Goal: Task Accomplishment & Management: Complete application form

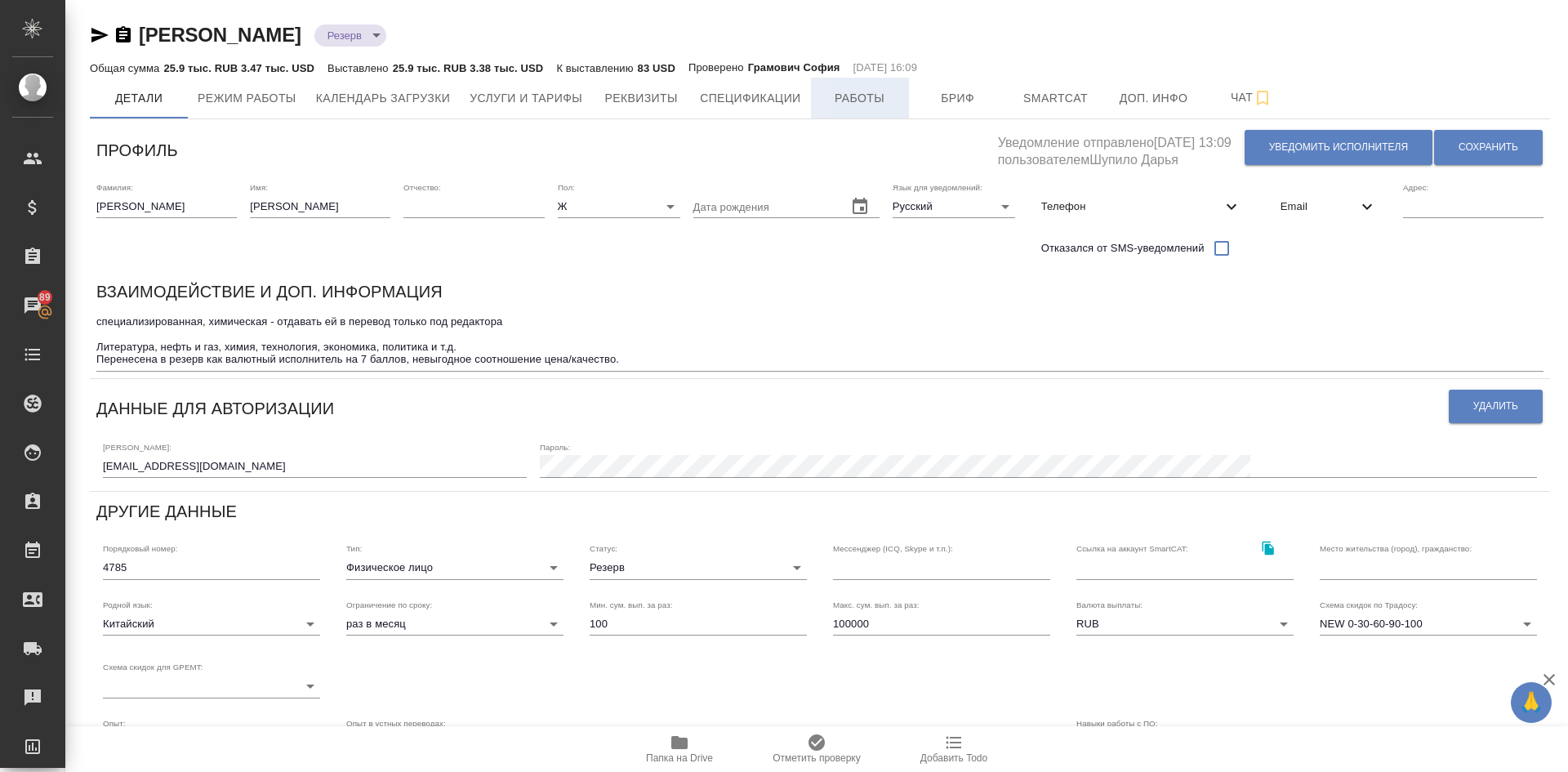
click at [885, 99] on span "Работы" at bounding box center [860, 98] width 79 height 20
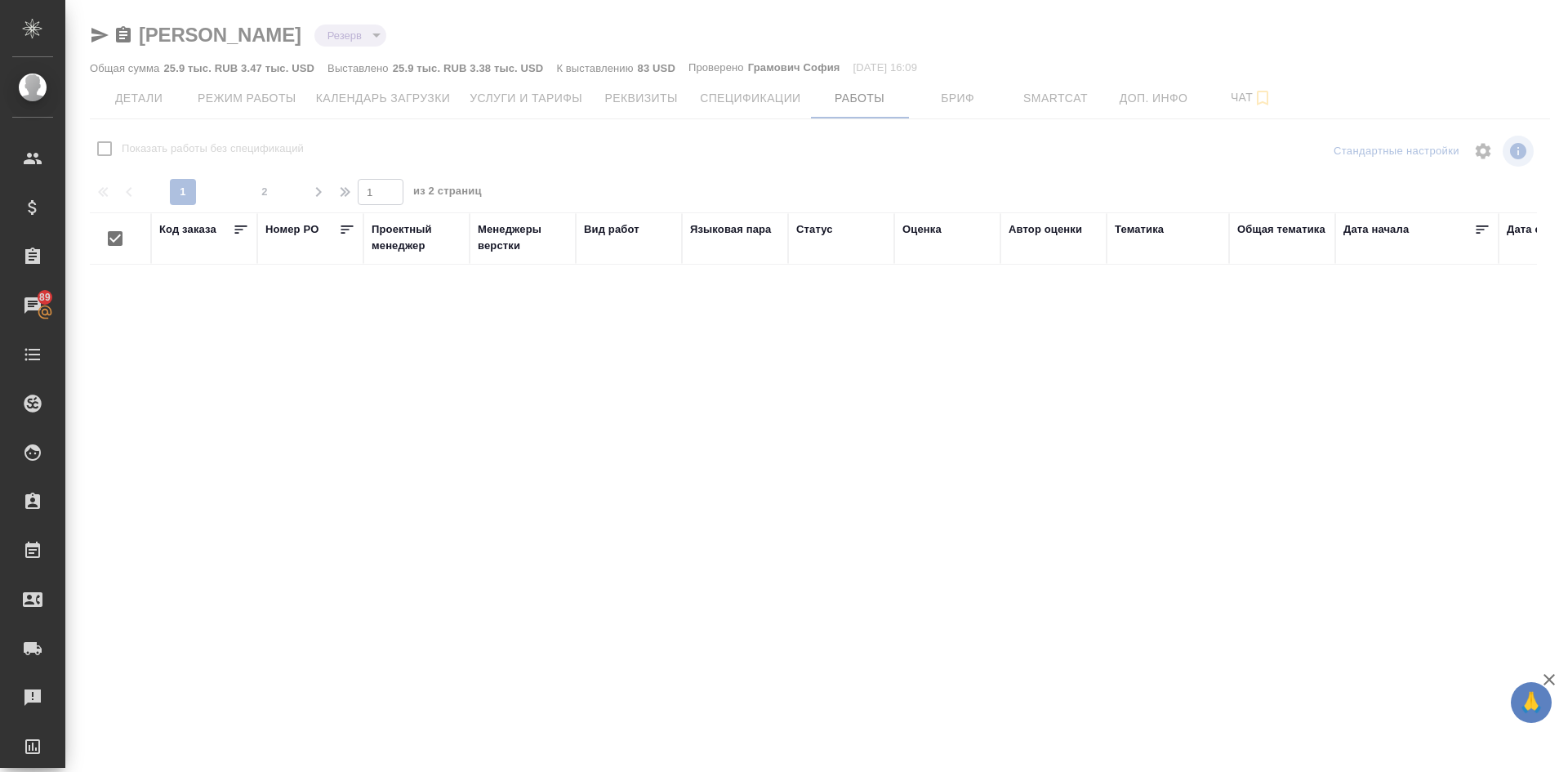
checkbox input "false"
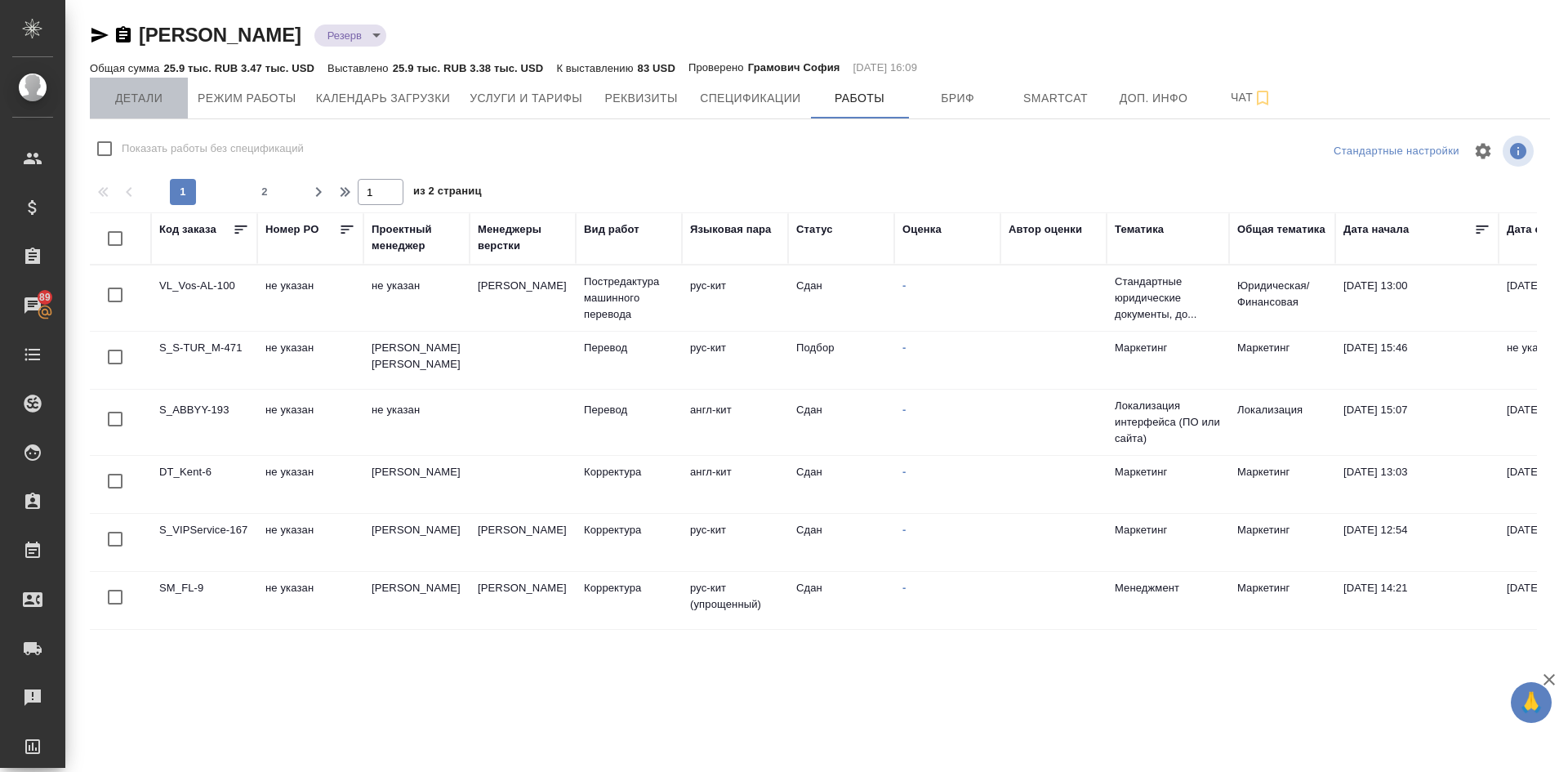
click at [149, 95] on span "Детали" at bounding box center [139, 98] width 79 height 20
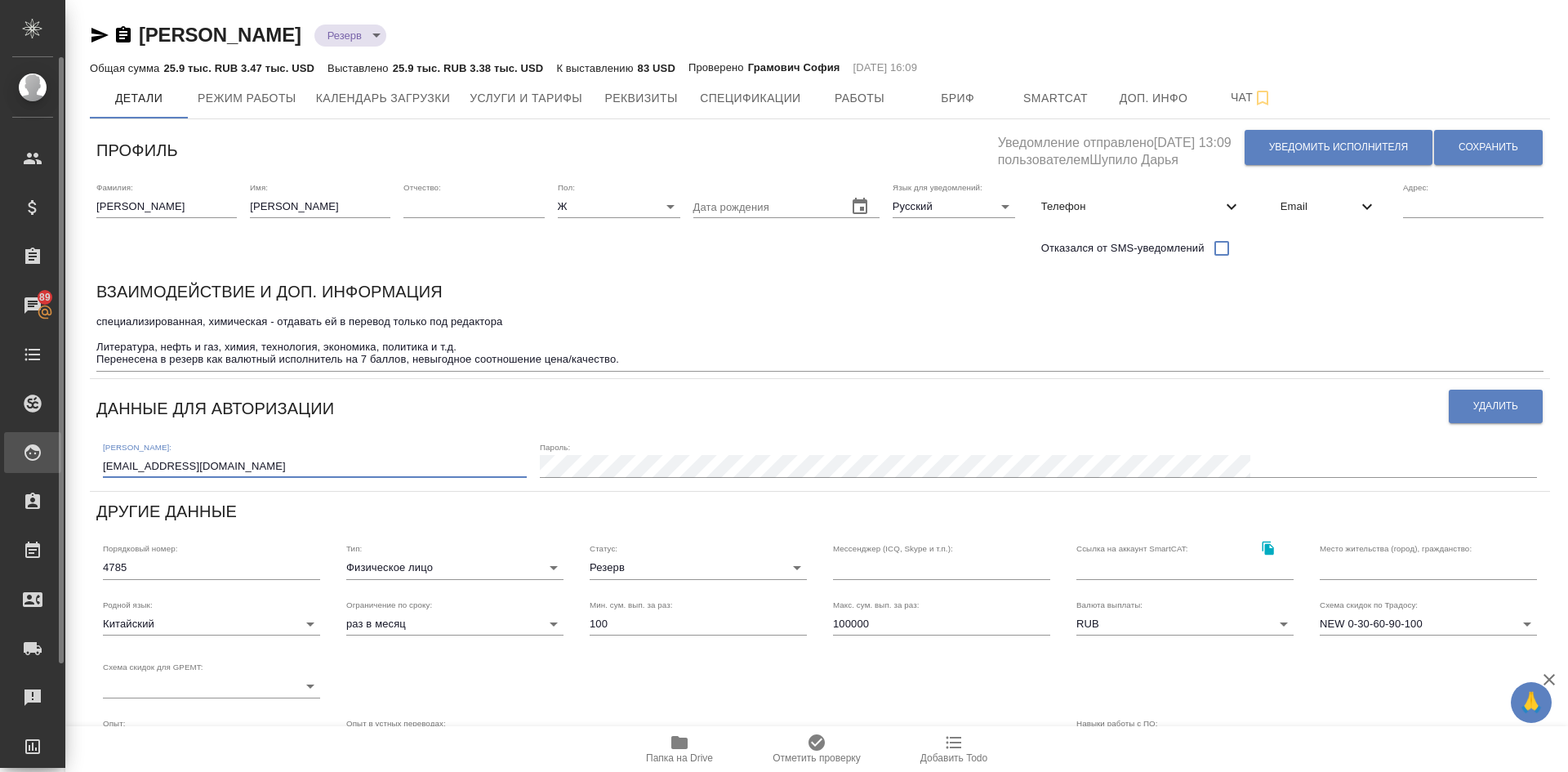
drag, startPoint x: 242, startPoint y: 473, endPoint x: 35, endPoint y: 467, distance: 207.1
click at [39, 467] on div ".cls-1 fill:#fff; AWATERA Demidova Tatyana Клиенты Спецификации Заказы 89 Чаты …" at bounding box center [784, 386] width 1568 height 772
click at [529, 100] on span "Услуги и тарифы" at bounding box center [526, 98] width 113 height 20
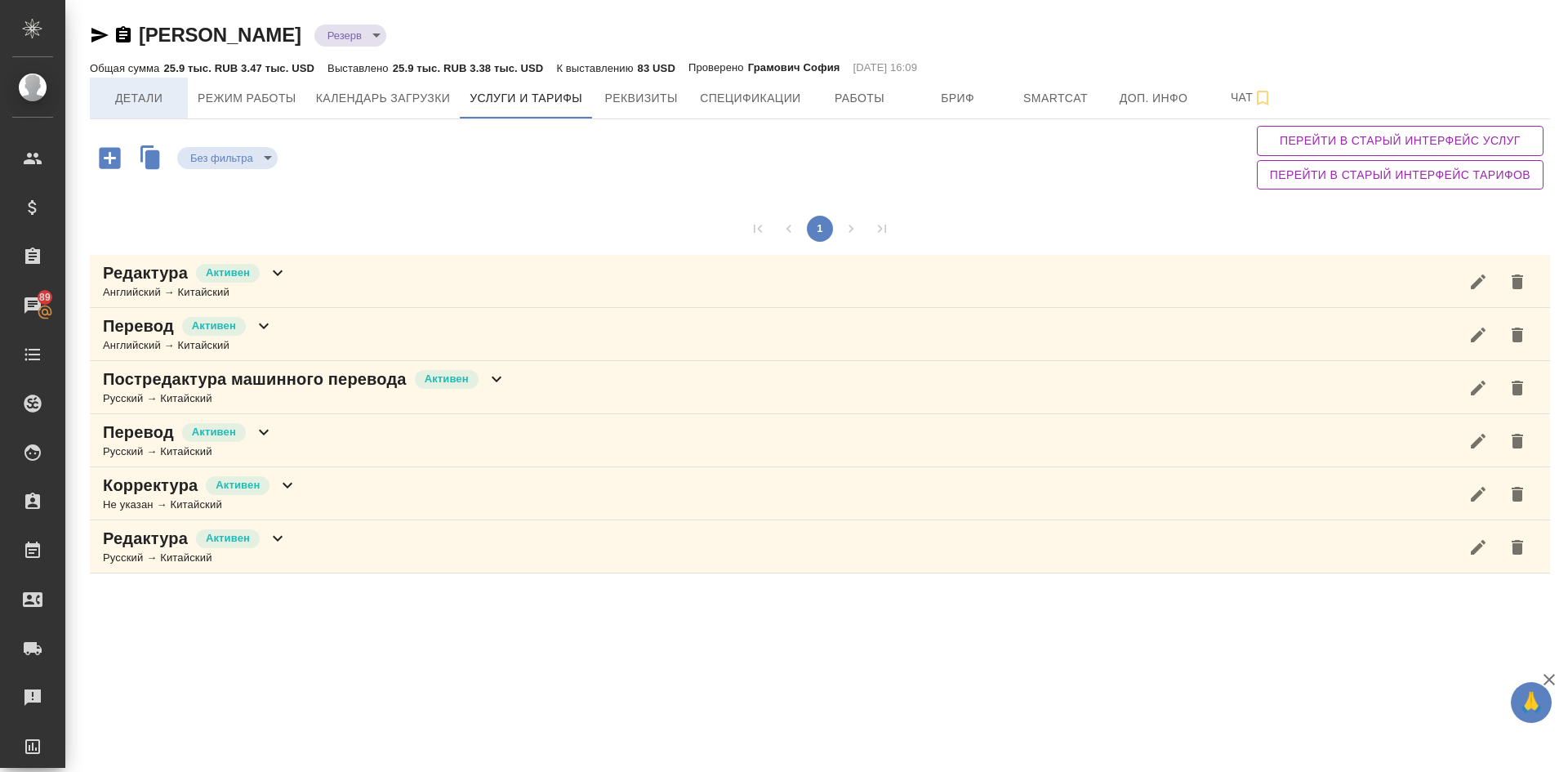
click at [150, 91] on span "Детали" at bounding box center [139, 98] width 79 height 20
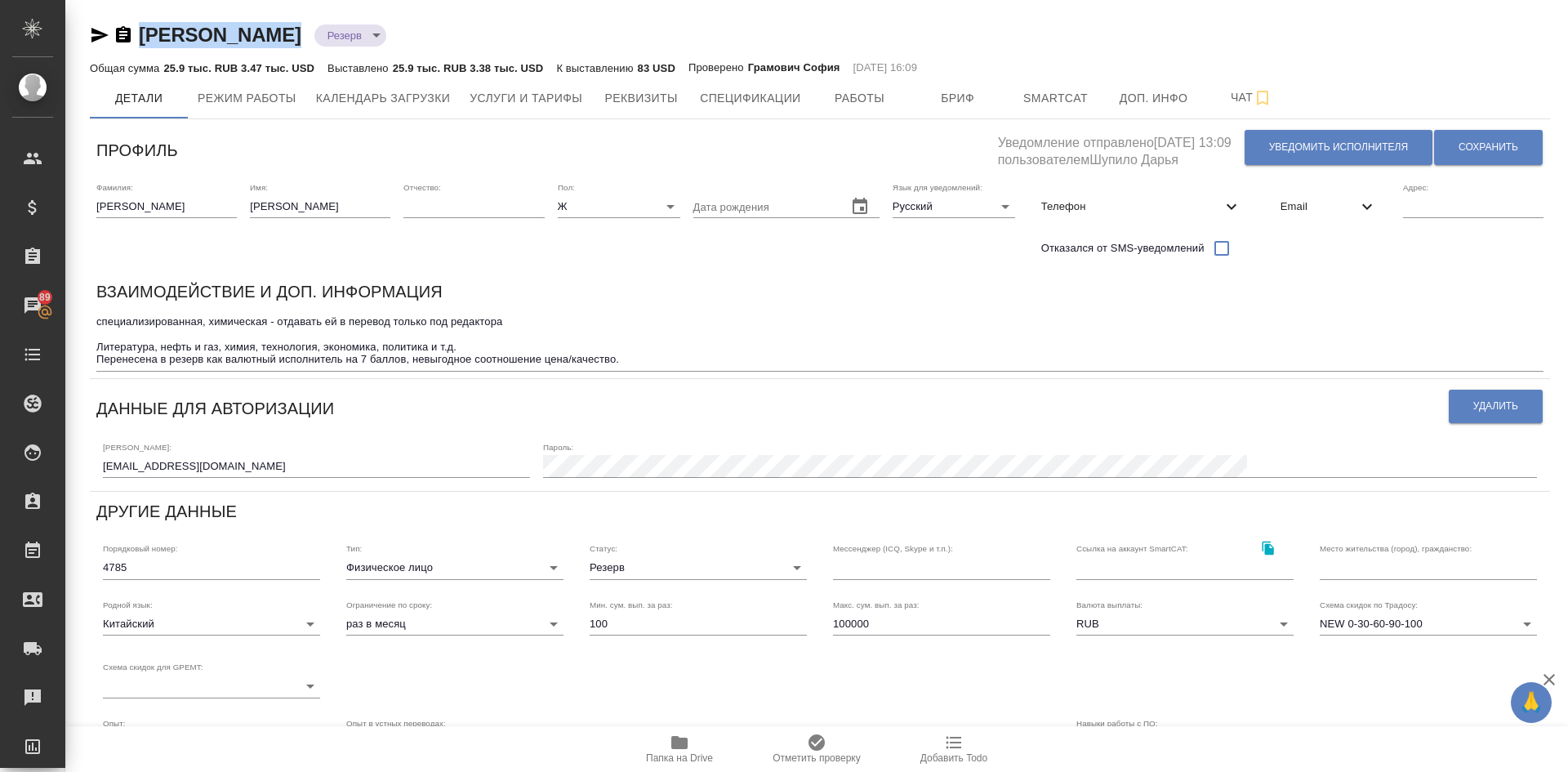
drag, startPoint x: 300, startPoint y: 36, endPoint x: 147, endPoint y: 38, distance: 153.0
click at [147, 38] on div "WANG XUEYING Резерв reserved" at bounding box center [819, 35] width 1460 height 26
copy link "WANG XUEYING"
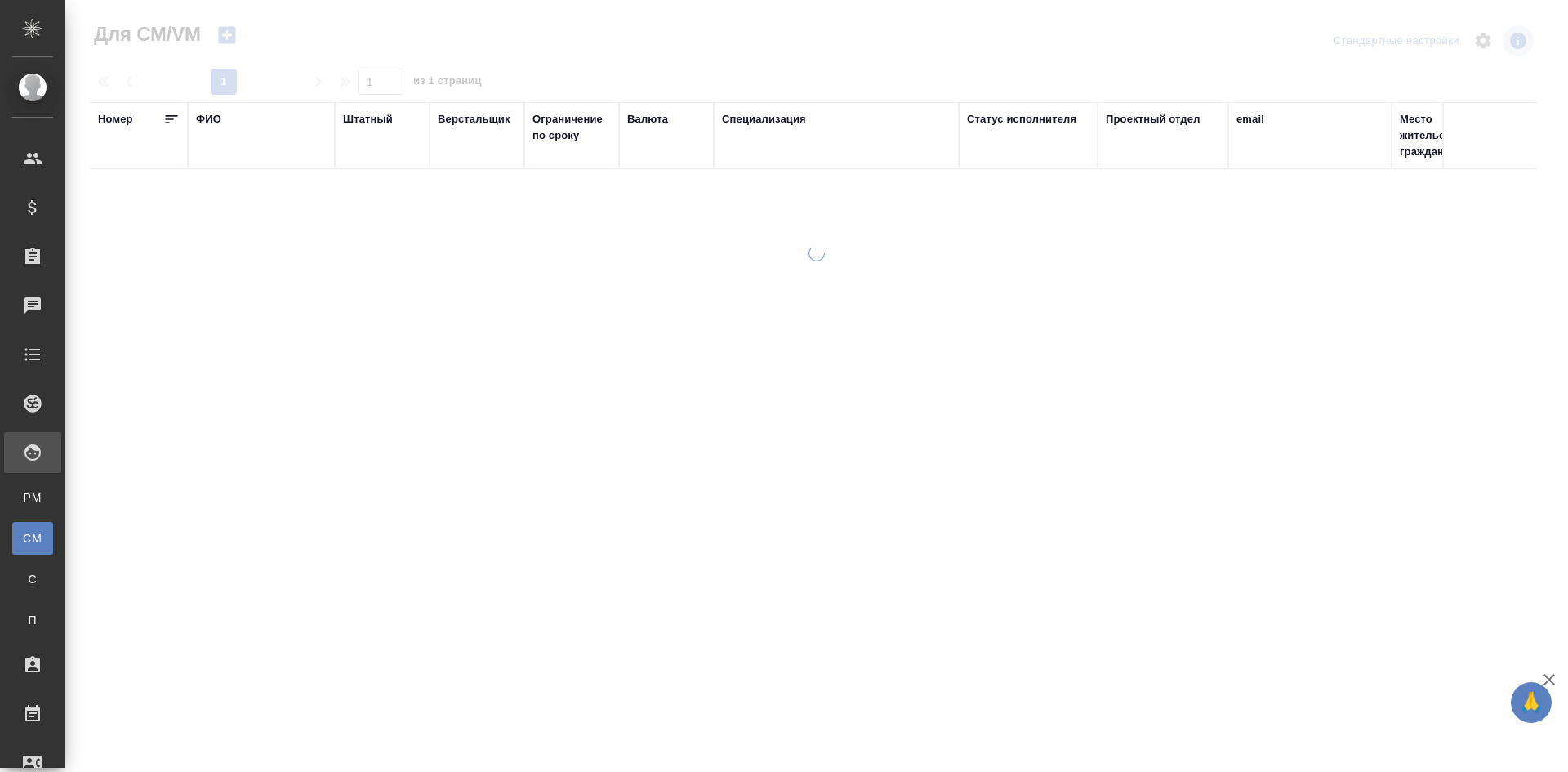
click at [211, 117] on div "ФИО" at bounding box center [209, 118] width 25 height 17
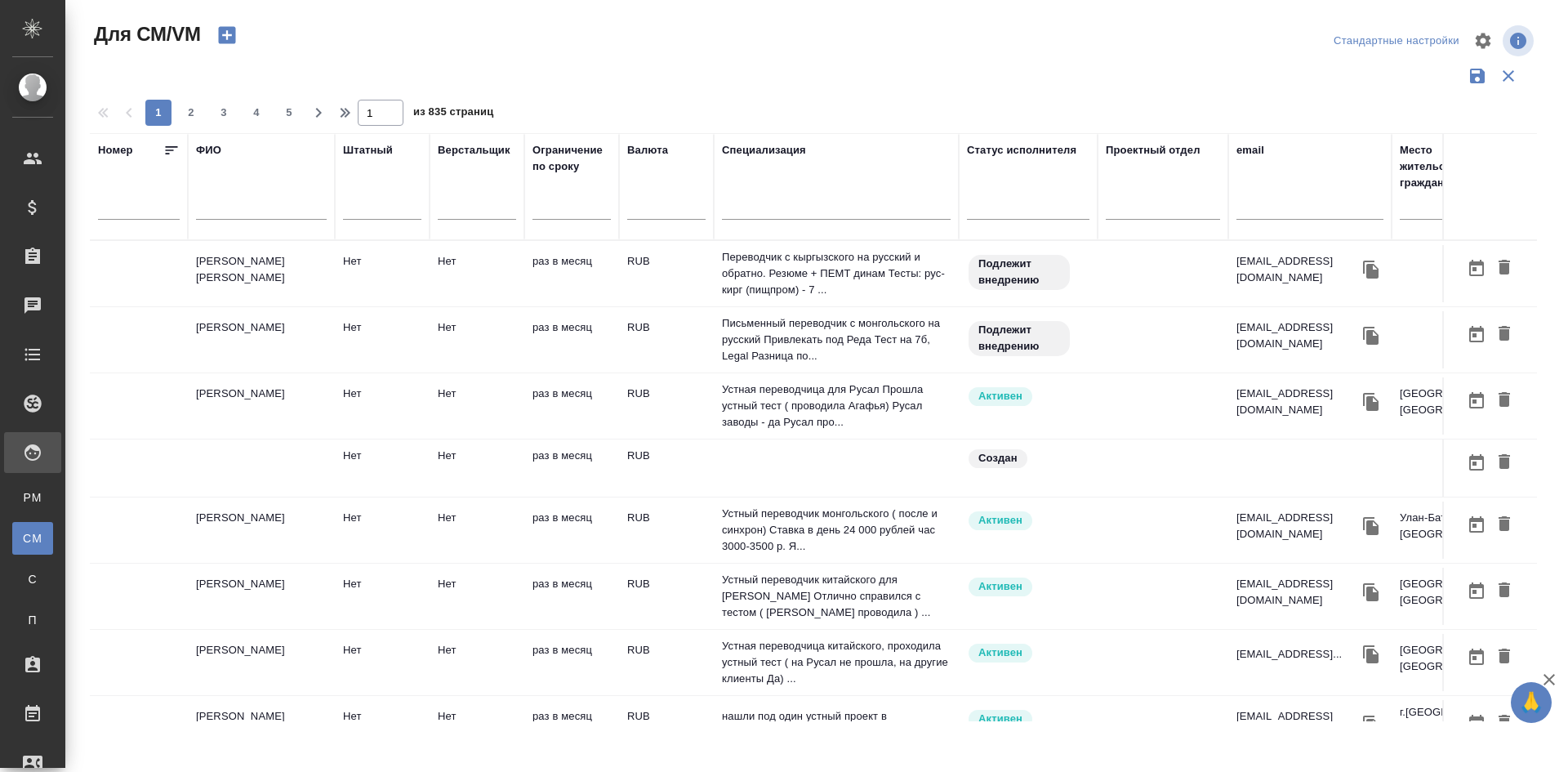
click at [227, 205] on input "text" at bounding box center [261, 209] width 131 height 20
type input "u"
type input "гурьева дарья"
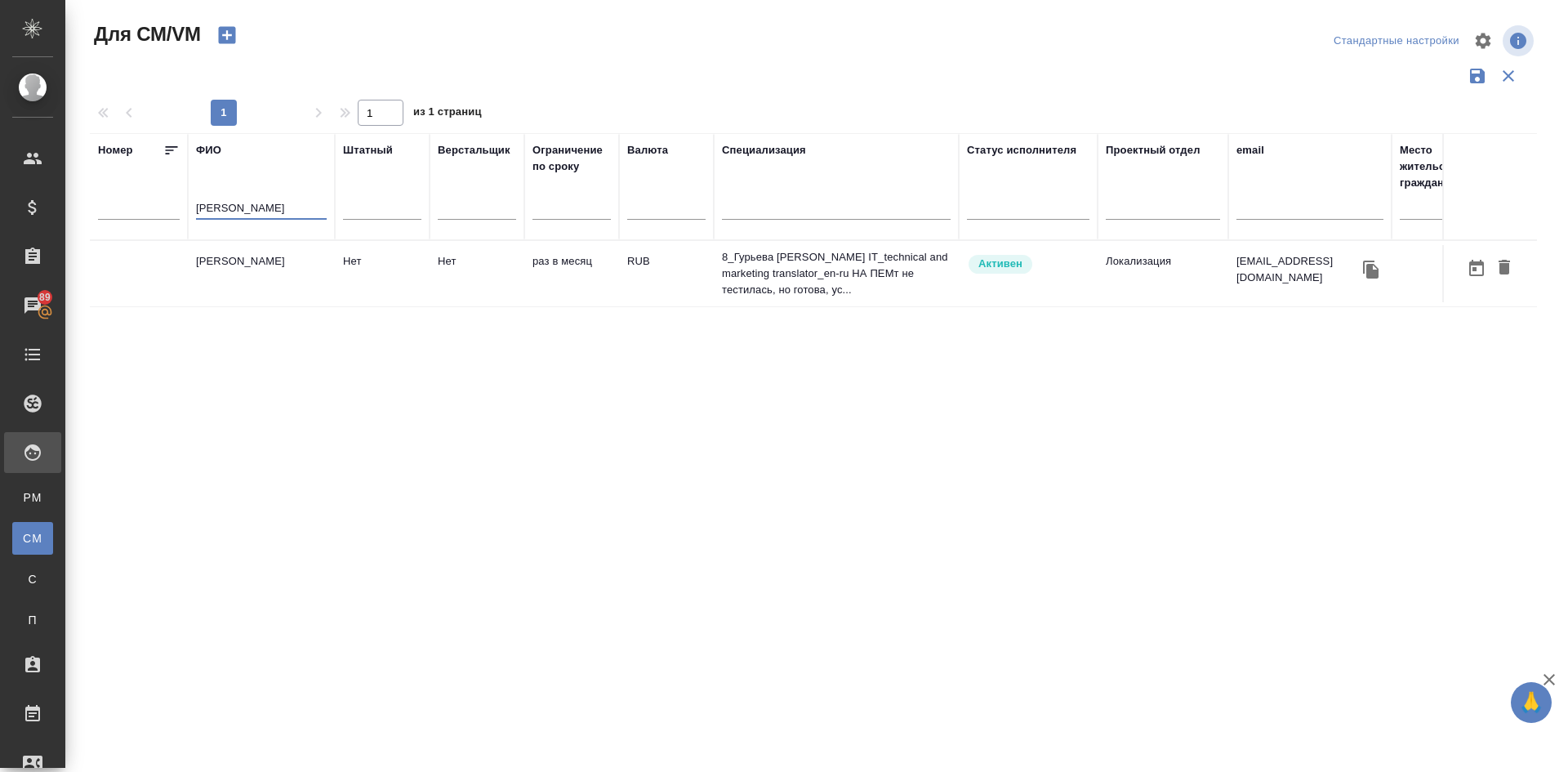
click at [275, 271] on td "Гурьева Дарья Сергеевна" at bounding box center [260, 273] width 147 height 57
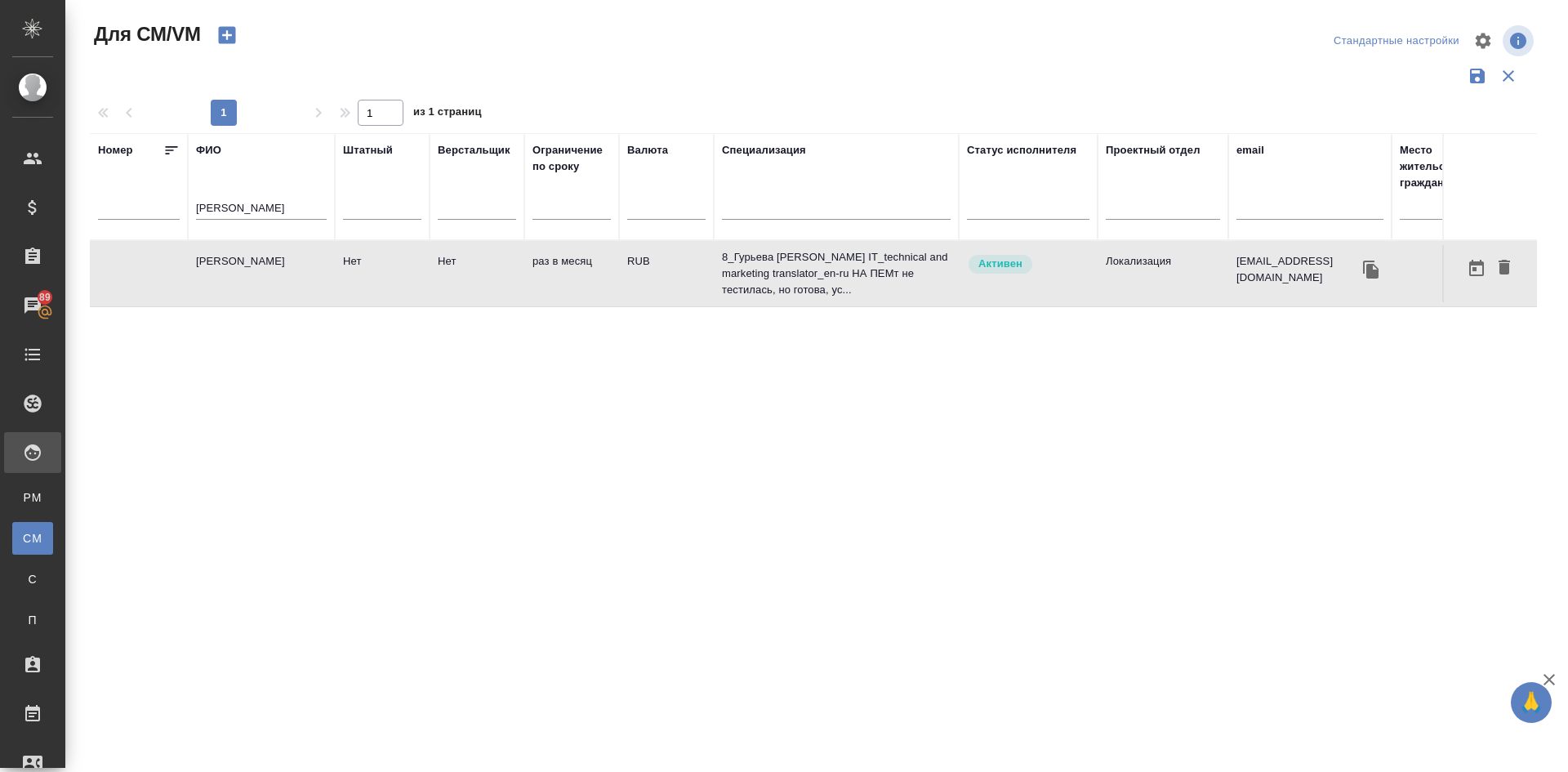
click at [275, 271] on td "Гурьева Дарья Сергеевна" at bounding box center [260, 273] width 147 height 57
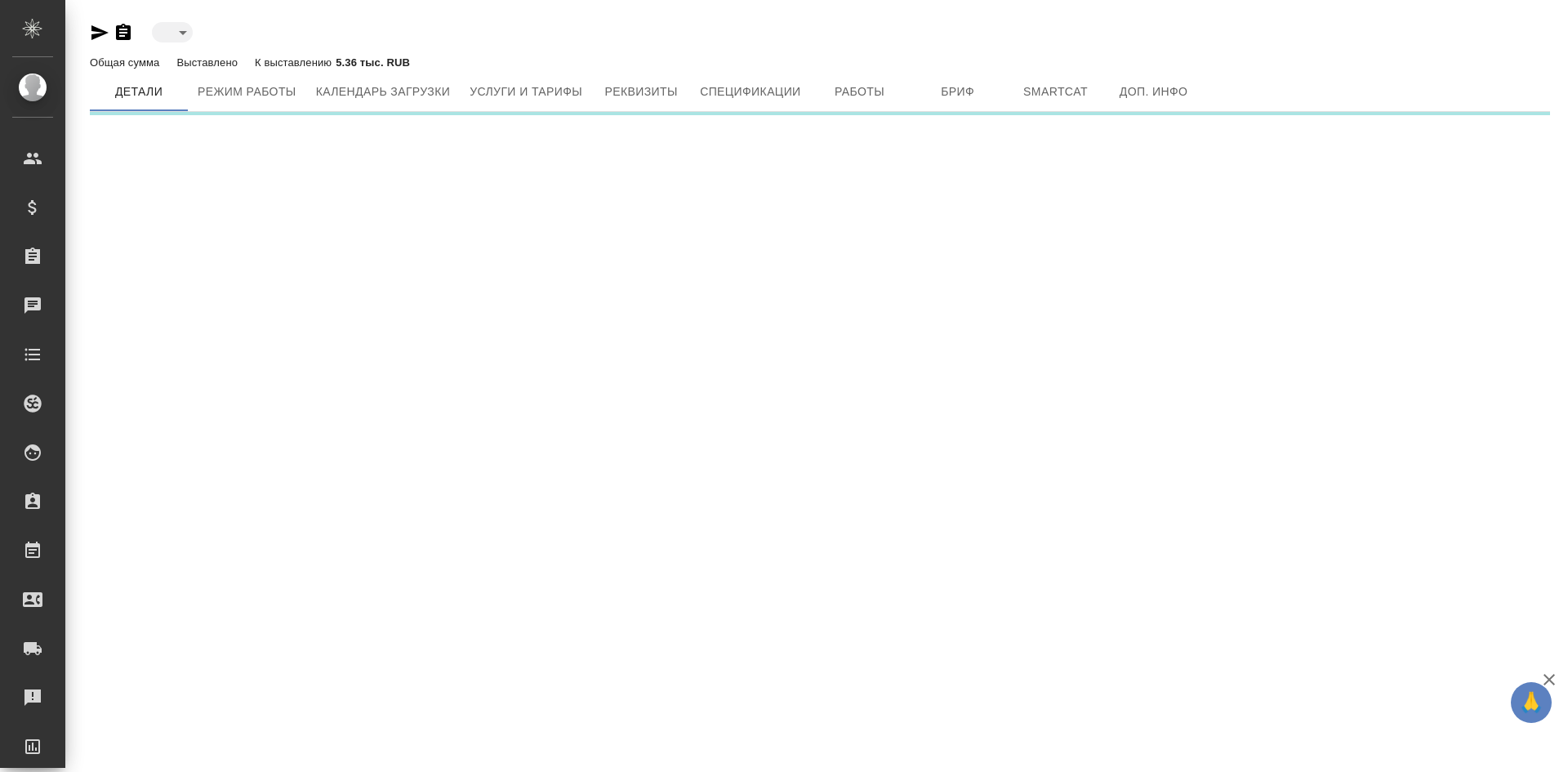
type input "active"
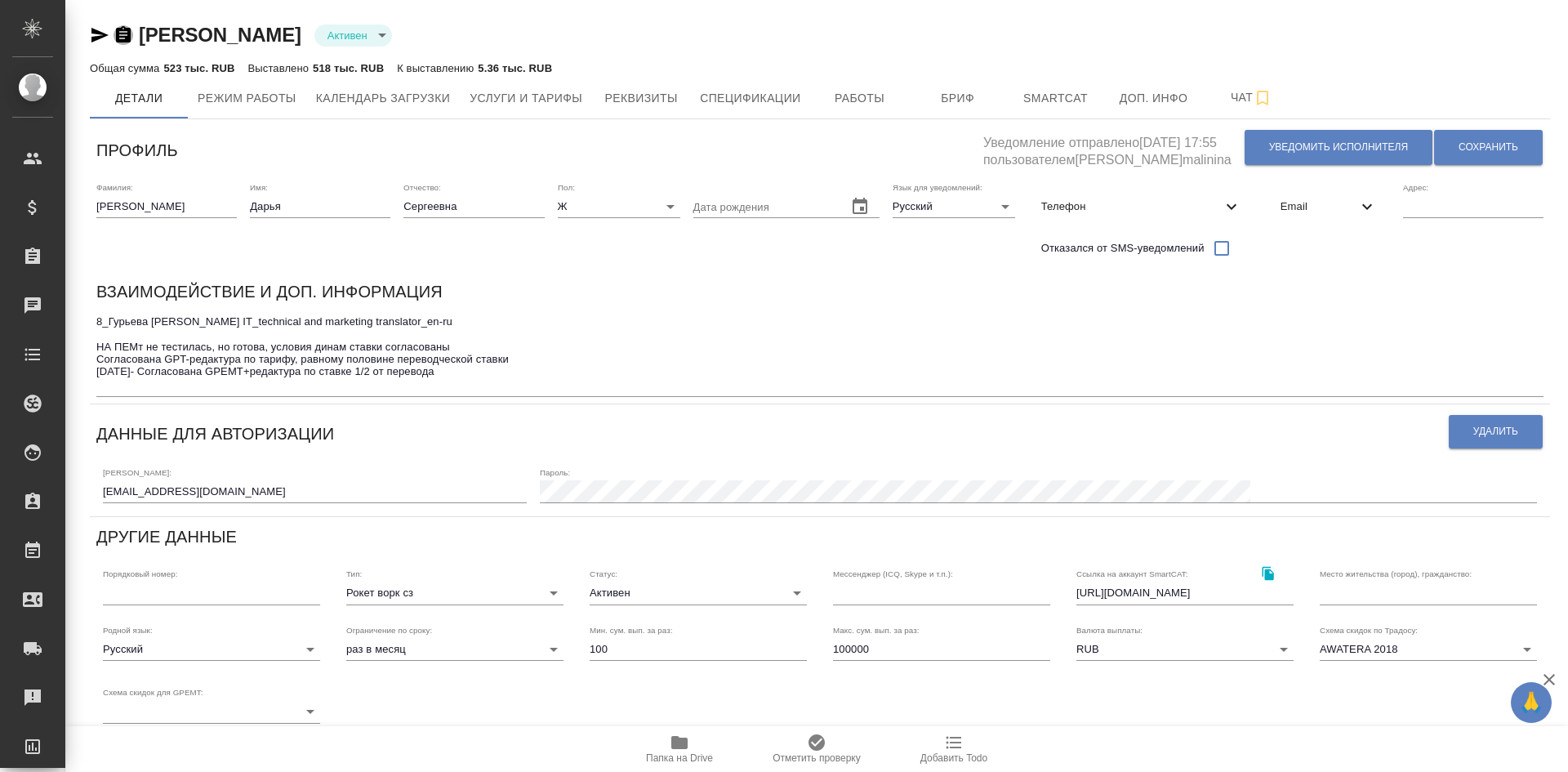
click at [119, 33] on icon "button" at bounding box center [122, 34] width 15 height 17
click at [883, 98] on span "Работы" at bounding box center [860, 98] width 79 height 20
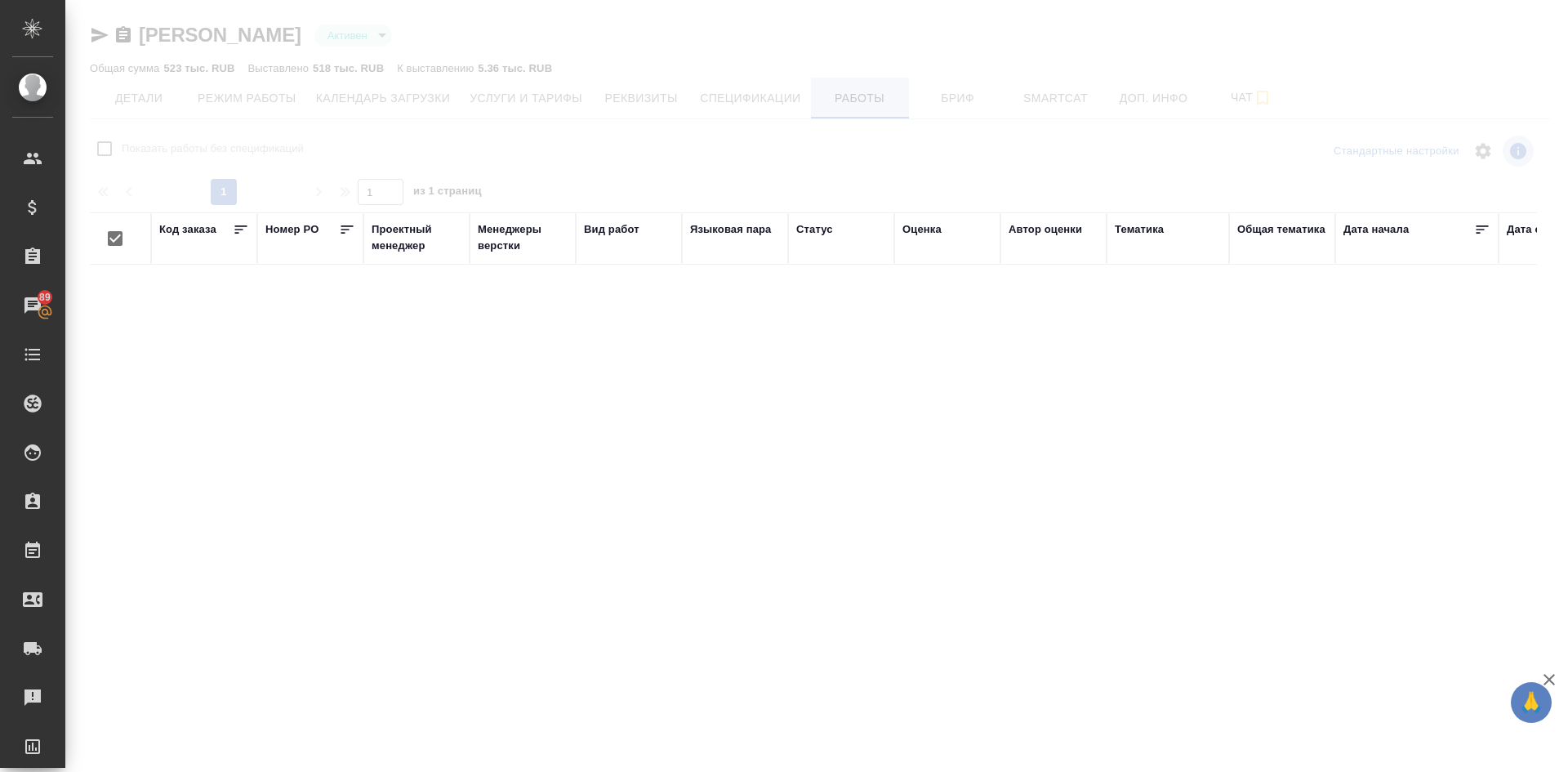
checkbox input "false"
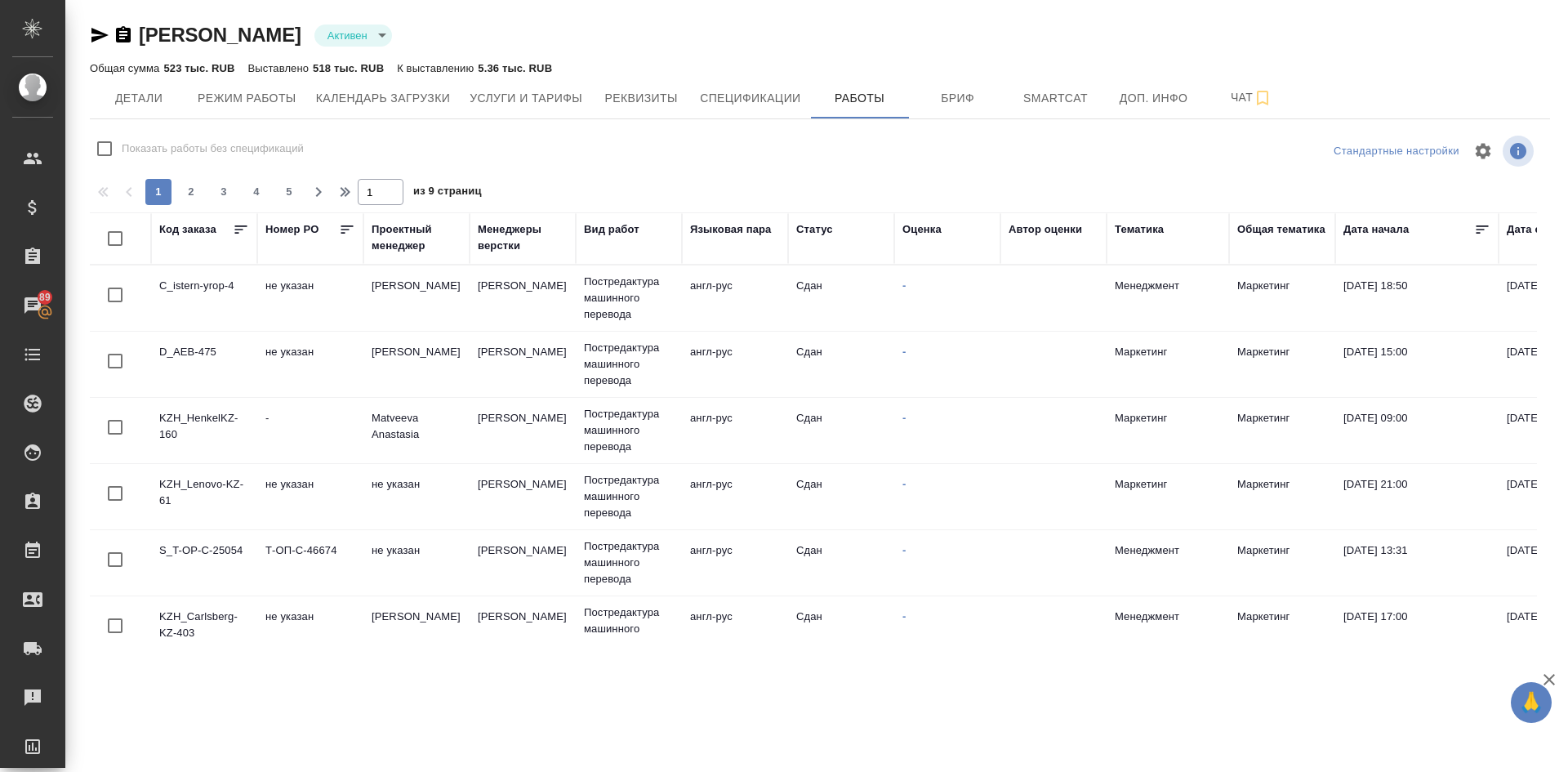
click at [126, 34] on icon "button" at bounding box center [122, 34] width 15 height 17
click at [99, 31] on icon "button" at bounding box center [100, 35] width 17 height 15
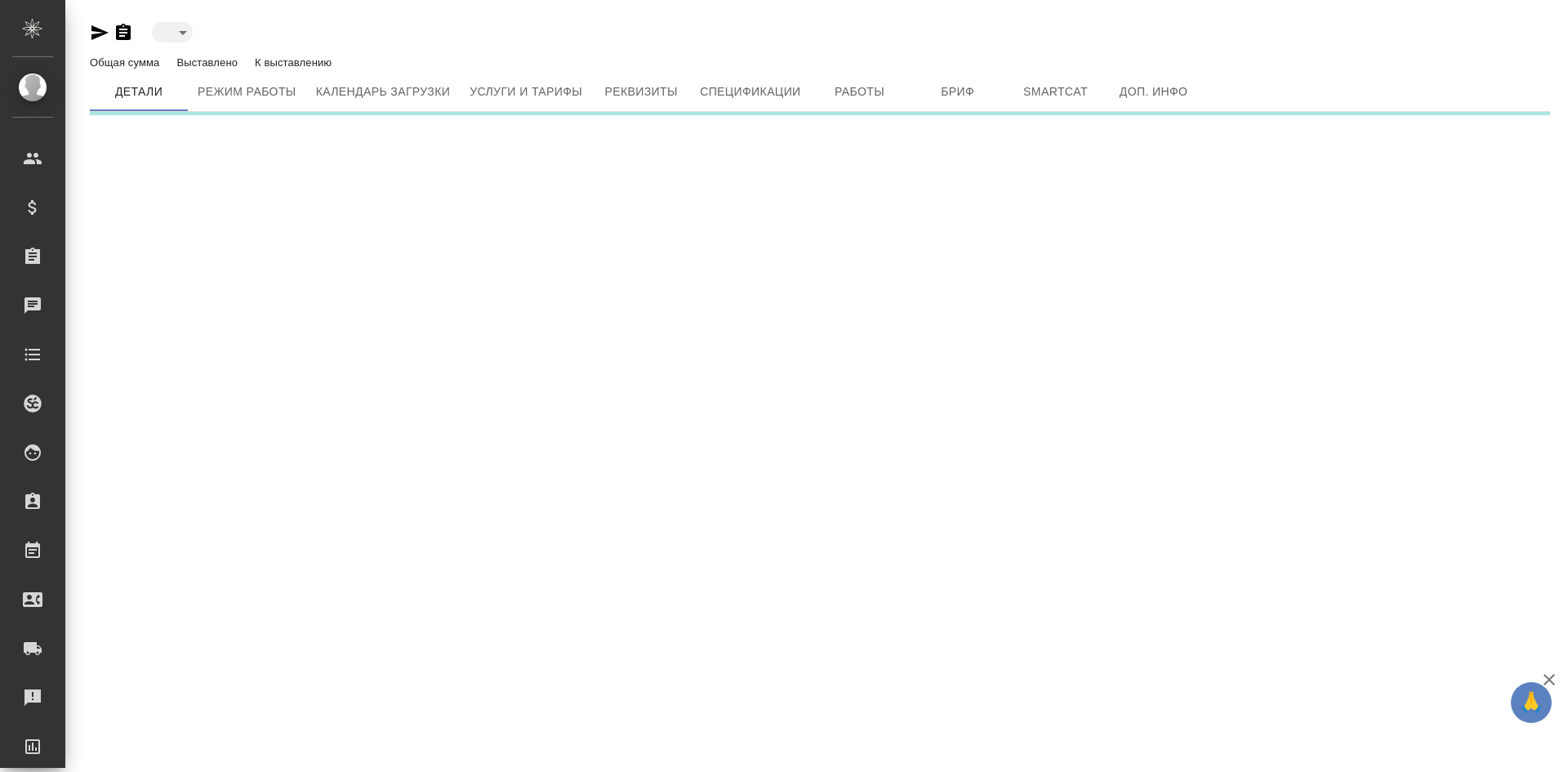
type input "reserved"
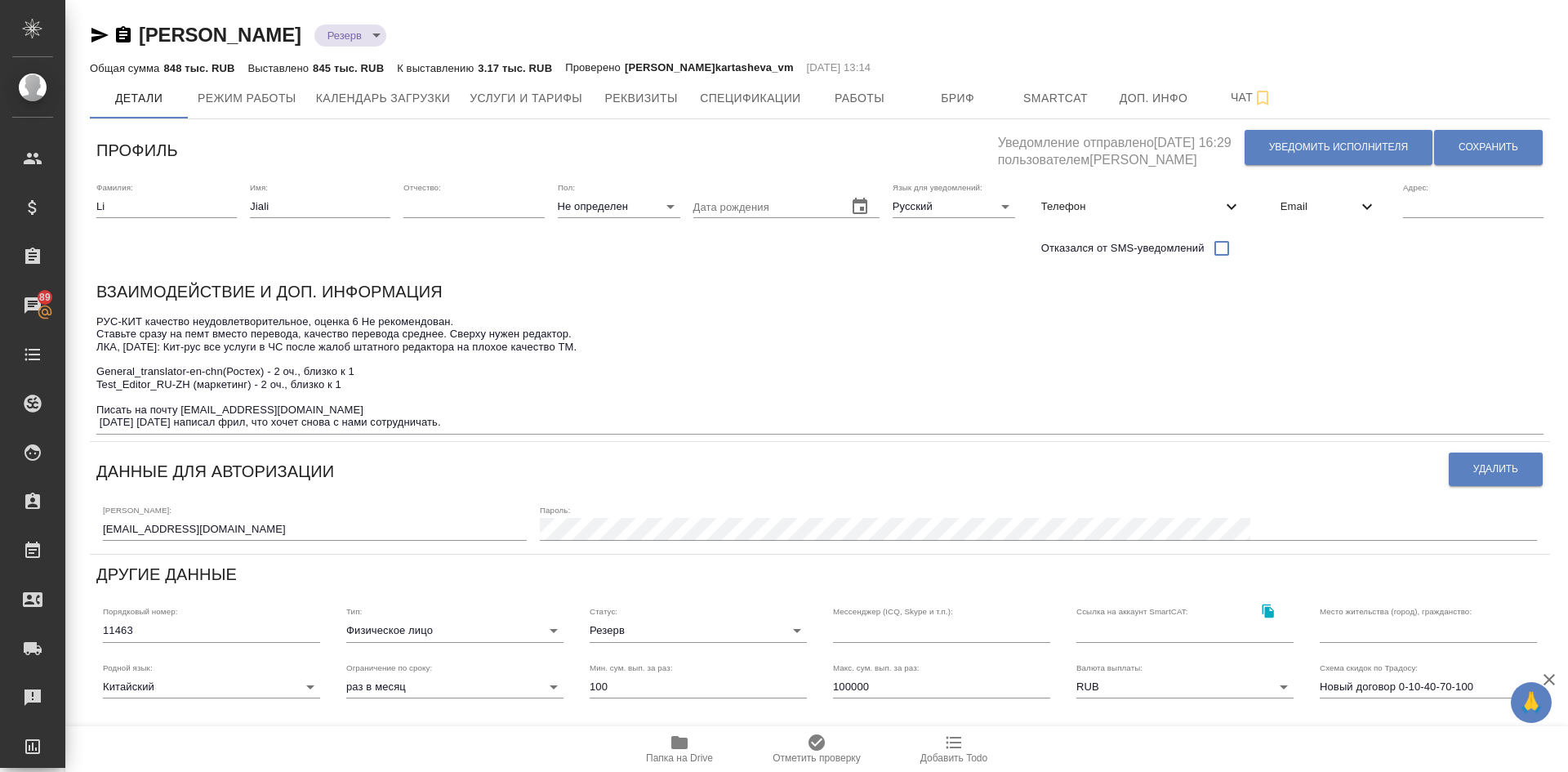
click at [1317, 206] on span "Email" at bounding box center [1318, 206] width 77 height 17
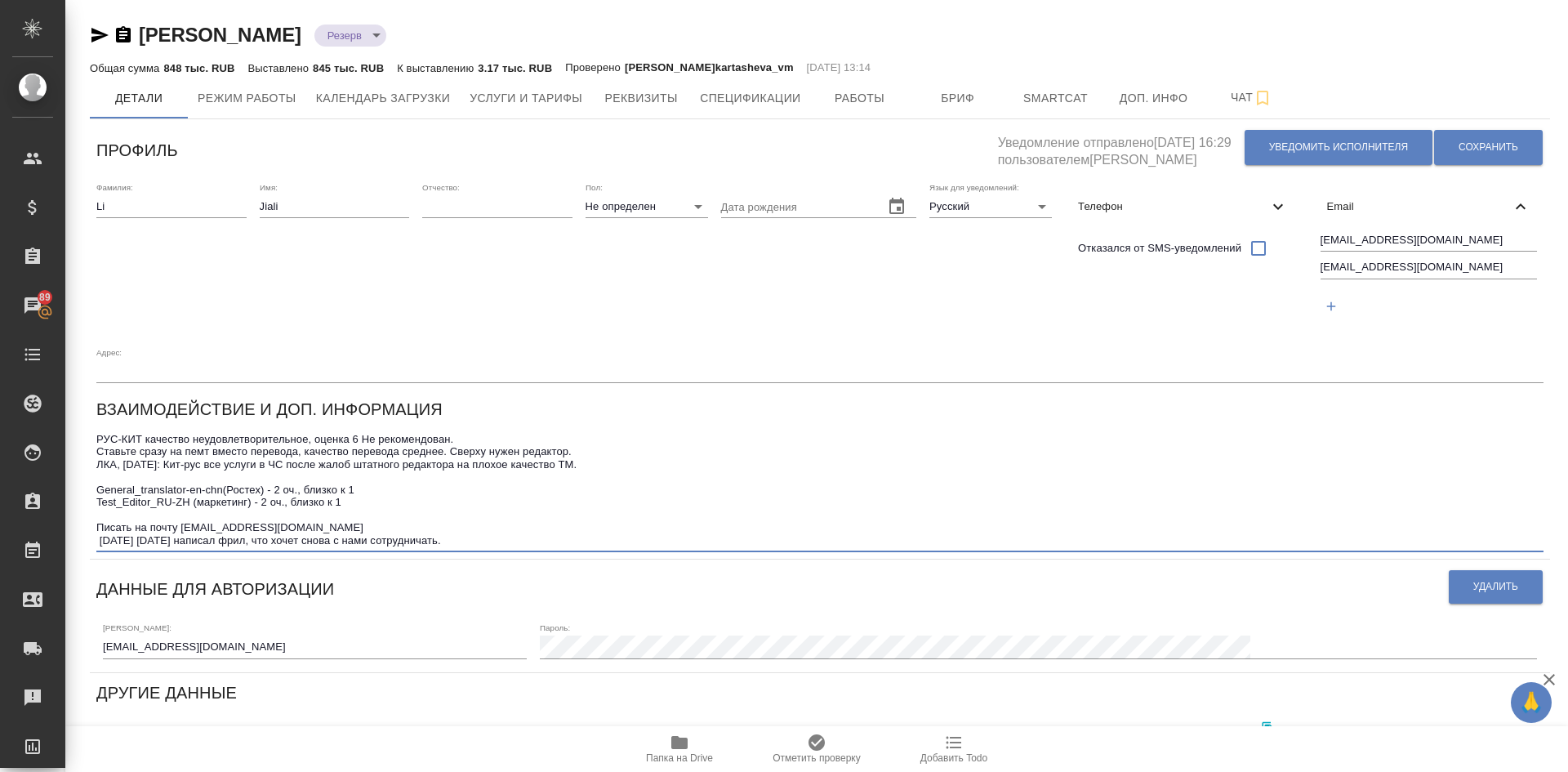
drag, startPoint x: 182, startPoint y: 525, endPoint x: 292, endPoint y: 524, distance: 110.0
click at [292, 524] on textarea "РУС-КИТ качество неудовлетворительное, оценка 6 Не рекомендован. Ставьте сразу …" at bounding box center [820, 489] width 1448 height 114
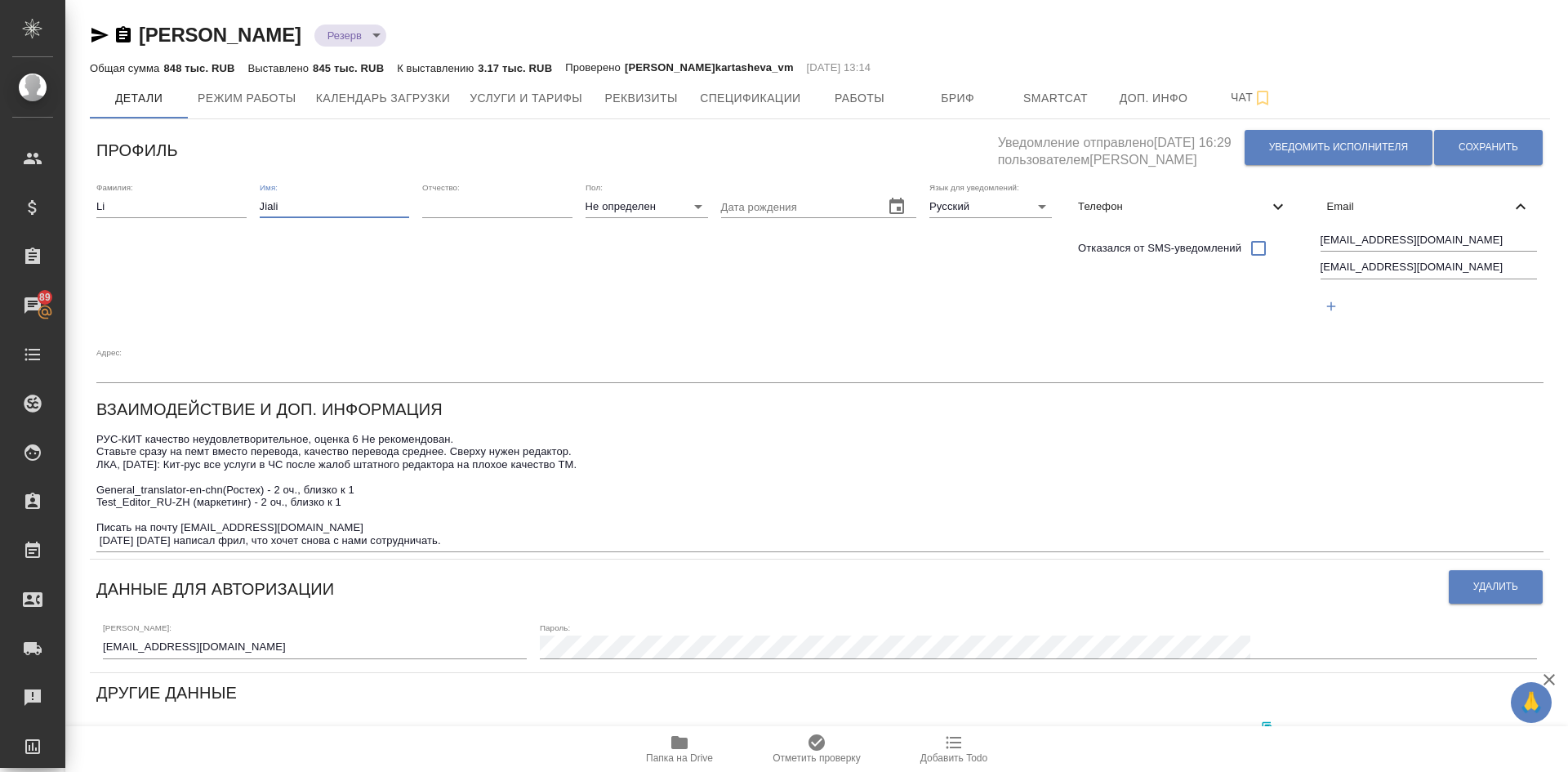
drag, startPoint x: 290, startPoint y: 206, endPoint x: 210, endPoint y: 202, distance: 80.1
click at [209, 204] on div "Фамилия: Li Имя: Jiali Отчество: Пол: Не определен none Дата рождения Язык для …" at bounding box center [819, 283] width 1460 height 214
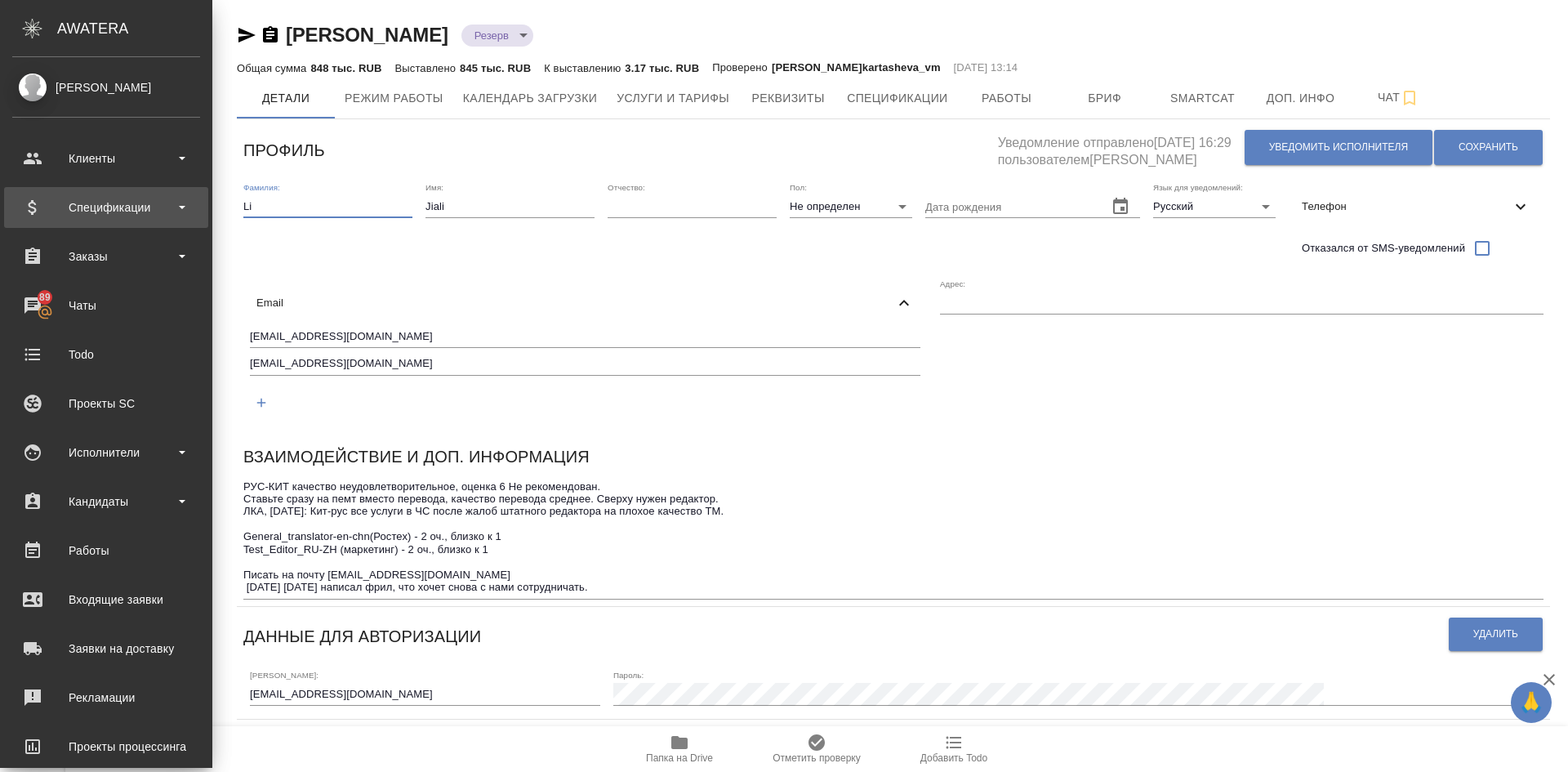
drag, startPoint x: 121, startPoint y: 199, endPoint x: 28, endPoint y: 188, distance: 93.6
click at [28, 188] on div ".cls-1 fill:#fff; AWATERA Demidova Tatyana Клиенты Спецификации Заказы 89 Чаты …" at bounding box center [784, 386] width 1568 height 772
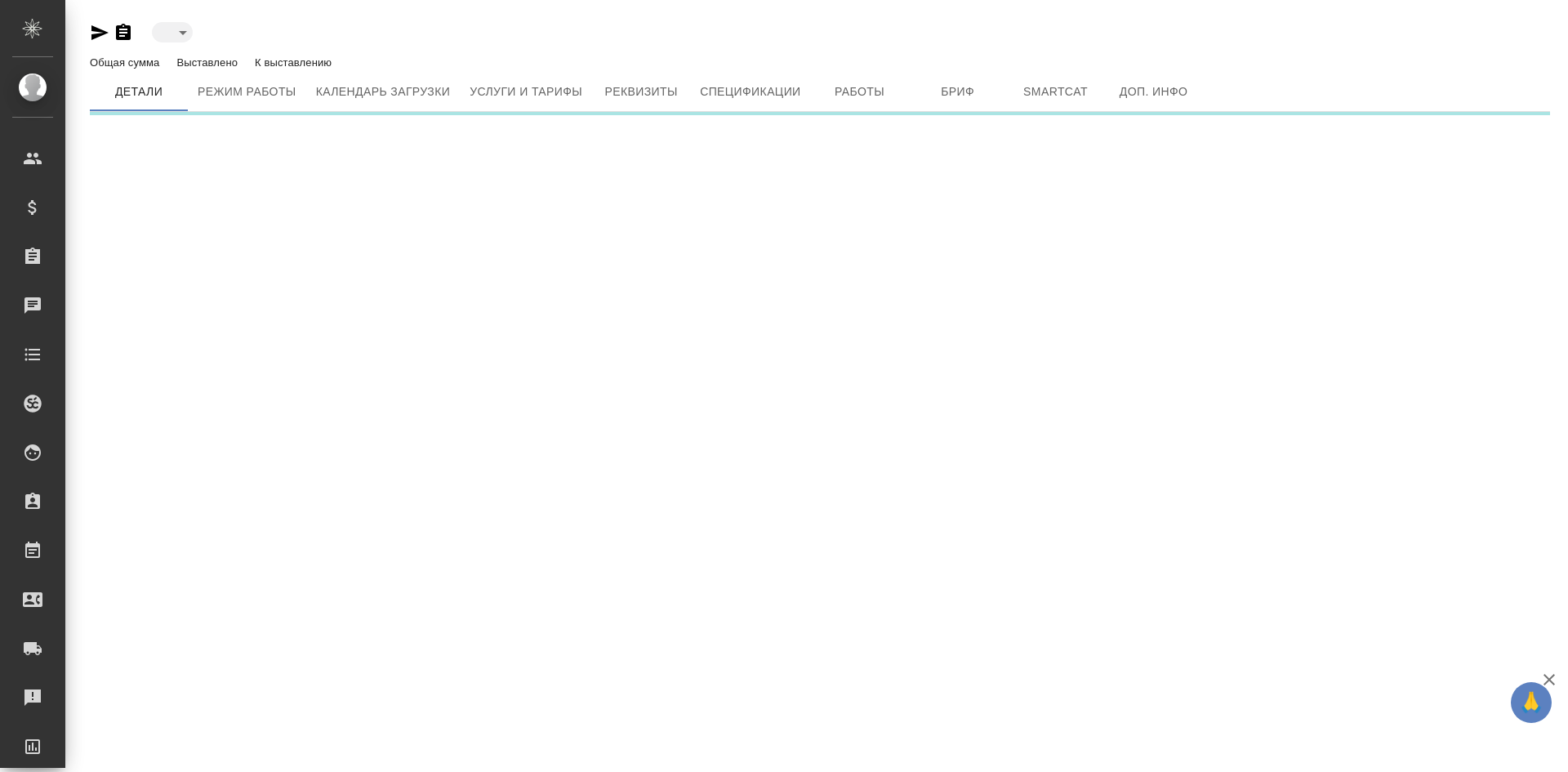
type input "reserved"
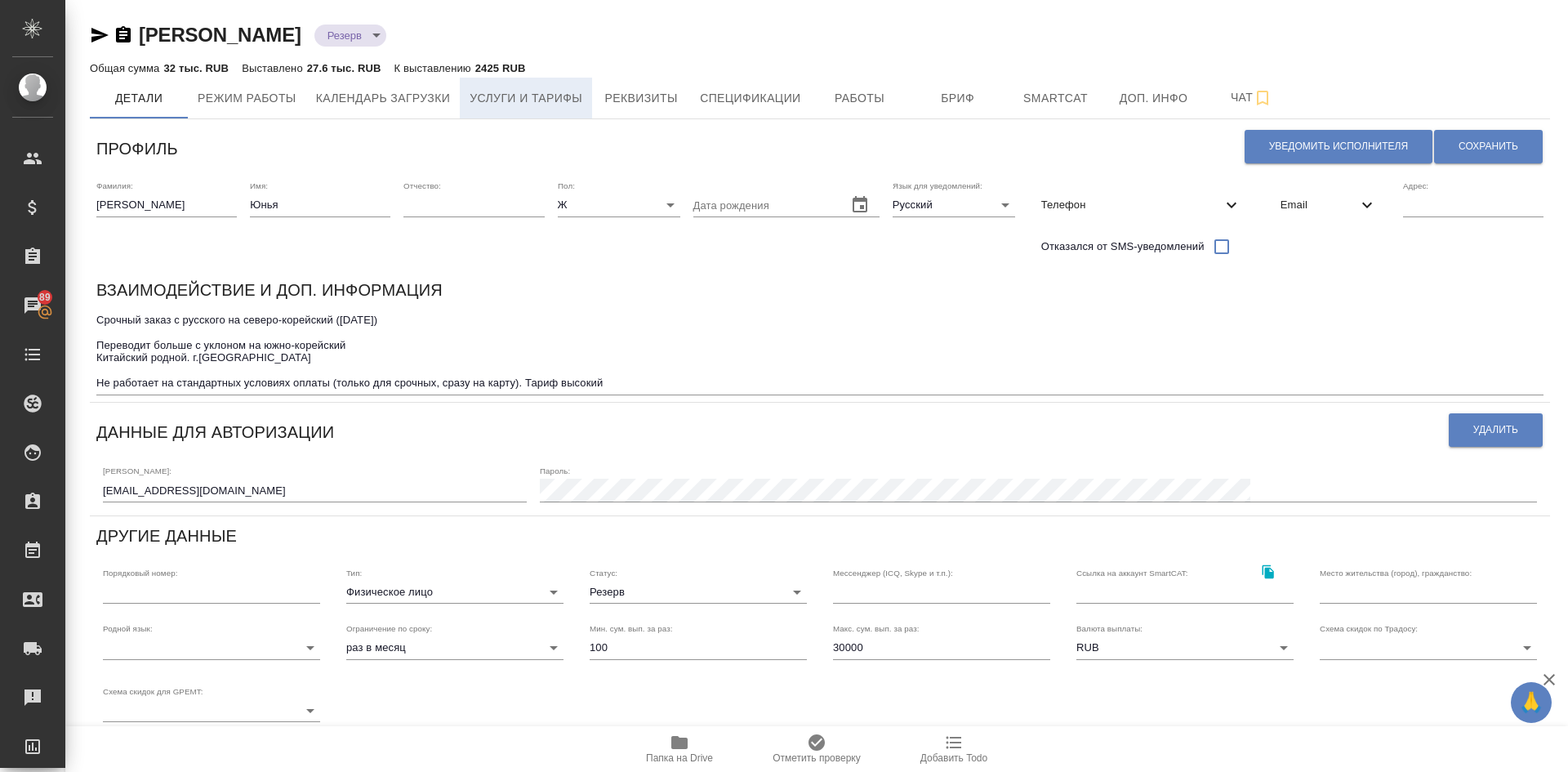
click at [521, 100] on span "Услуги и тарифы" at bounding box center [526, 98] width 113 height 20
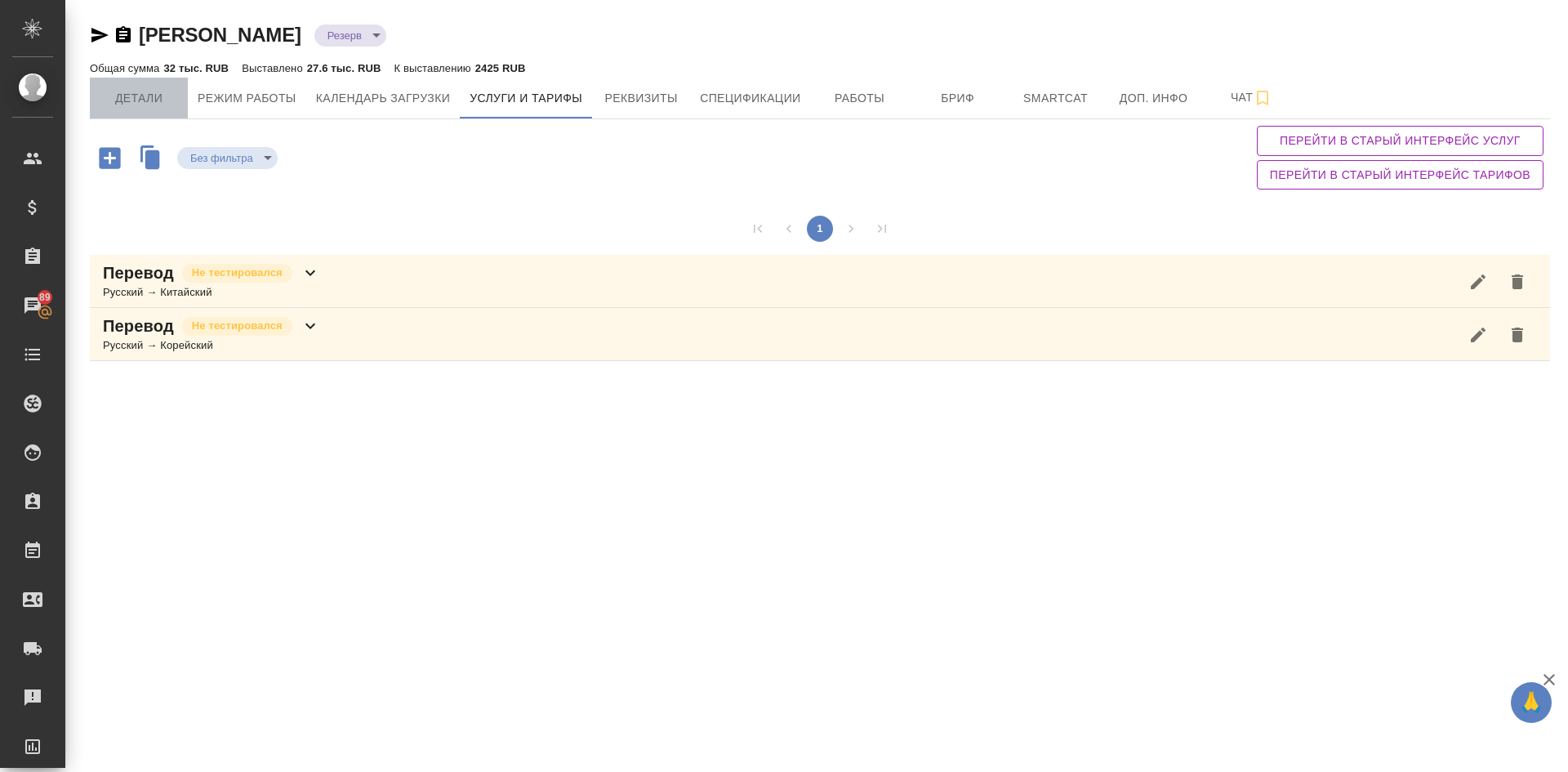
click at [135, 95] on span "Детали" at bounding box center [139, 98] width 79 height 20
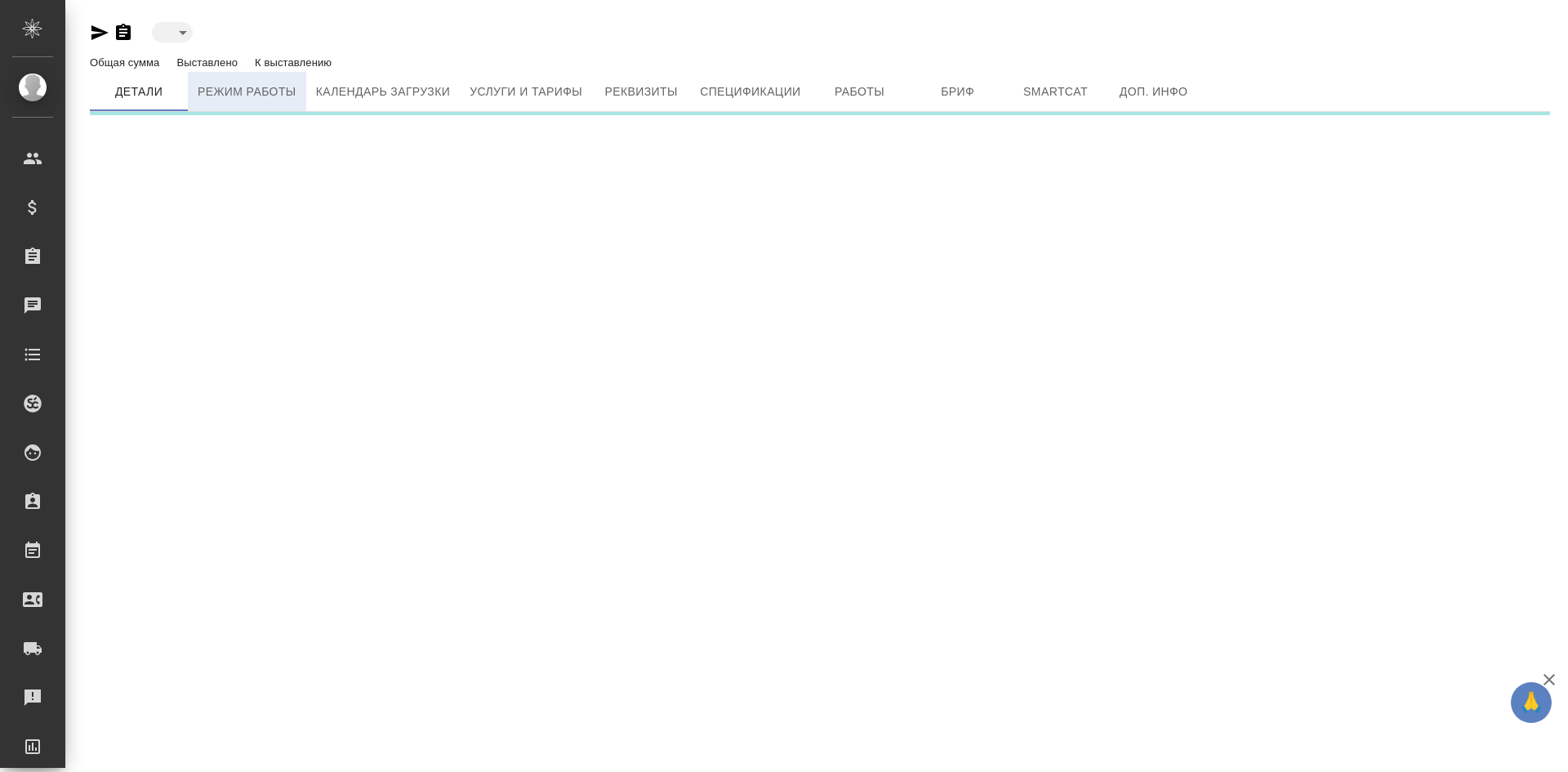
type input "reserved"
type input "toBeImplemented"
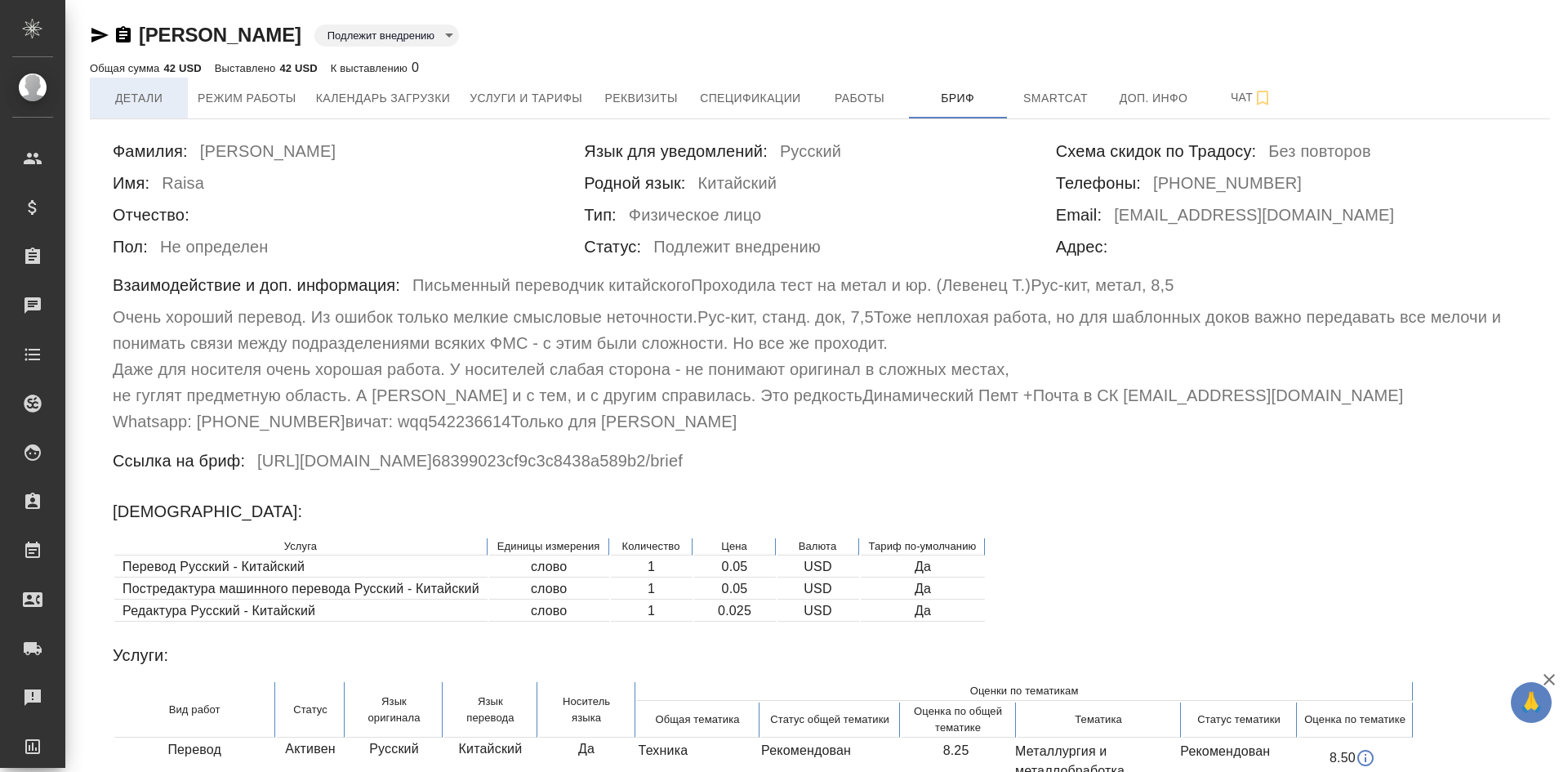
click at [136, 96] on span "Детали" at bounding box center [139, 98] width 79 height 20
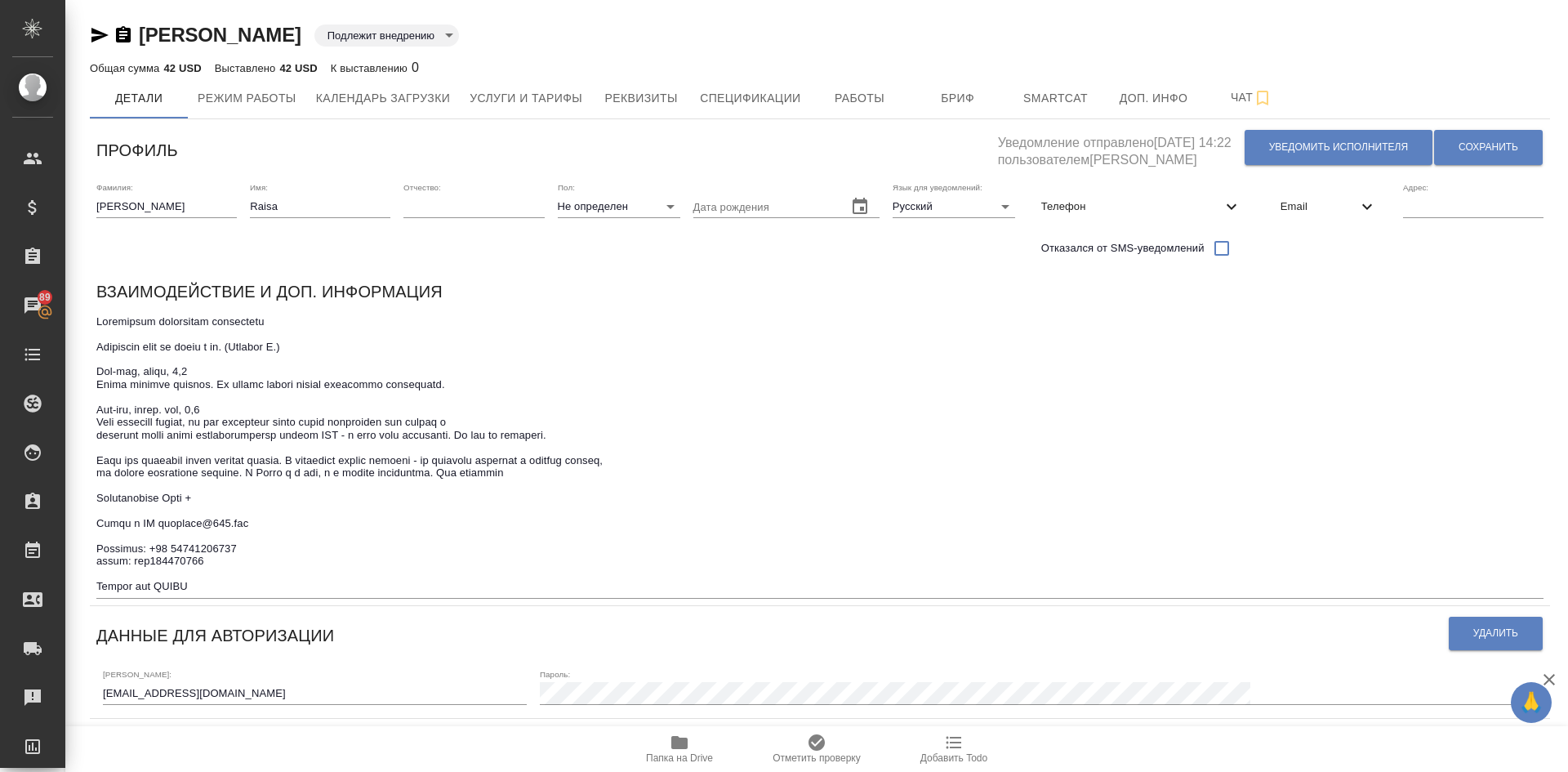
click at [1308, 211] on span "Email" at bounding box center [1318, 206] width 77 height 17
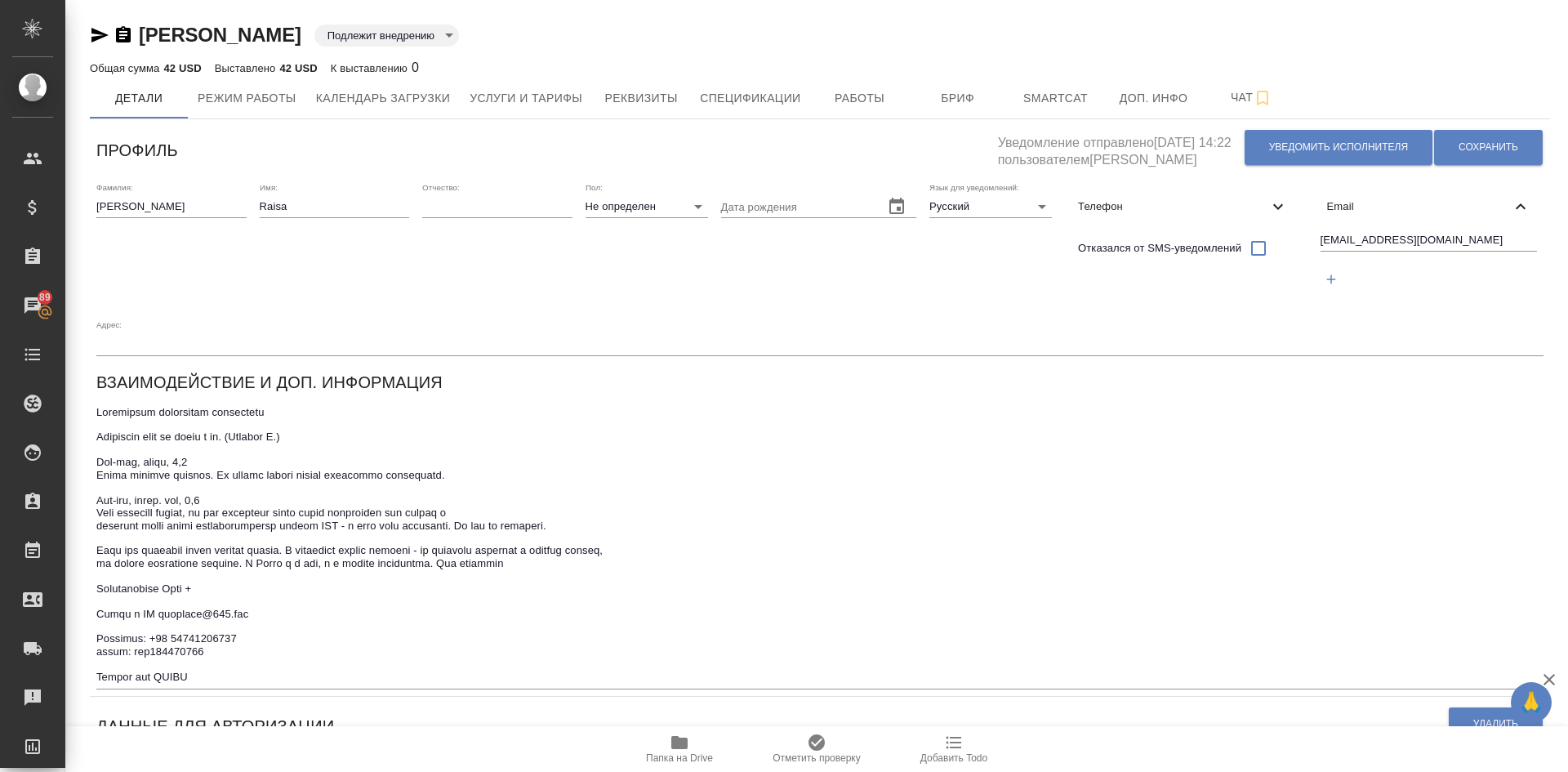
click at [1343, 203] on span "Email" at bounding box center [1419, 206] width 185 height 17
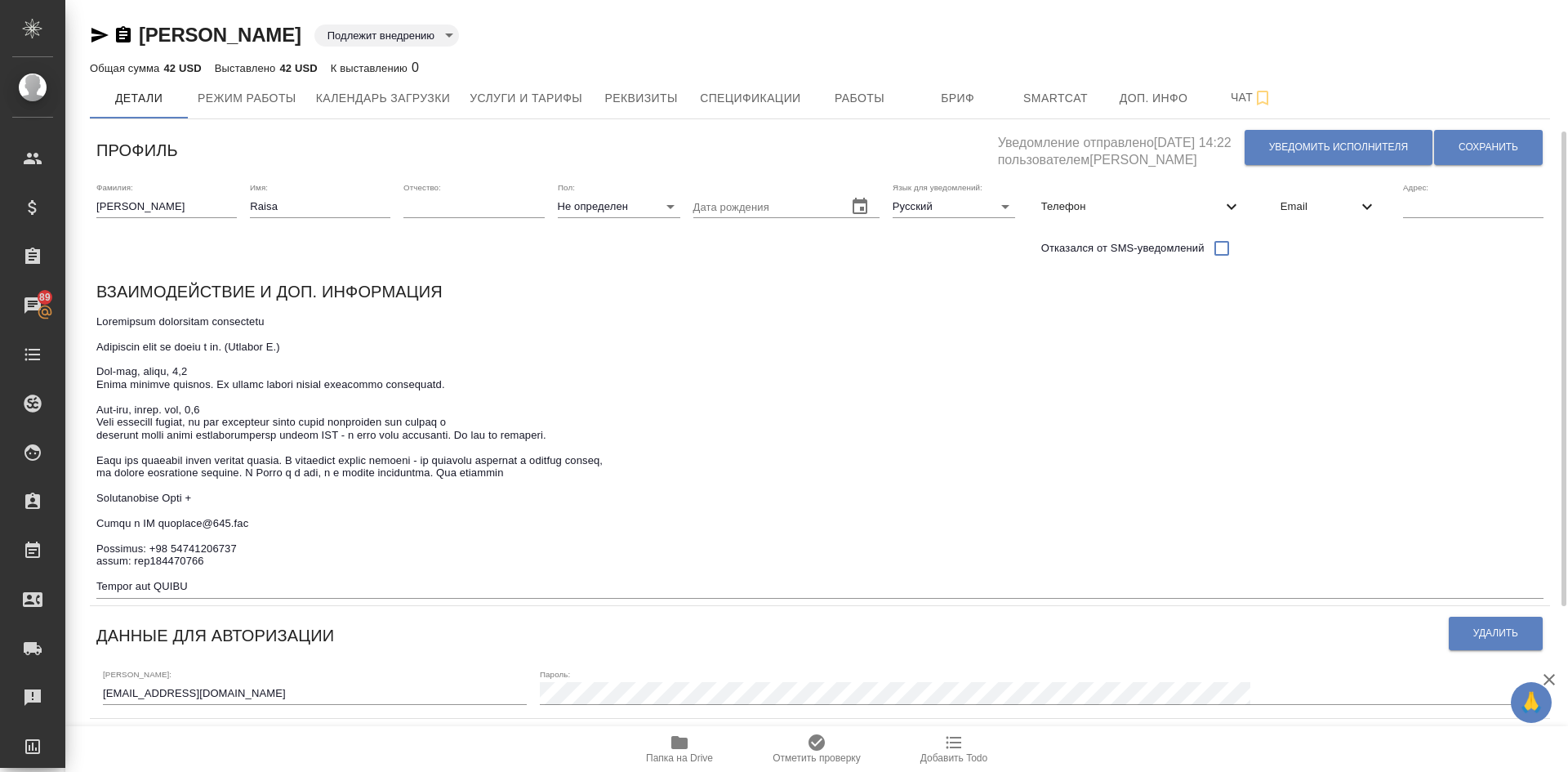
scroll to position [82, 0]
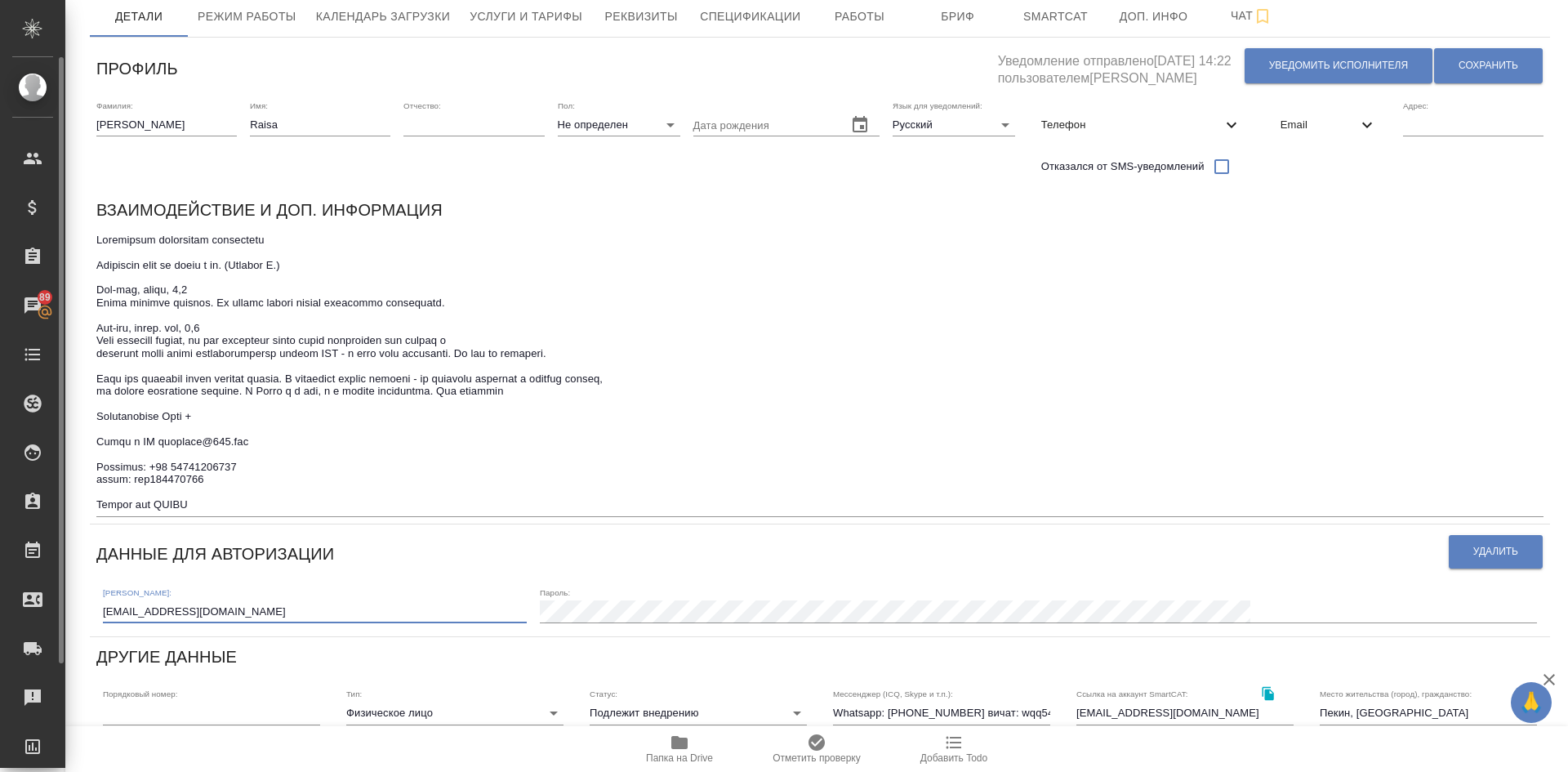
drag, startPoint x: 244, startPoint y: 605, endPoint x: 57, endPoint y: 576, distance: 189.2
click at [57, 576] on div ".cls-1 fill:#fff; AWATERA Demidova Tatyana Клиенты Спецификации Заказы 89 Чаты …" at bounding box center [784, 386] width 1568 height 772
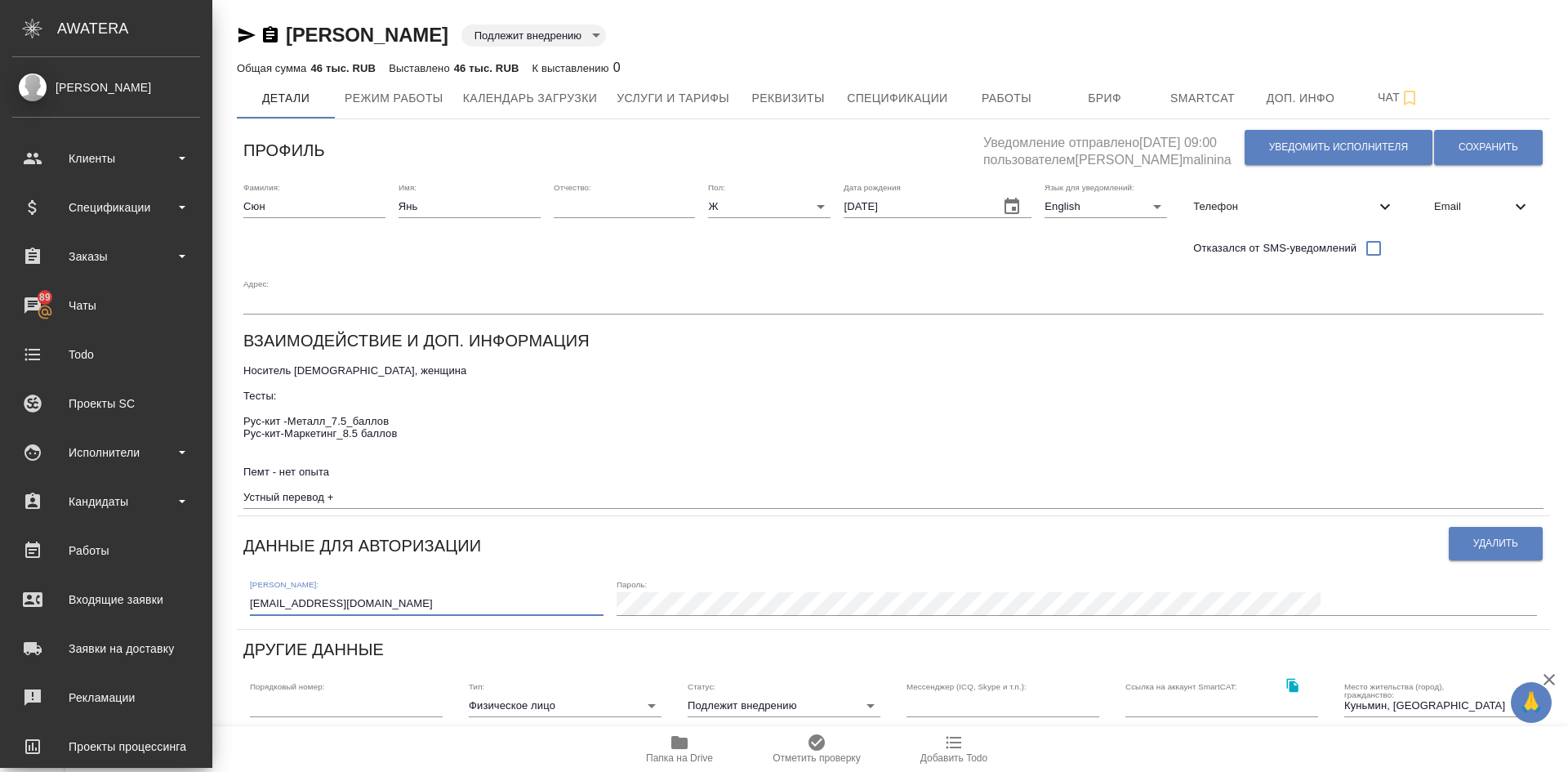
drag, startPoint x: 249, startPoint y: 548, endPoint x: 1, endPoint y: 563, distance: 248.5
click at [0, 552] on div ".cls-1 fill:#fff; AWATERA Demidova Tatyana Клиенты Спецификации Заказы 89 Чаты …" at bounding box center [784, 386] width 1568 height 772
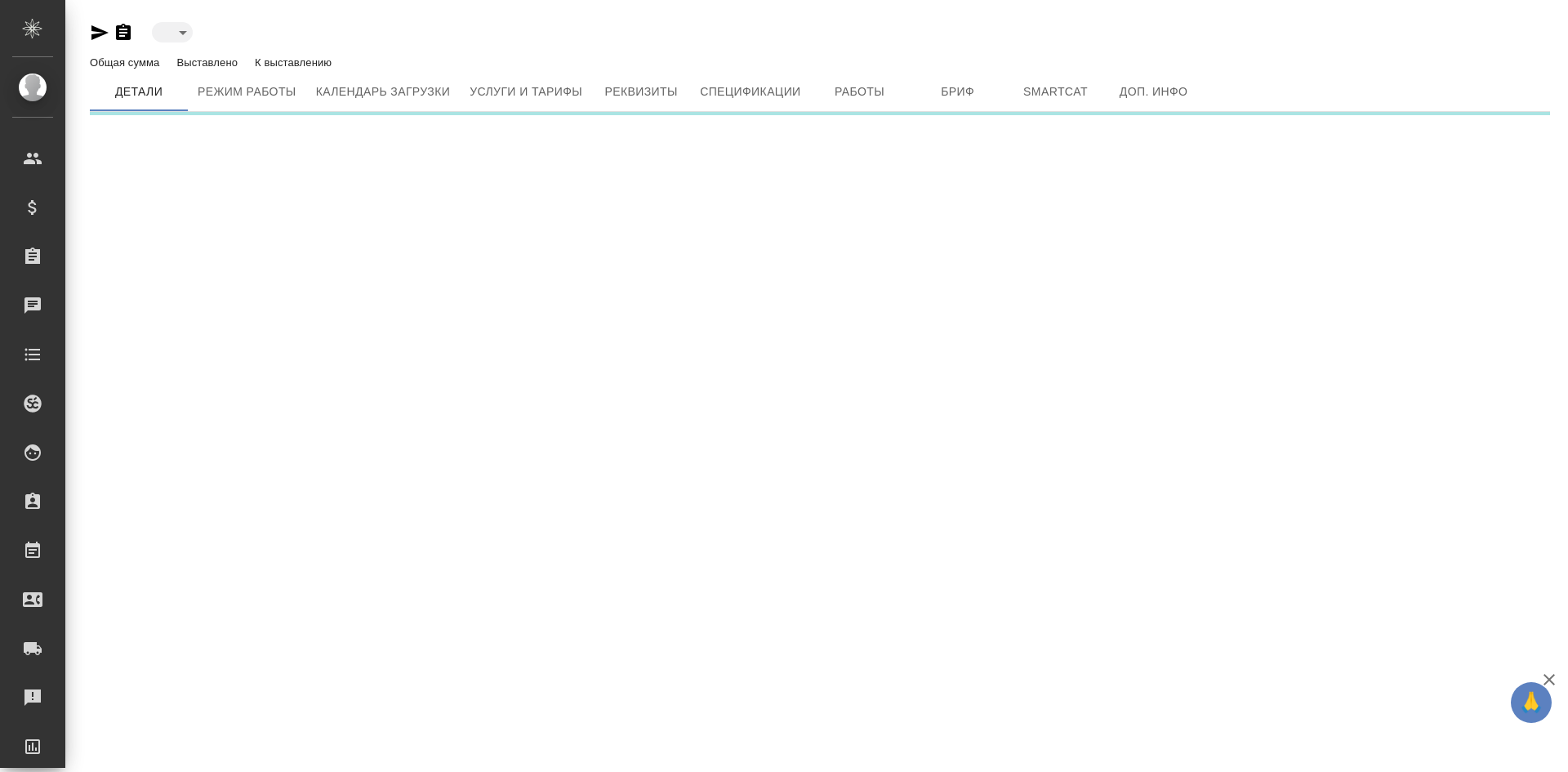
type input "toBeImplemented"
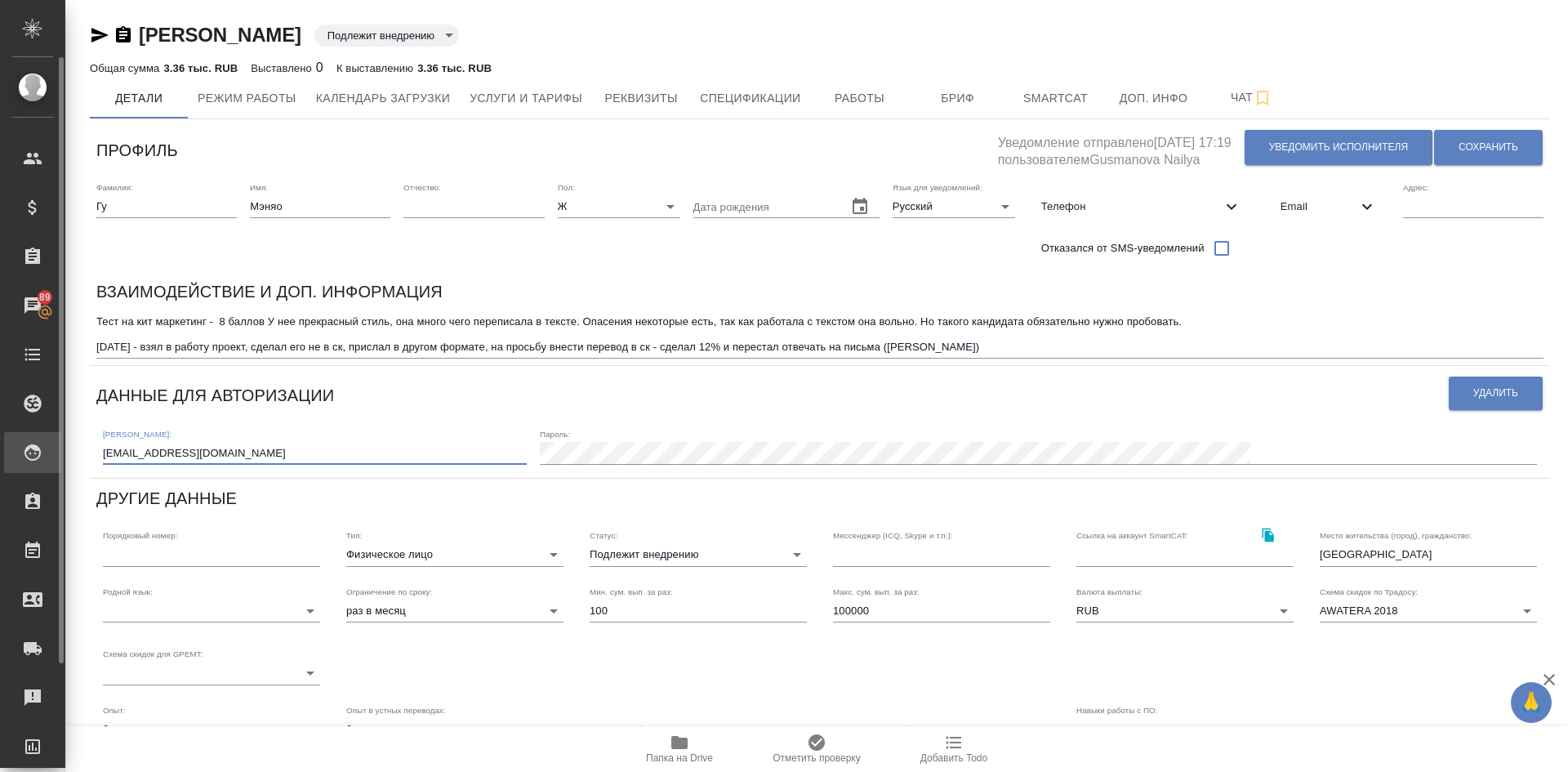
drag, startPoint x: 244, startPoint y: 451, endPoint x: 23, endPoint y: 447, distance: 221.0
click at [25, 449] on div ".cls-1 fill:#fff; AWATERA Demidova Tatyana Клиенты Спецификации Заказы 89 Чаты …" at bounding box center [784, 386] width 1568 height 772
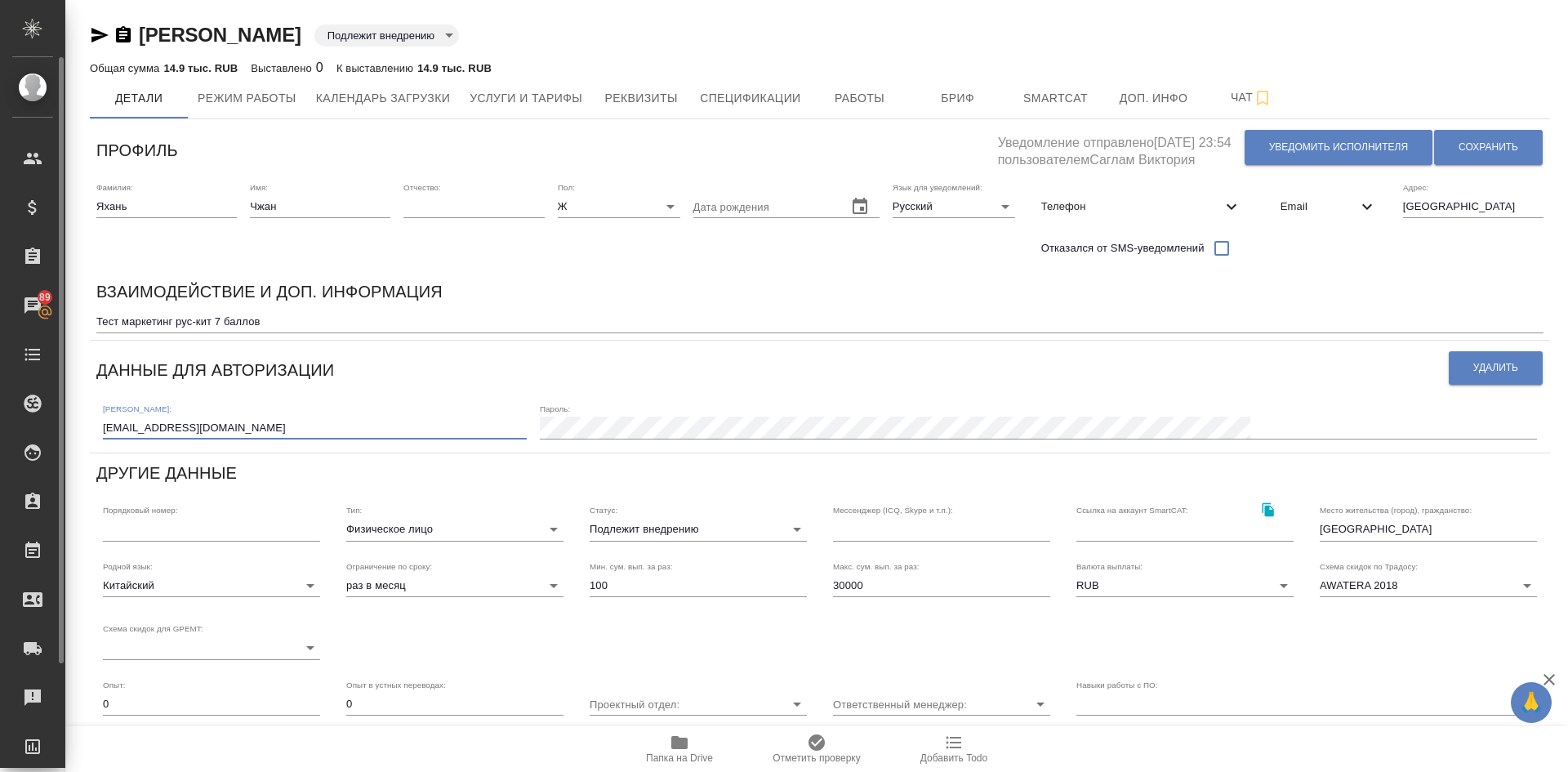
drag, startPoint x: 246, startPoint y: 426, endPoint x: 0, endPoint y: 426, distance: 246.0
click at [0, 423] on div ".cls-1 fill:#fff; AWATERA Demidova Tatyana Клиенты Спецификации Заказы 89 Чаты …" at bounding box center [784, 386] width 1568 height 772
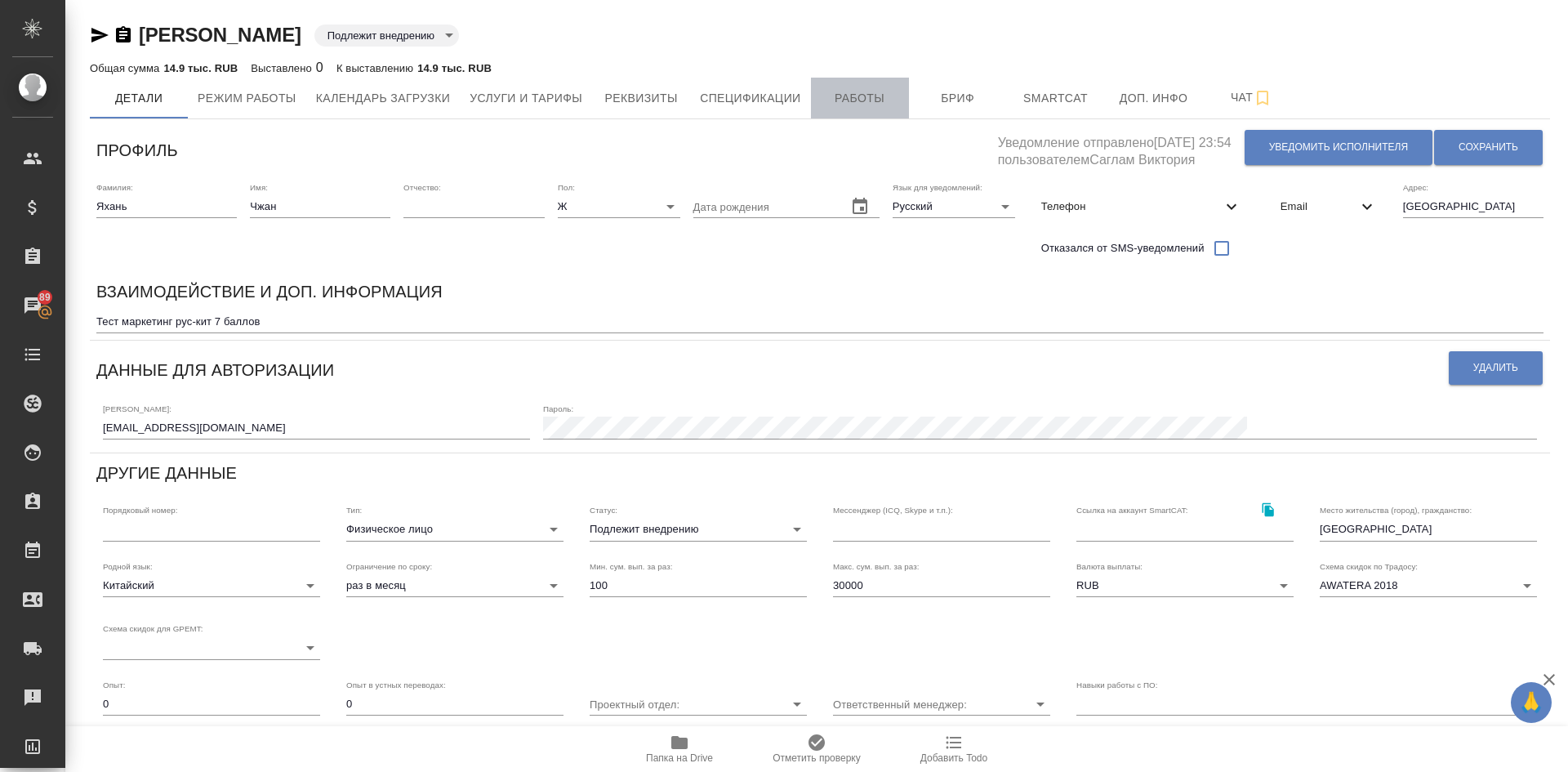
click at [892, 84] on button "Работы" at bounding box center [860, 98] width 98 height 41
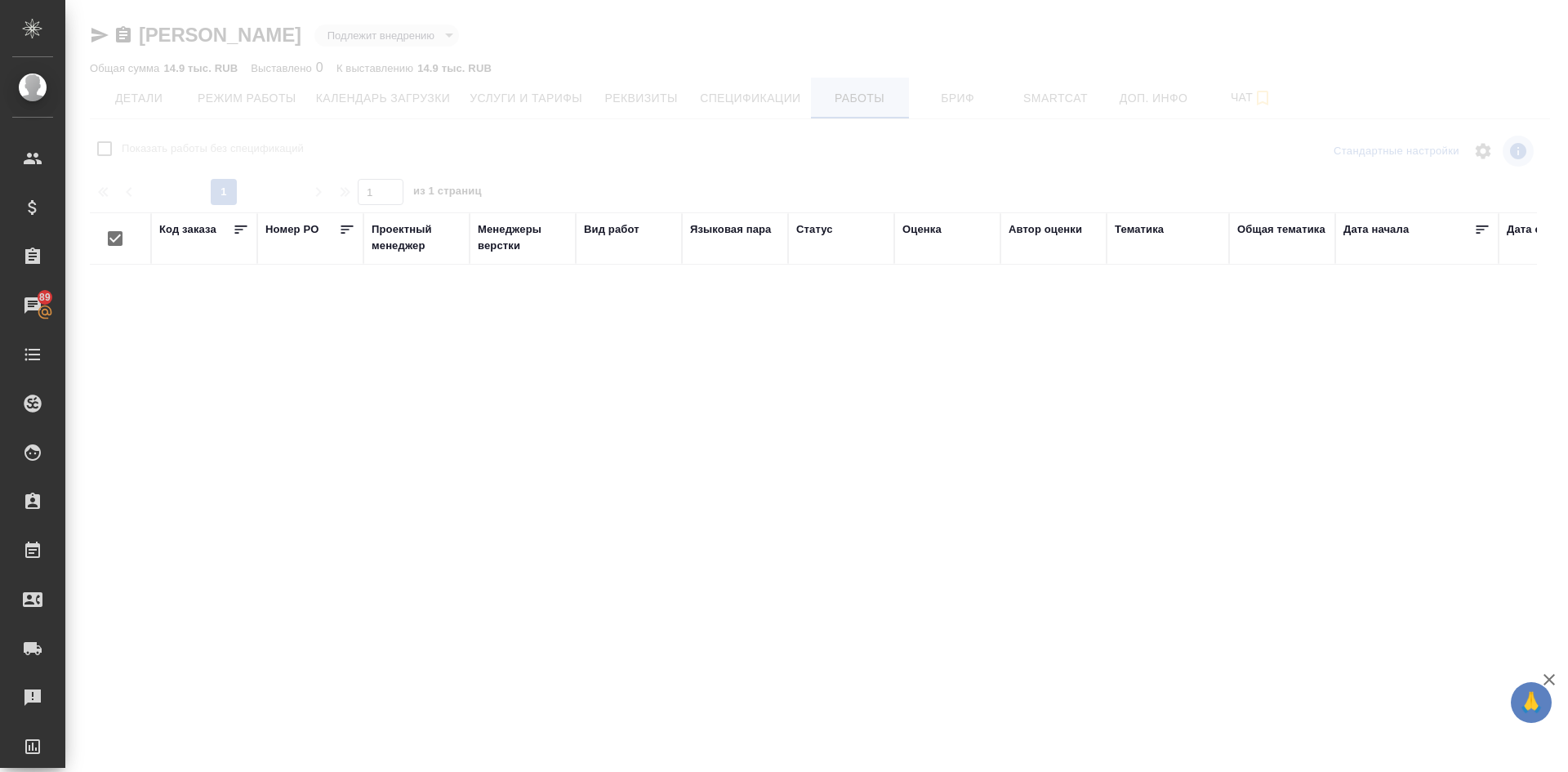
checkbox input "false"
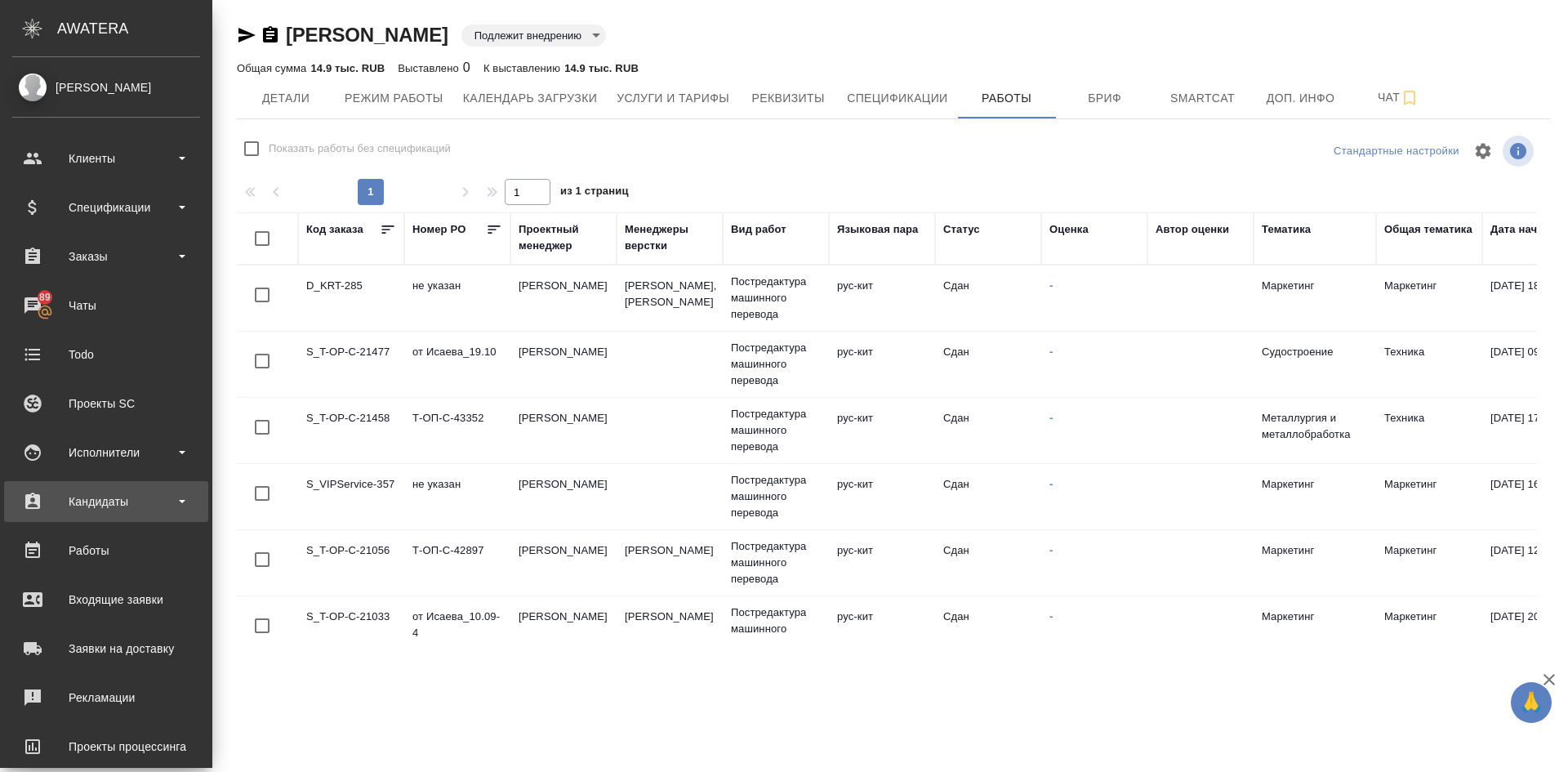
click at [132, 498] on div "Кандидаты" at bounding box center [106, 501] width 187 height 24
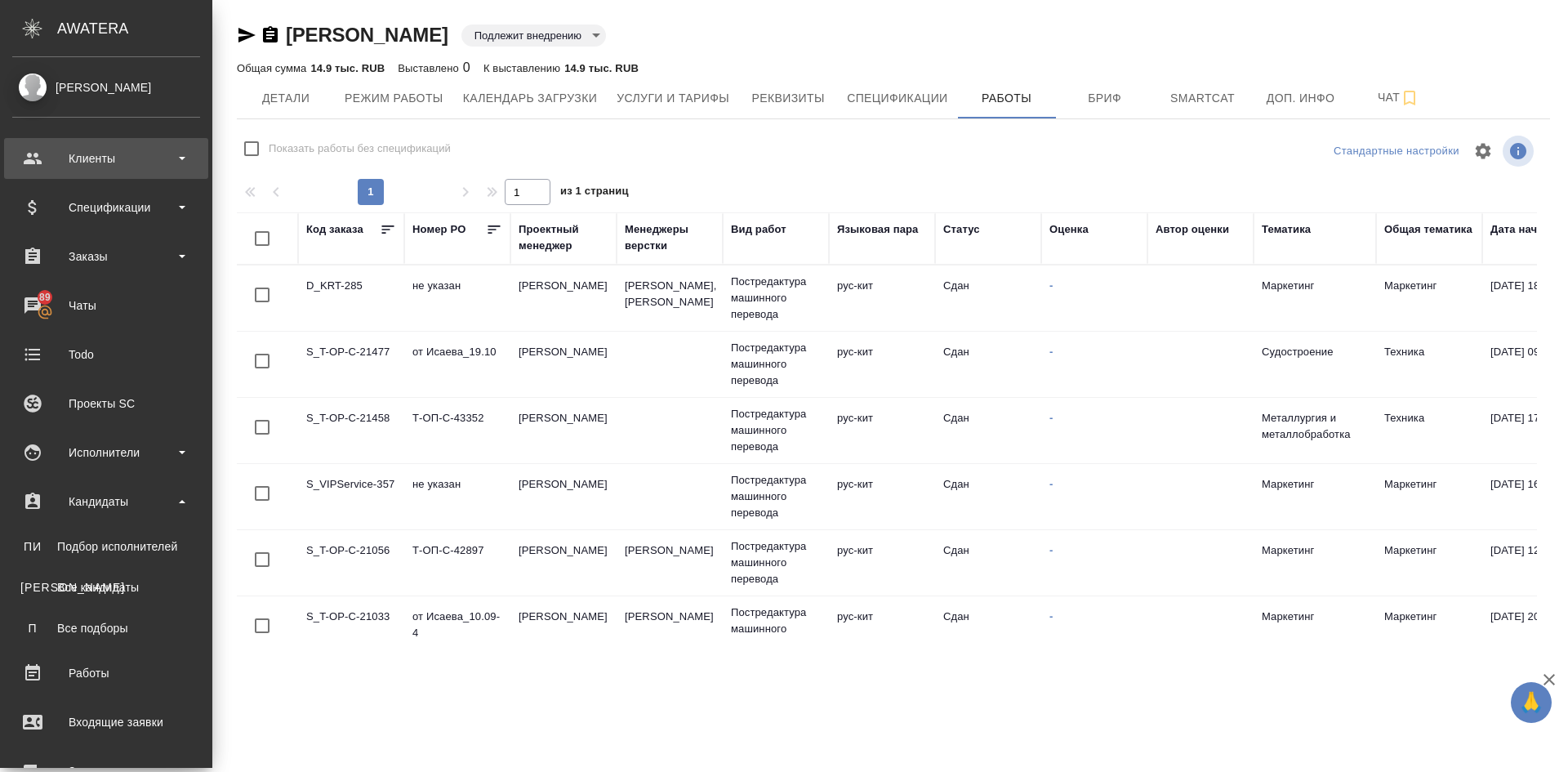
click at [96, 152] on div "Клиенты" at bounding box center [106, 158] width 187 height 24
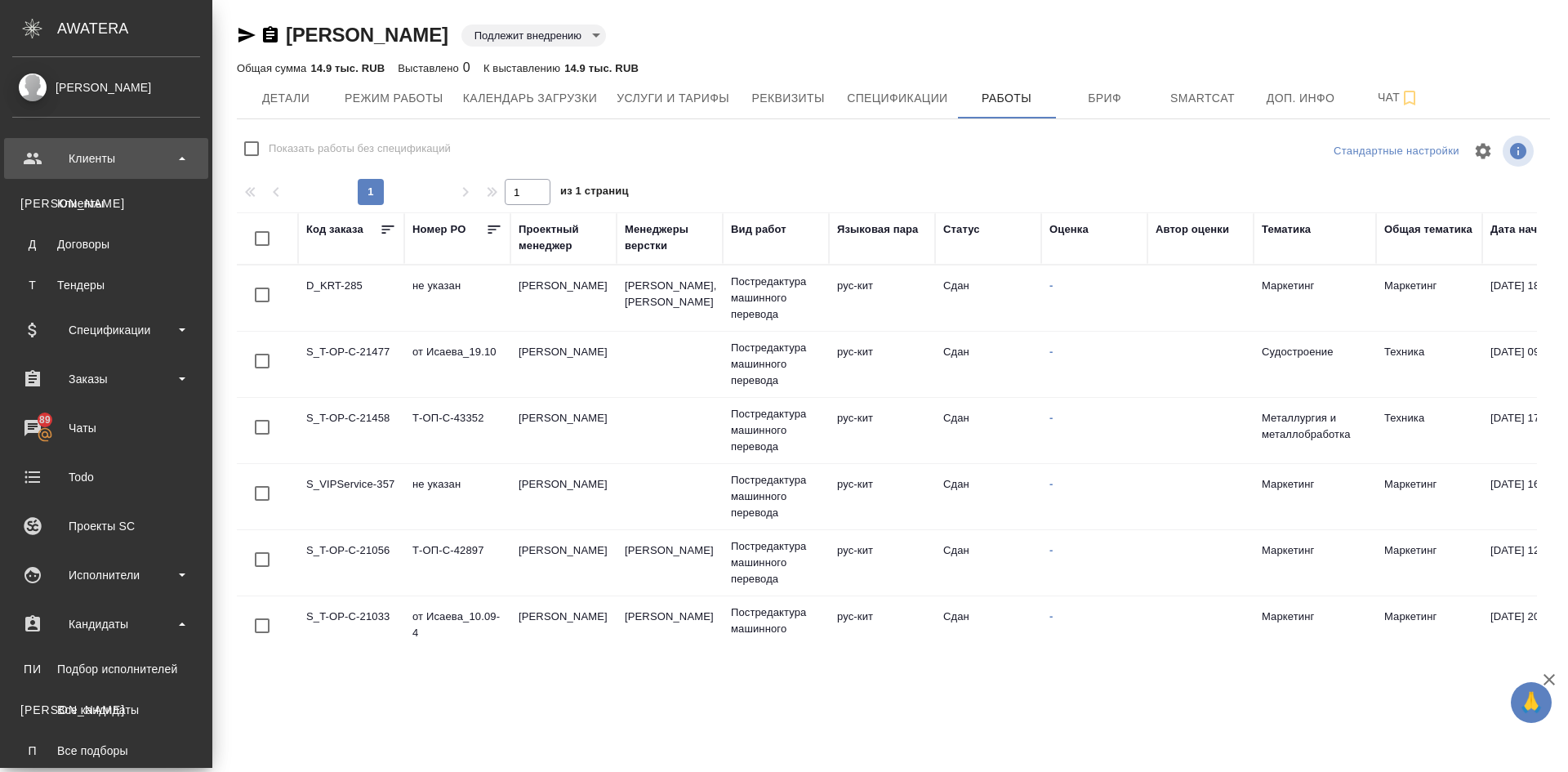
click at [90, 151] on div "Клиенты" at bounding box center [106, 158] width 187 height 24
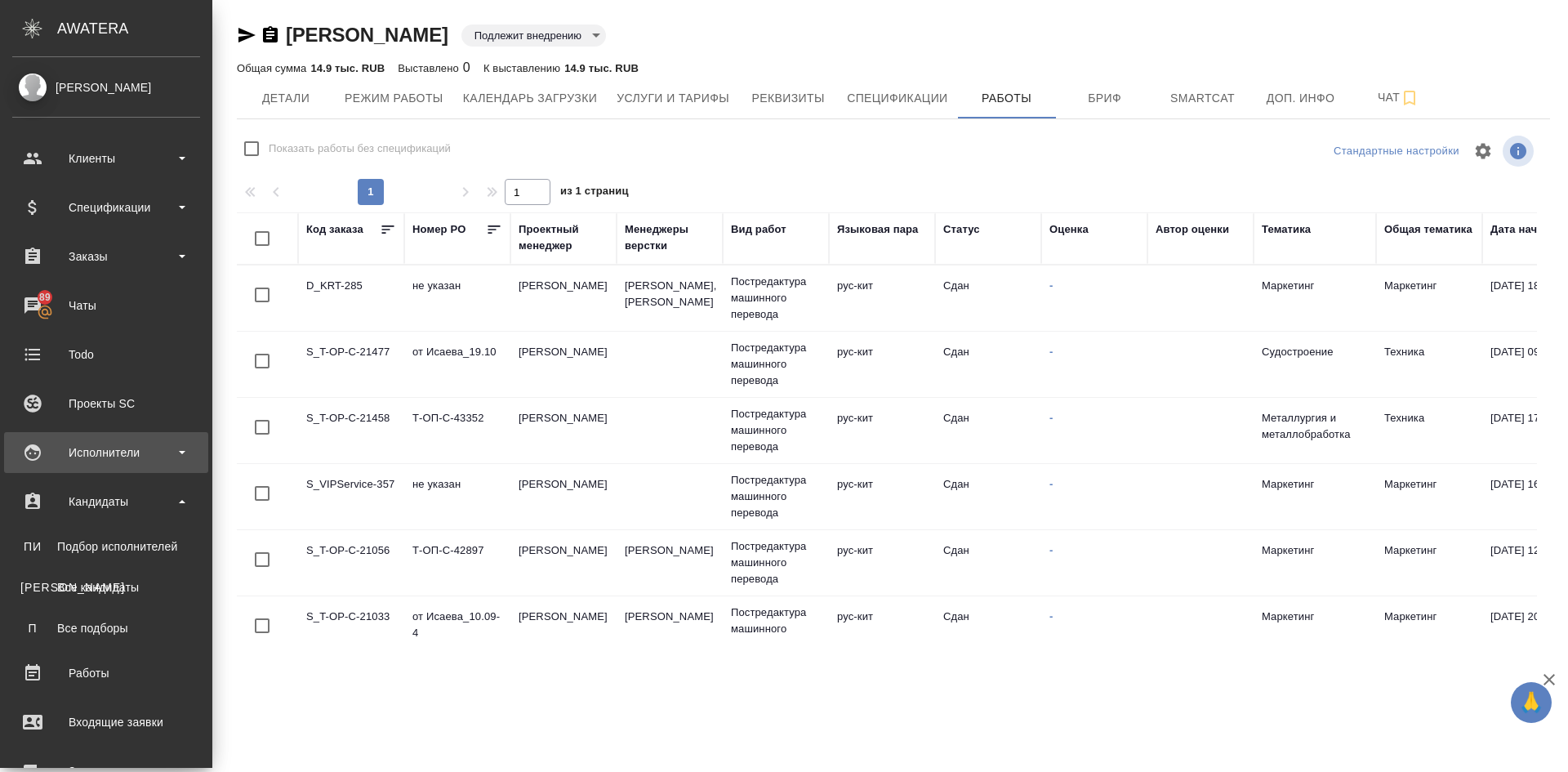
click at [102, 455] on div "Исполнители" at bounding box center [106, 452] width 187 height 24
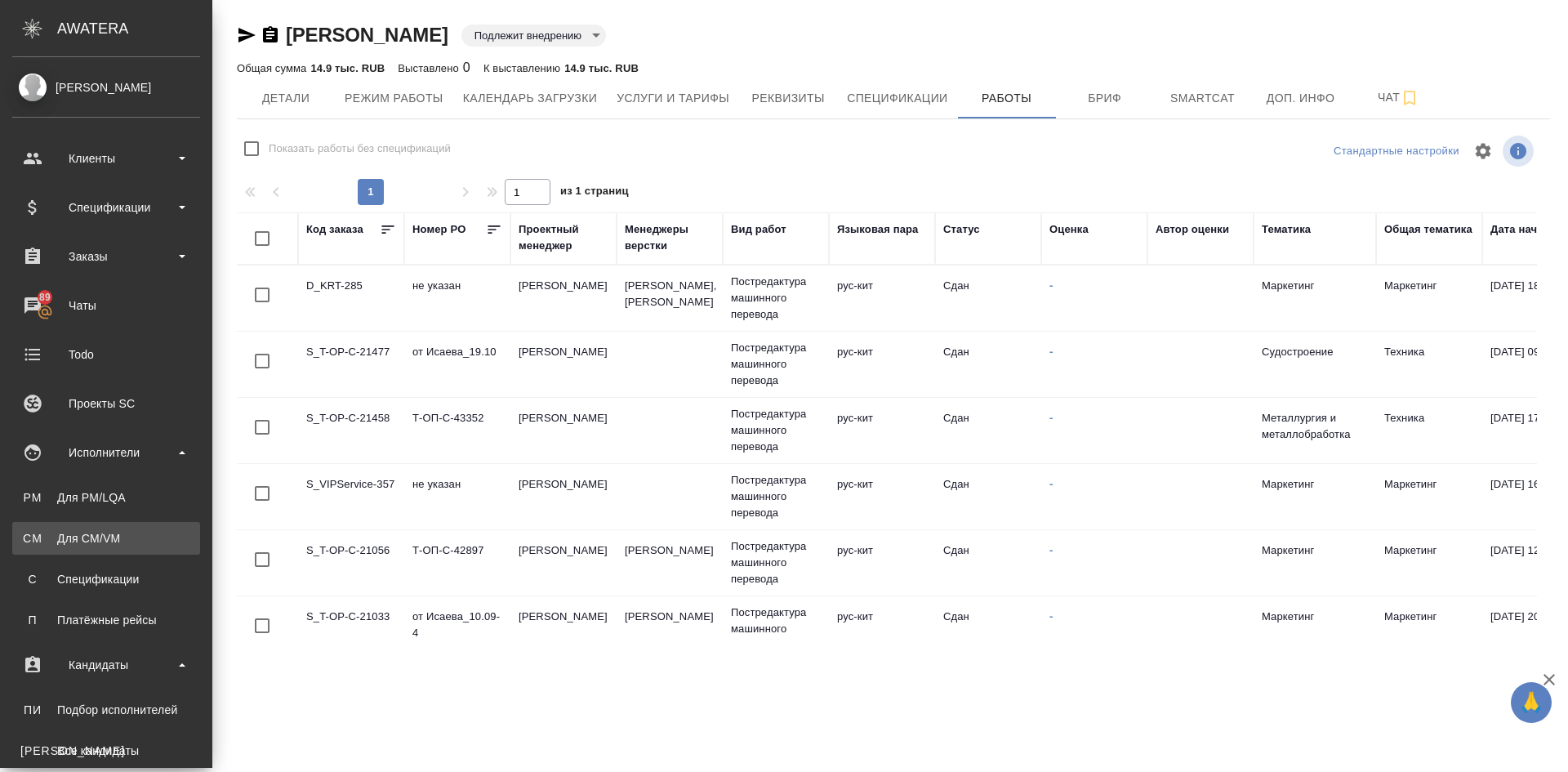
click at [100, 544] on div "Для CM/VM" at bounding box center [106, 538] width 172 height 17
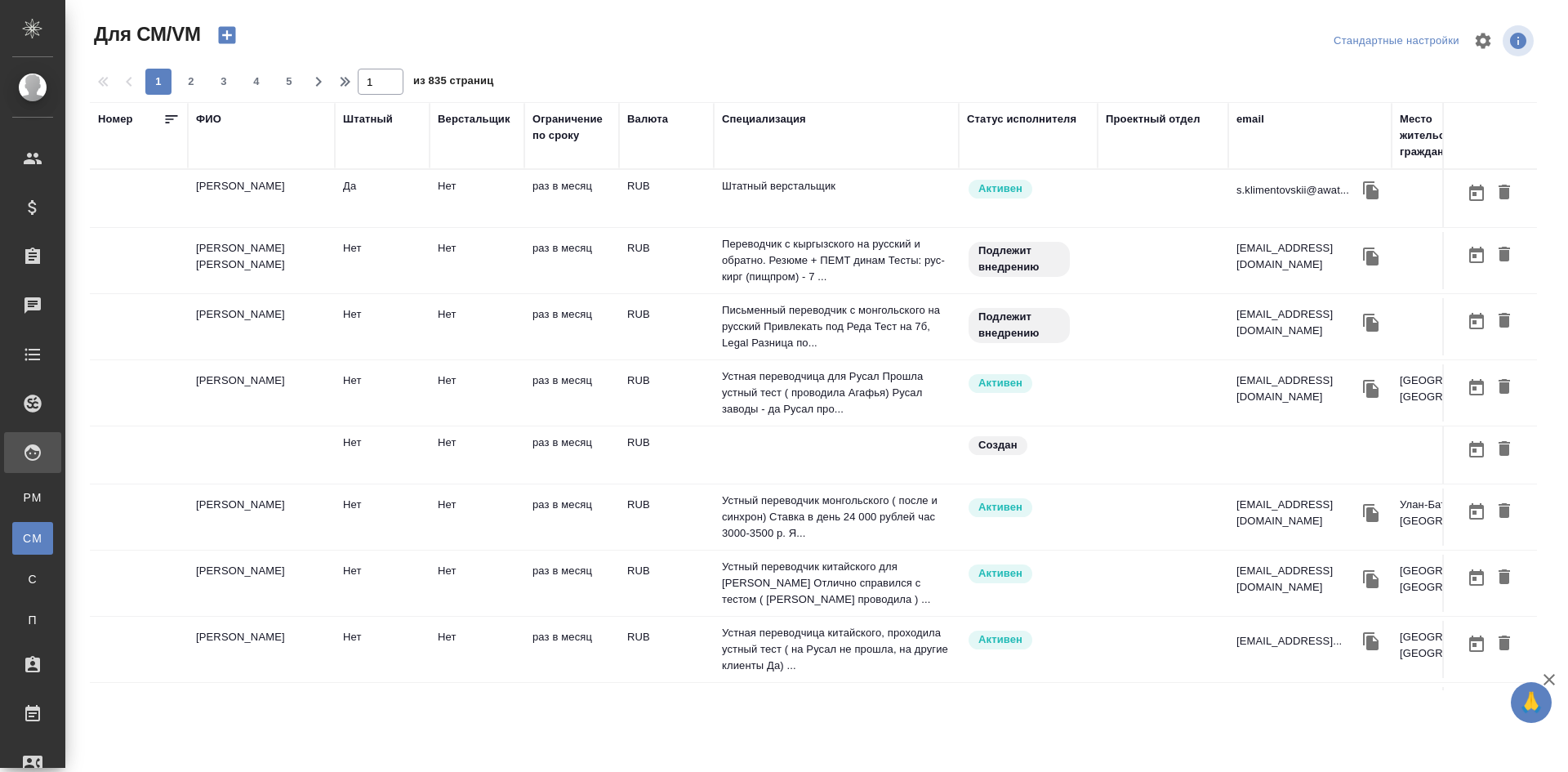
click at [208, 115] on div "ФИО" at bounding box center [209, 118] width 25 height 17
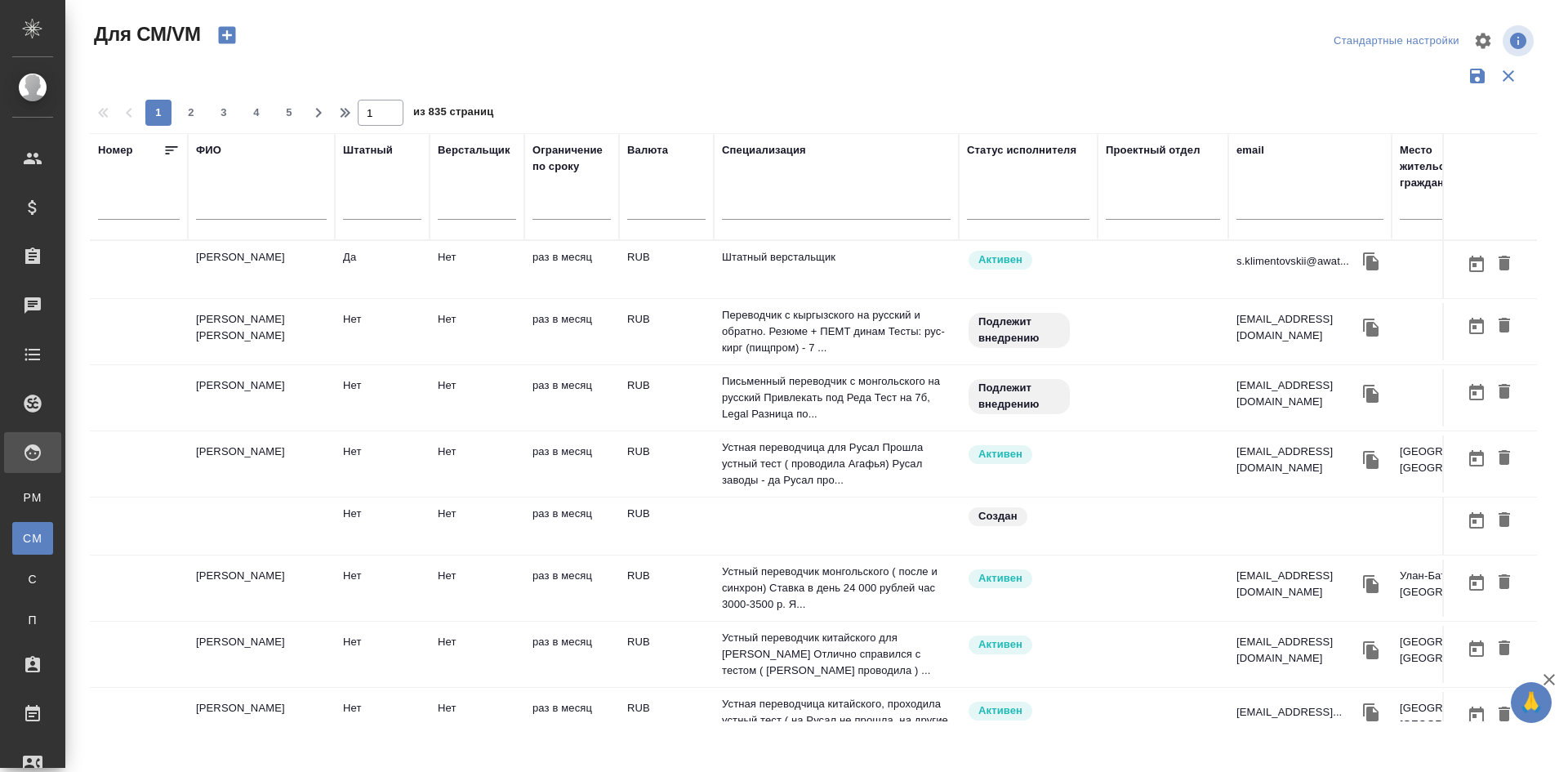
click at [223, 216] on input "text" at bounding box center [261, 209] width 131 height 20
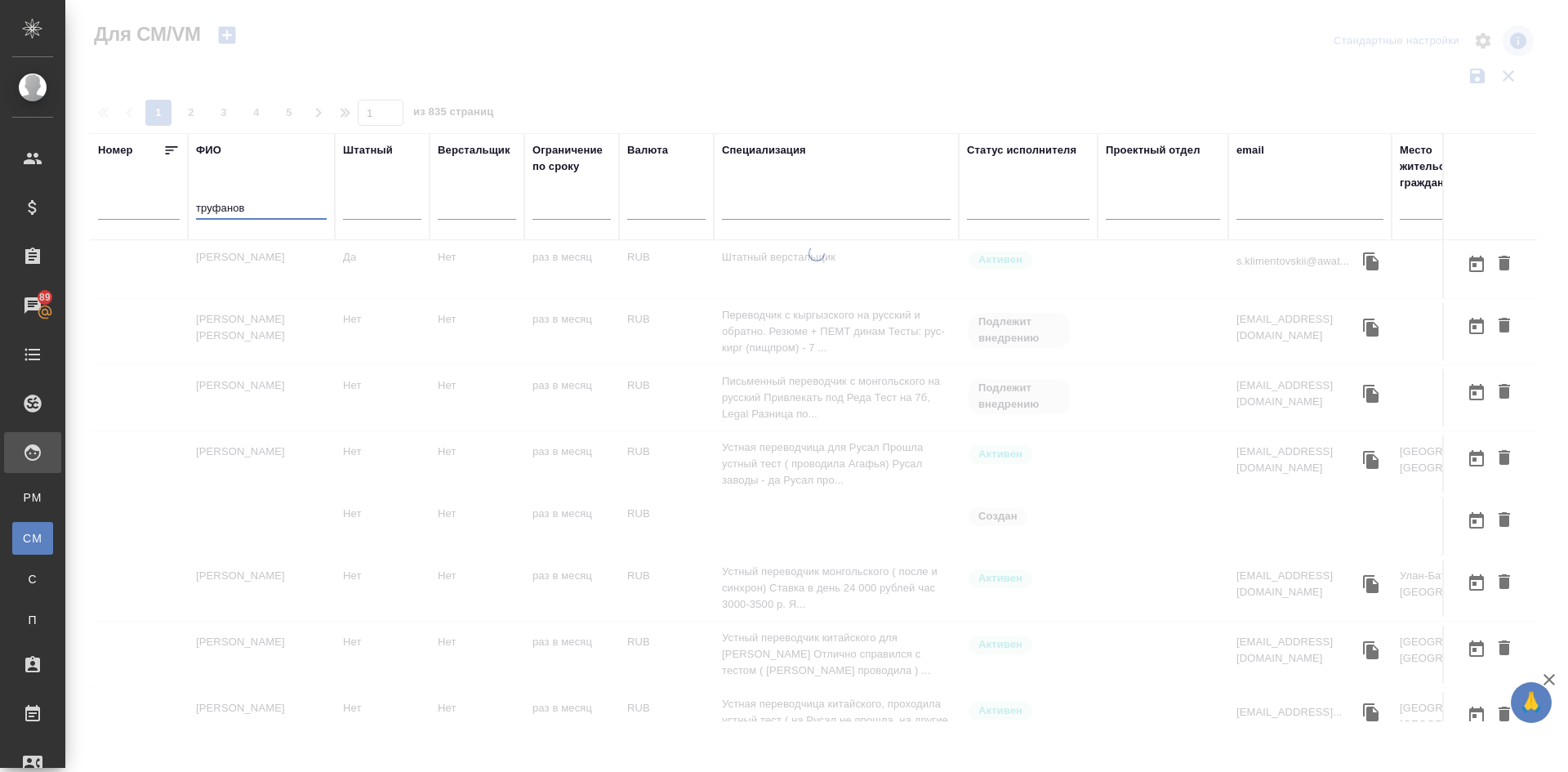
type input "труфанов"
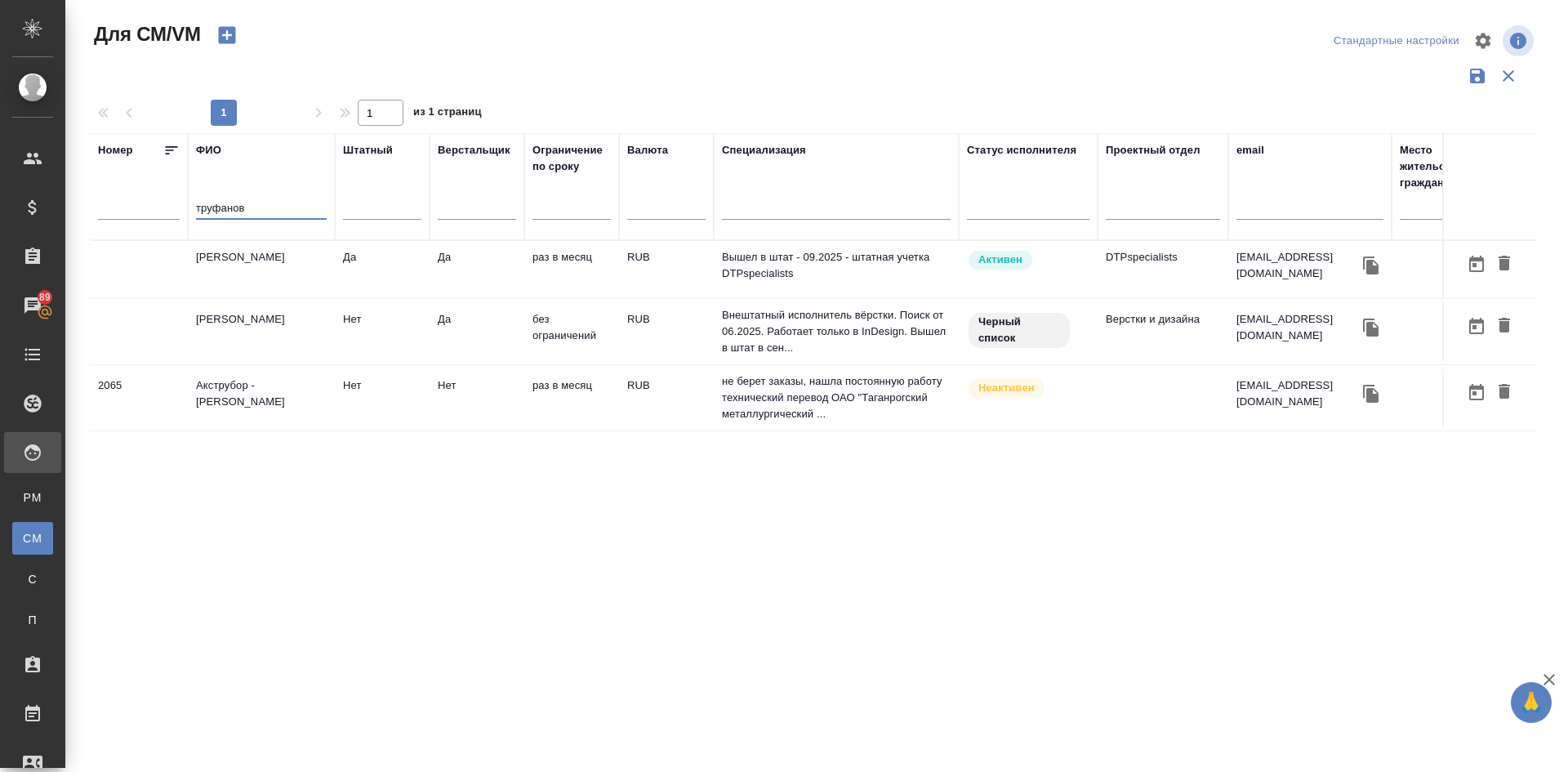
click at [256, 259] on td "[PERSON_NAME]" at bounding box center [260, 269] width 147 height 57
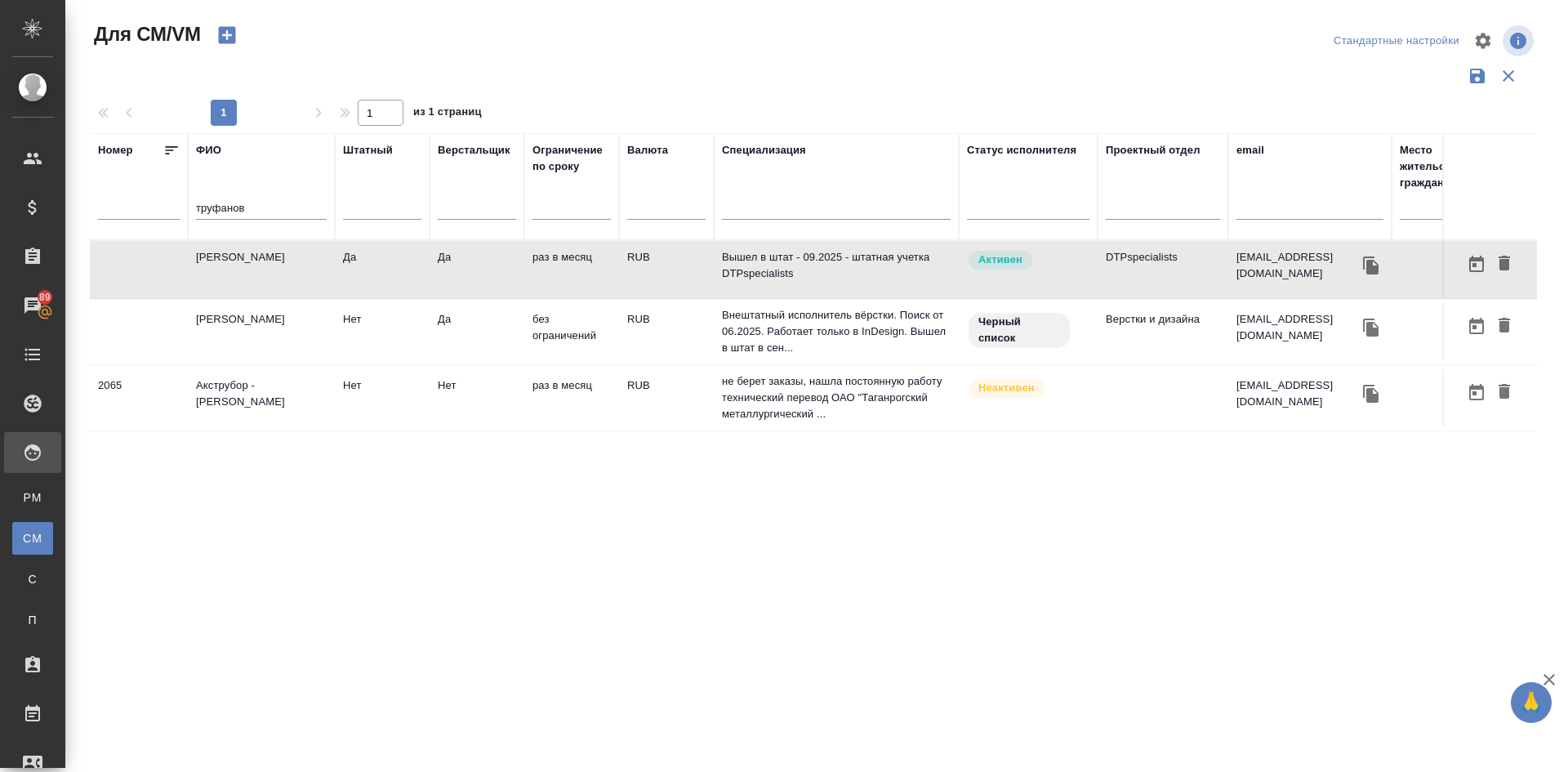
click at [256, 259] on td "[PERSON_NAME]" at bounding box center [260, 269] width 147 height 57
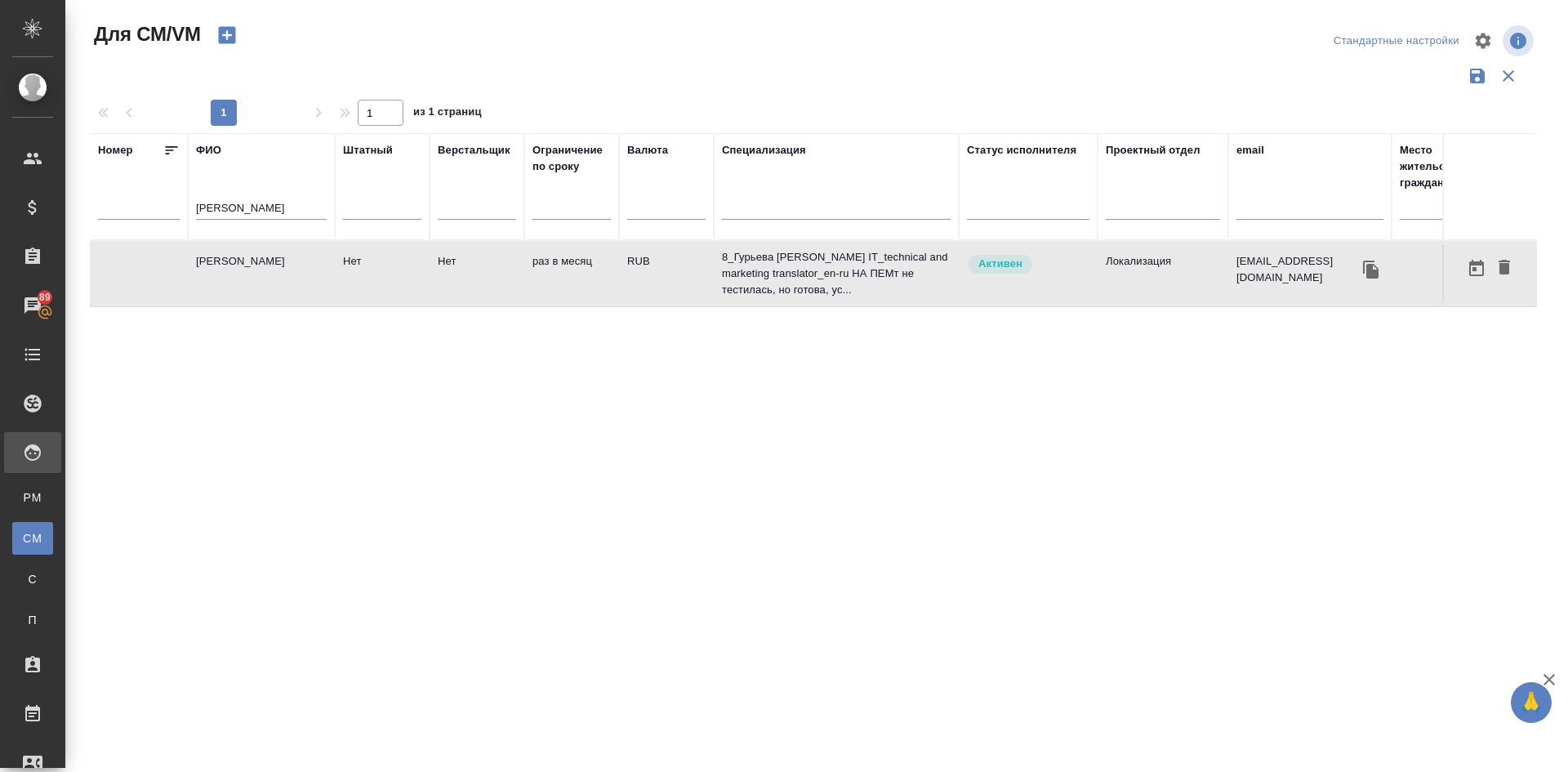
click at [233, 32] on icon "button" at bounding box center [227, 36] width 17 height 17
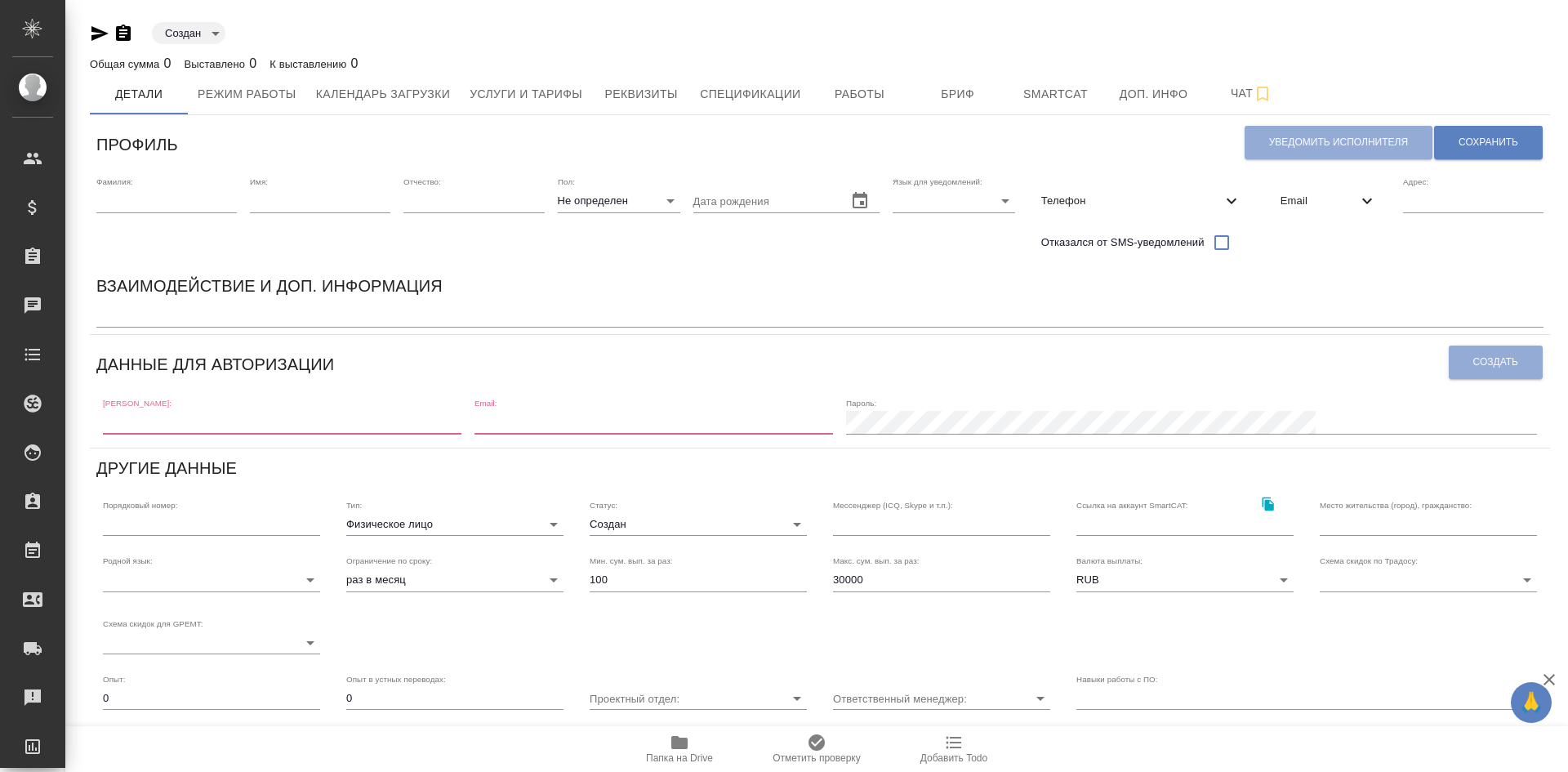
click at [131, 420] on input "text" at bounding box center [282, 422] width 358 height 23
paste input "[EMAIL_ADDRESS][DOMAIN_NAME]"
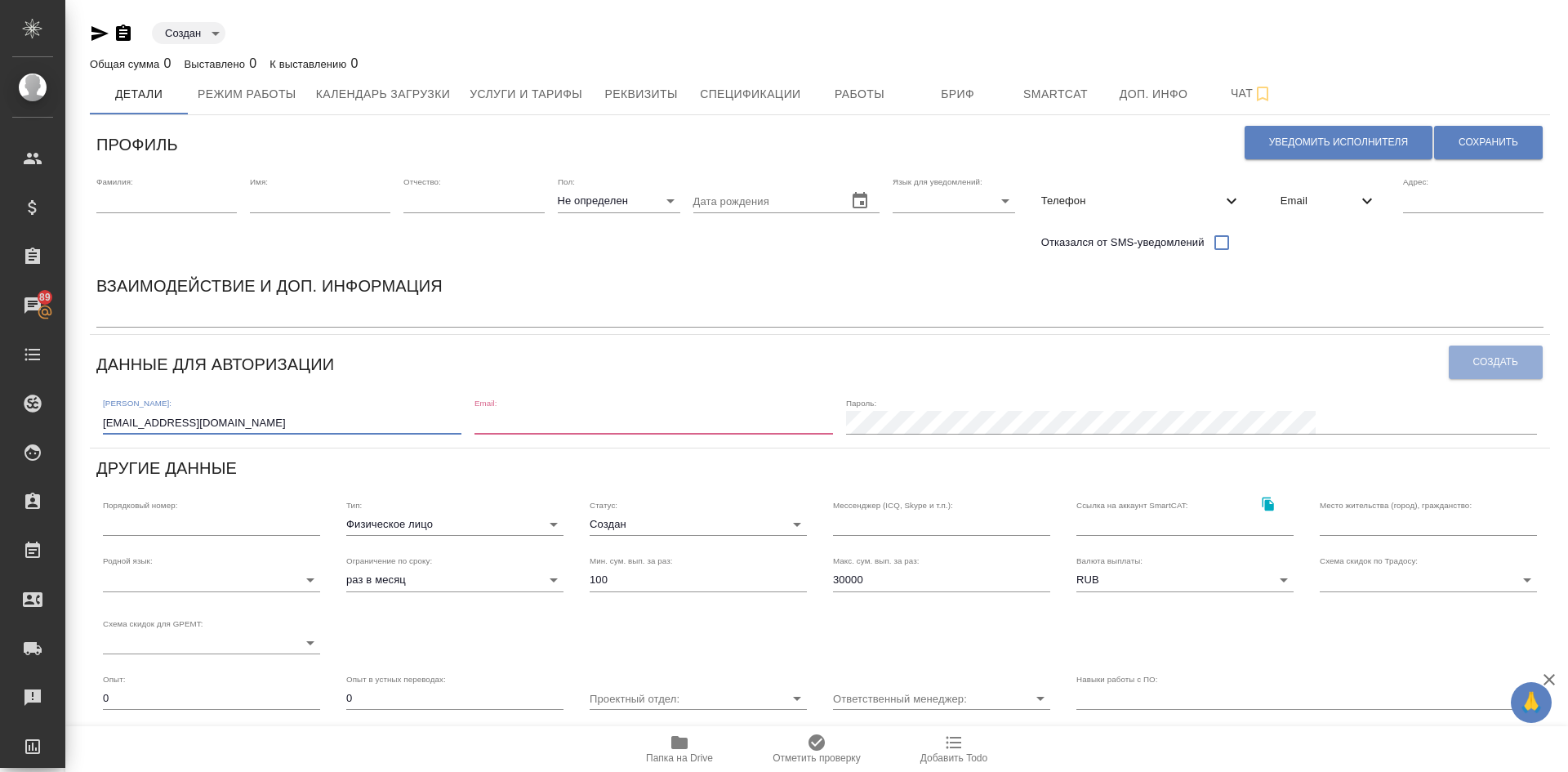
type input "[EMAIL_ADDRESS][DOMAIN_NAME]"
click at [776, 408] on div "Email:" at bounding box center [654, 415] width 358 height 36
click at [637, 416] on input "email" at bounding box center [654, 422] width 358 height 23
paste input "s.klimentovskii@awatera.com"
type input "s.klimentovskii@awatera.com"
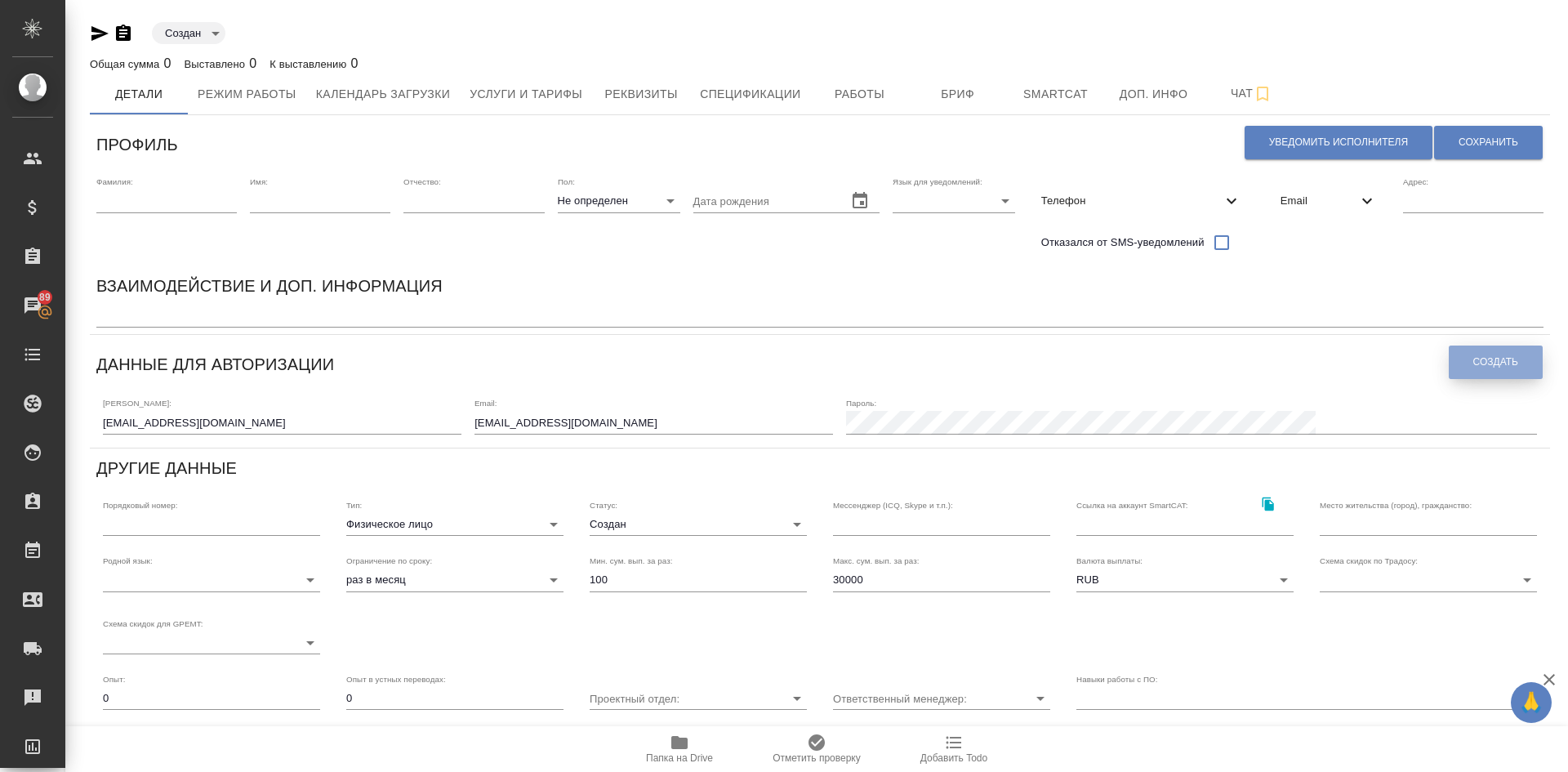
click at [1486, 362] on span "Создать" at bounding box center [1496, 362] width 45 height 14
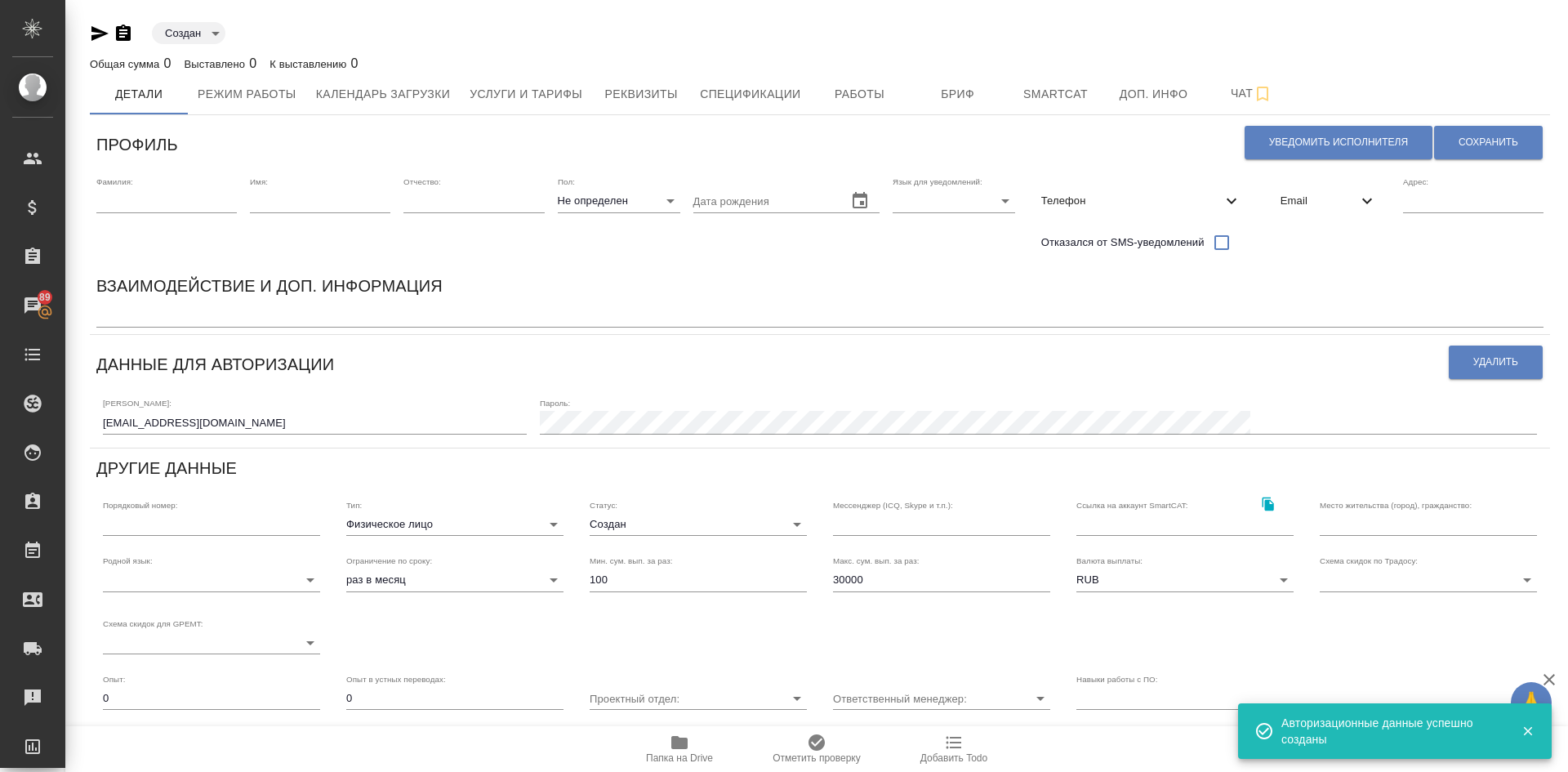
click at [141, 203] on input "text" at bounding box center [166, 201] width 141 height 23
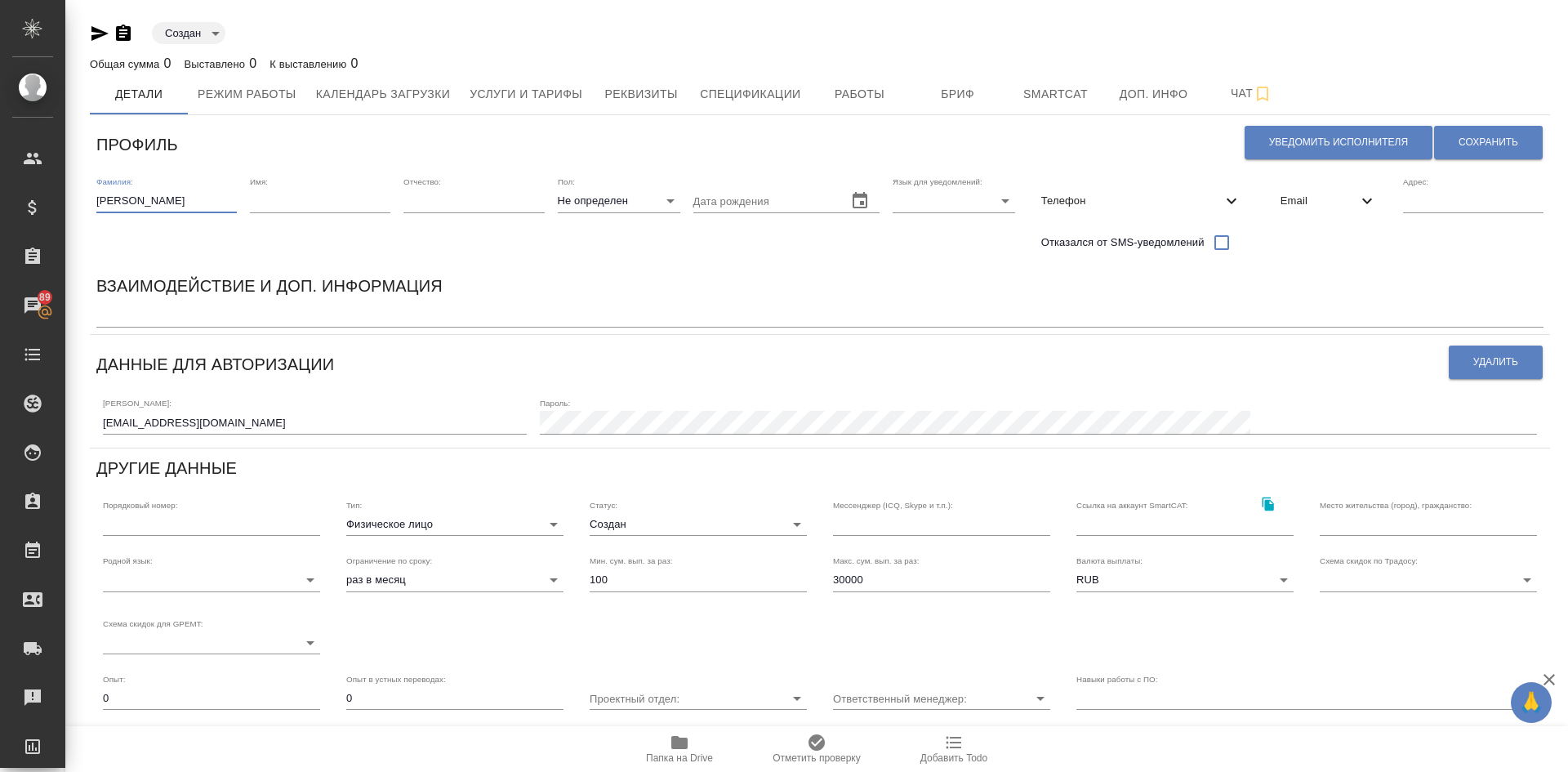
type input "Климентовский"
click at [276, 207] on input "text" at bounding box center [320, 201] width 141 height 23
type input "Сергей"
click at [577, 197] on body "🙏 .cls-1 fill:#fff; AWATERA Demidova Tatyana Клиенты Спецификации Заказы 89 Чат…" at bounding box center [784, 386] width 1568 height 772
click at [586, 226] on li "М" at bounding box center [619, 226] width 122 height 26
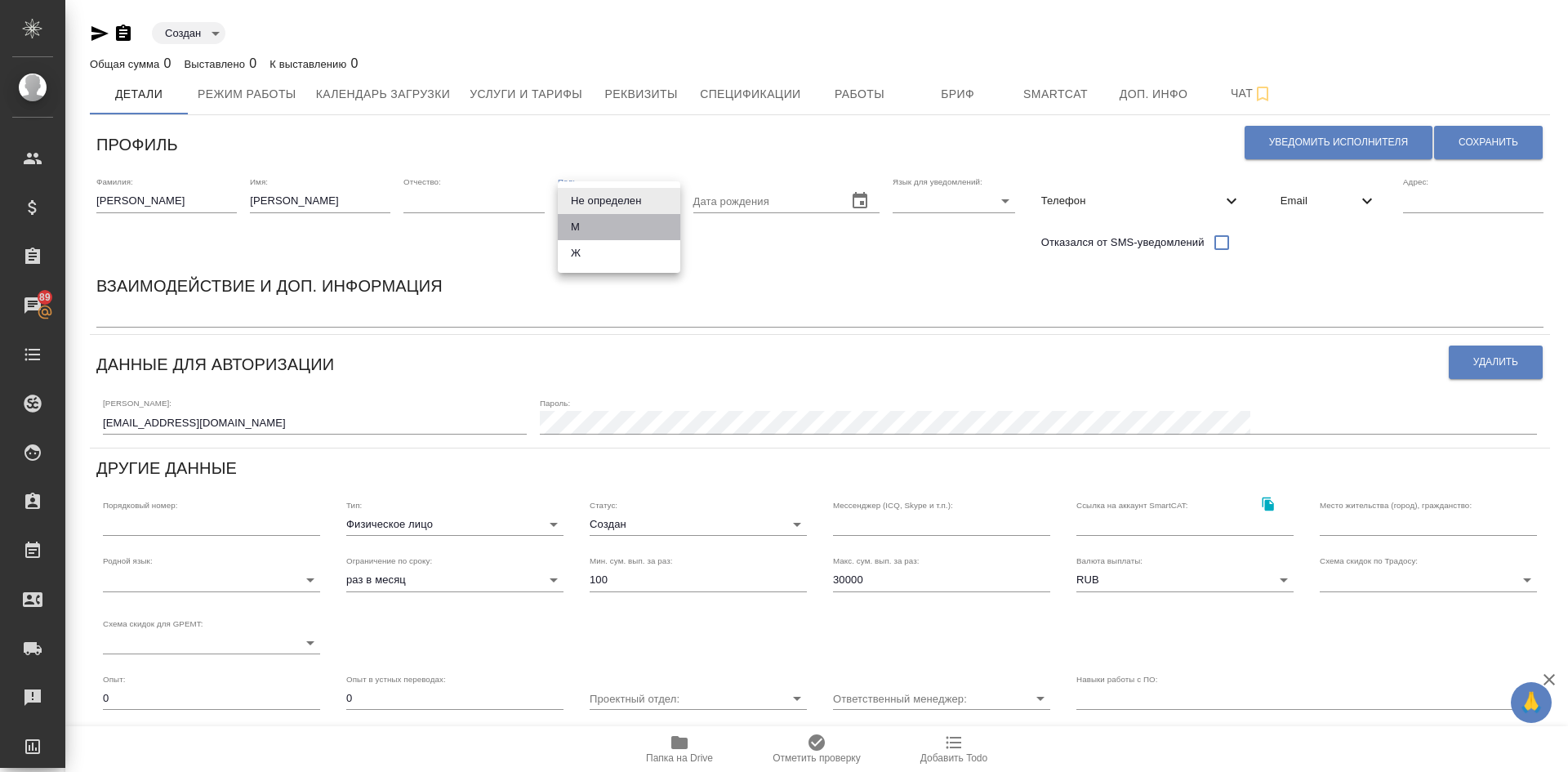
type input "[DEMOGRAPHIC_DATA]"
click at [934, 196] on body "🙏 .cls-1 fill:#fff; AWATERA Demidova Tatyana Клиенты Спецификации Заказы 89 Чат…" at bounding box center [784, 386] width 1568 height 772
click at [934, 197] on li "Русский" at bounding box center [954, 200] width 122 height 26
type input "RU"
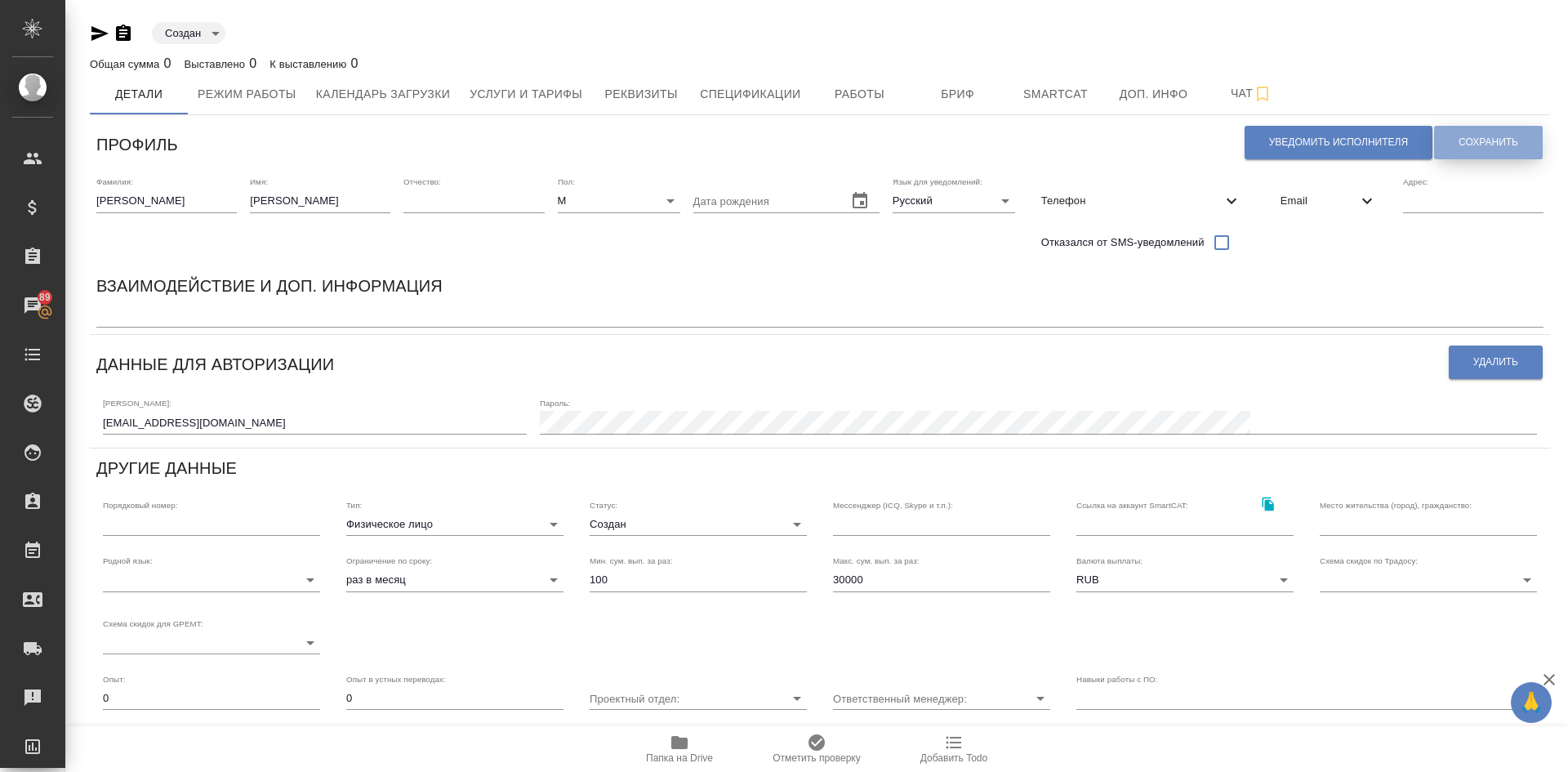
click at [1471, 140] on span "Сохранить" at bounding box center [1488, 143] width 59 height 14
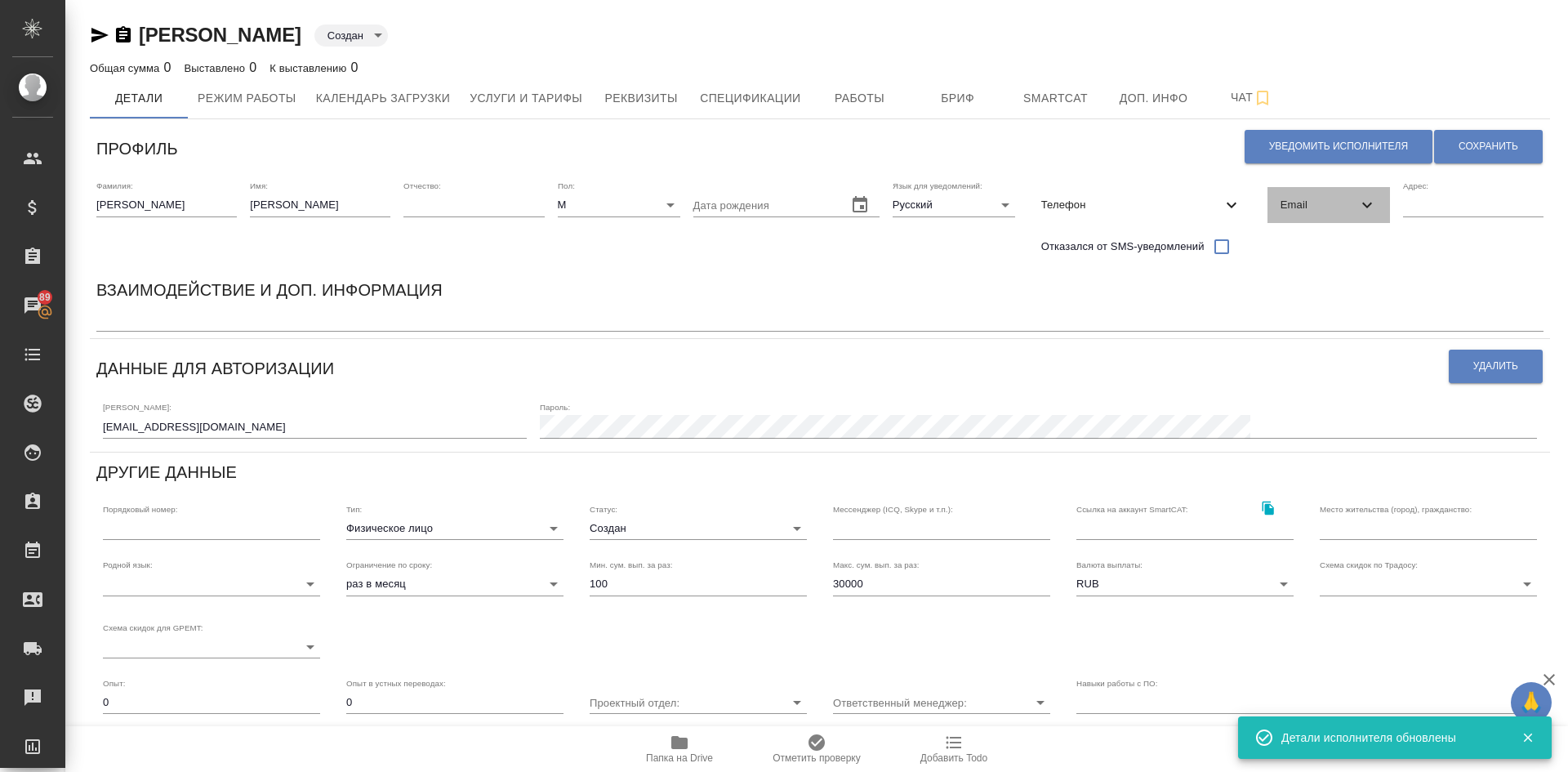
click at [1292, 208] on span "Email" at bounding box center [1318, 205] width 77 height 17
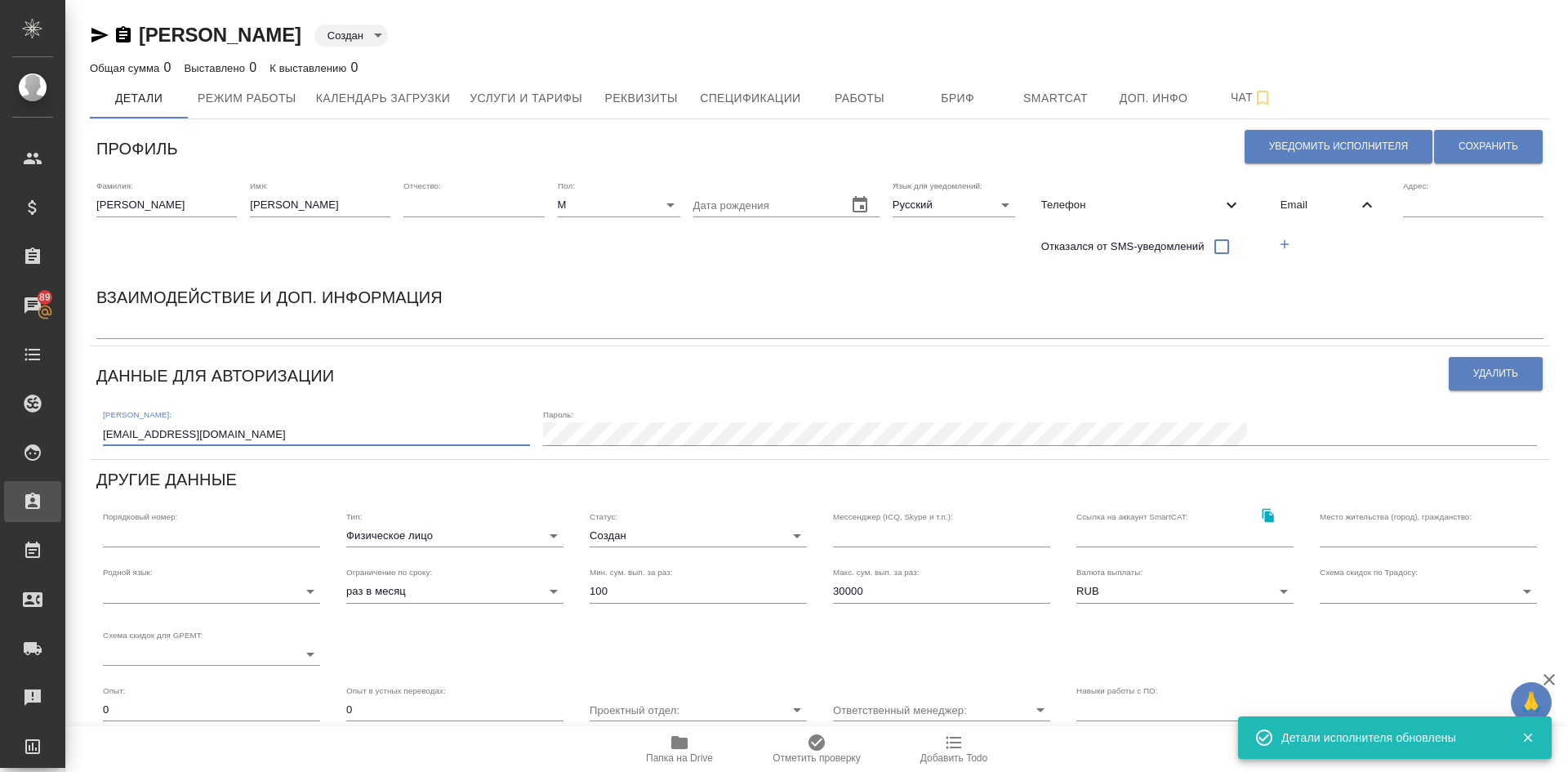
drag, startPoint x: 278, startPoint y: 438, endPoint x: 0, endPoint y: 508, distance: 286.7
click at [0, 507] on div ".cls-1 fill:#fff; AWATERA Demidova Tatyana Клиенты Спецификации Заказы 89 Чаты …" at bounding box center [784, 386] width 1568 height 772
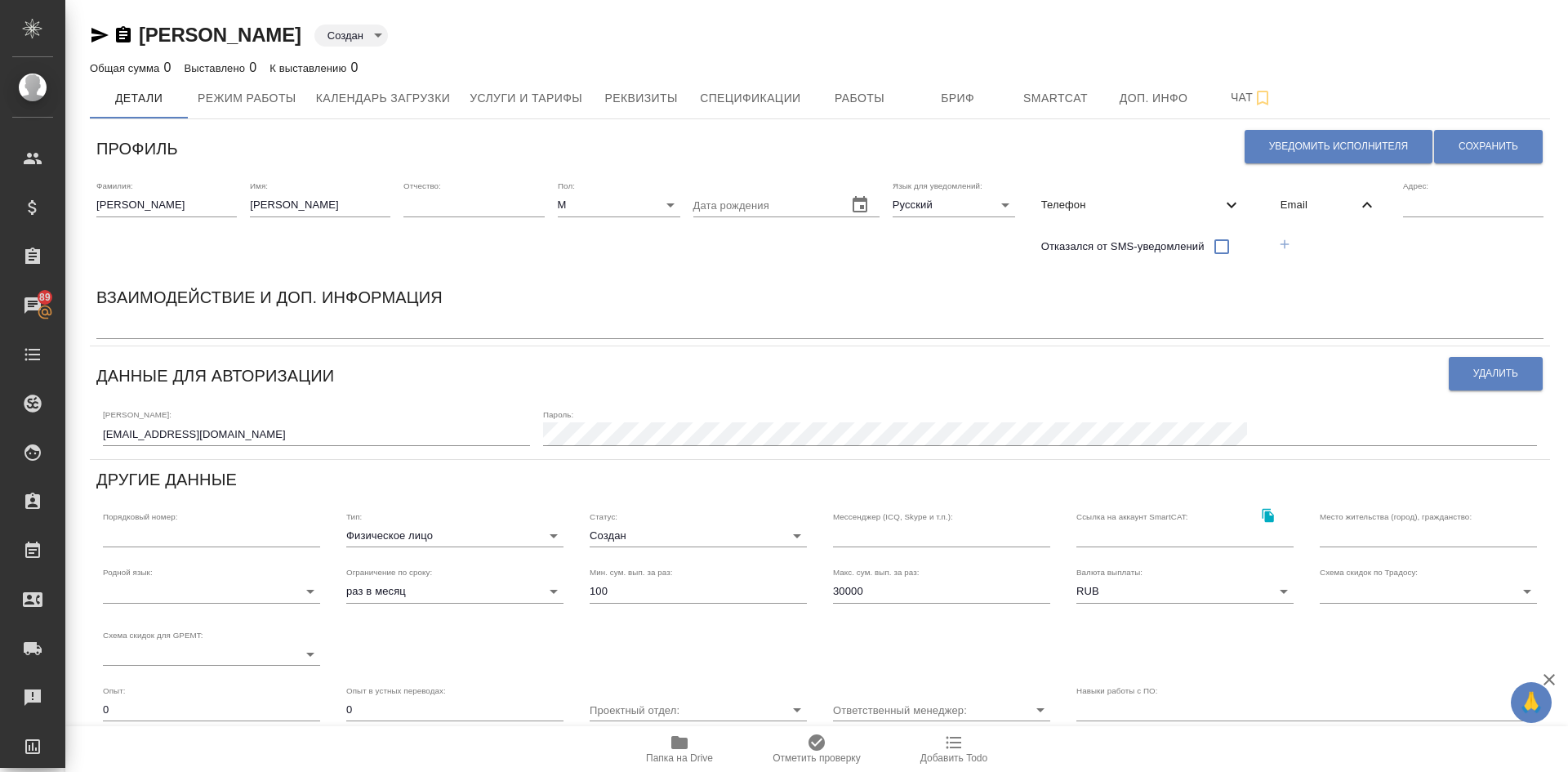
click at [1278, 240] on icon "button" at bounding box center [1284, 244] width 15 height 15
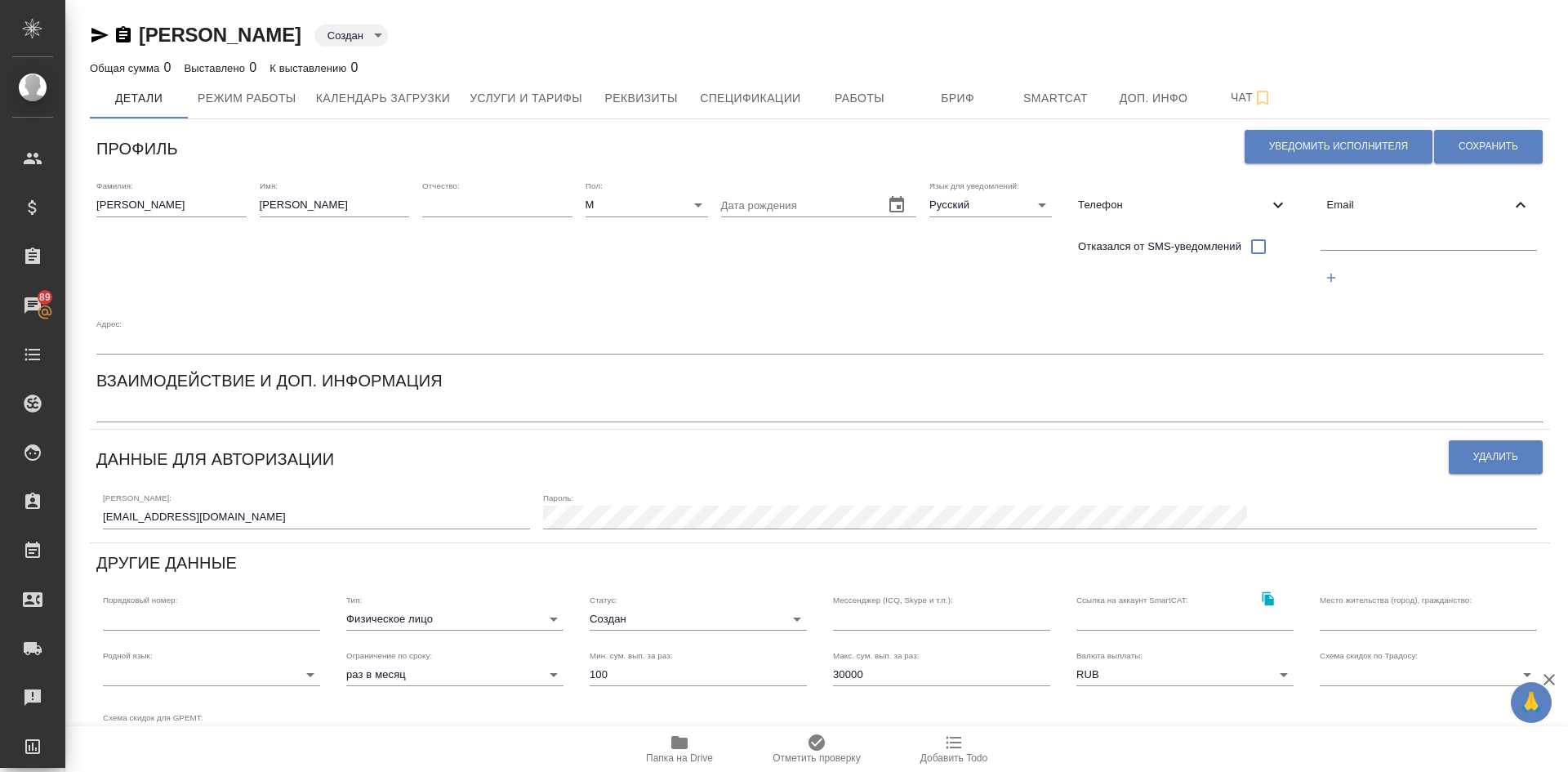
click at [1363, 235] on input "text" at bounding box center [1430, 239] width 218 height 20
paste input "s.klimentovskii@awatera.com"
type input "s.klimentovskii@awatera.com"
click at [1476, 144] on span "Сохранить" at bounding box center [1488, 147] width 59 height 14
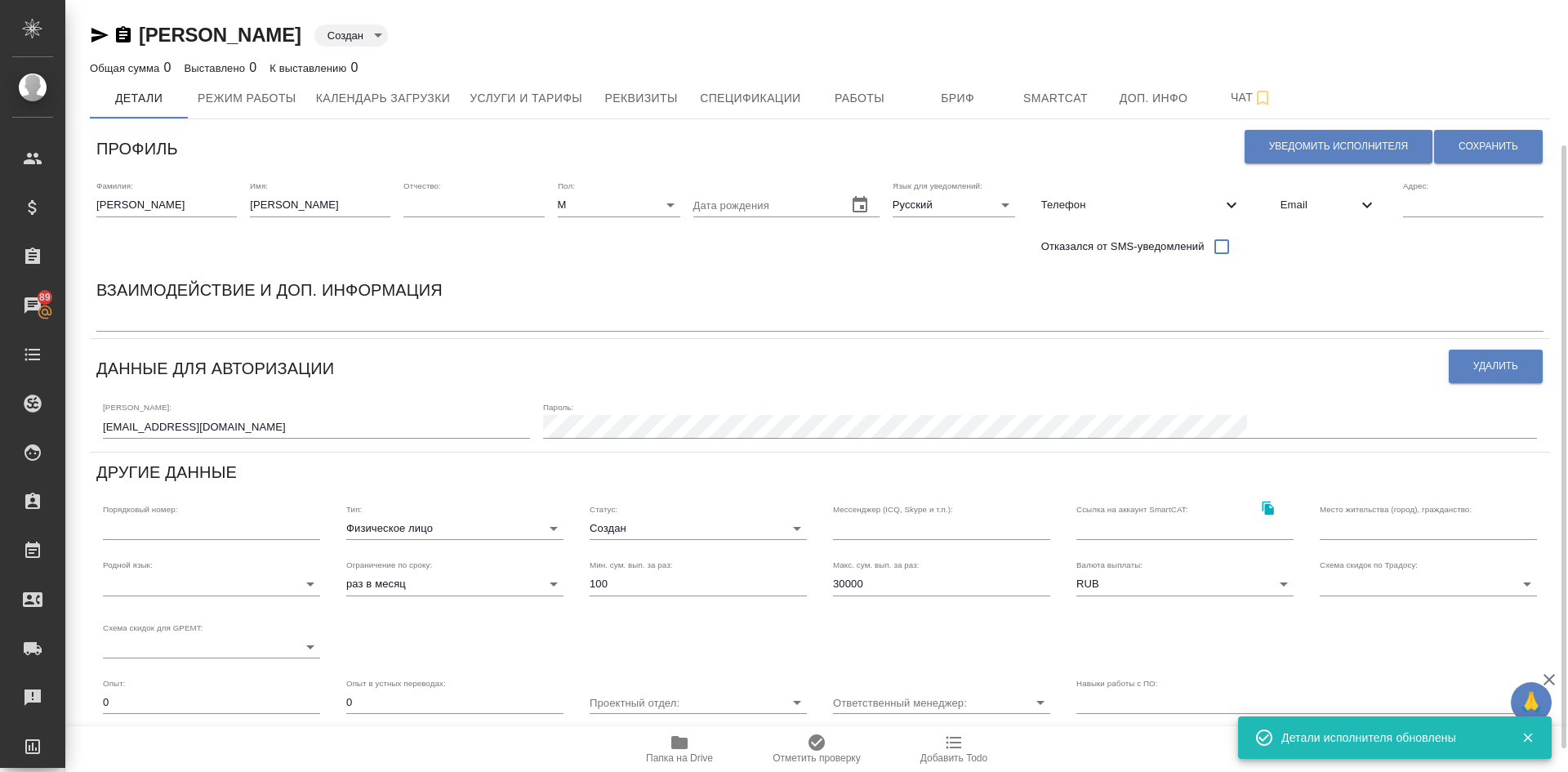
scroll to position [82, 0]
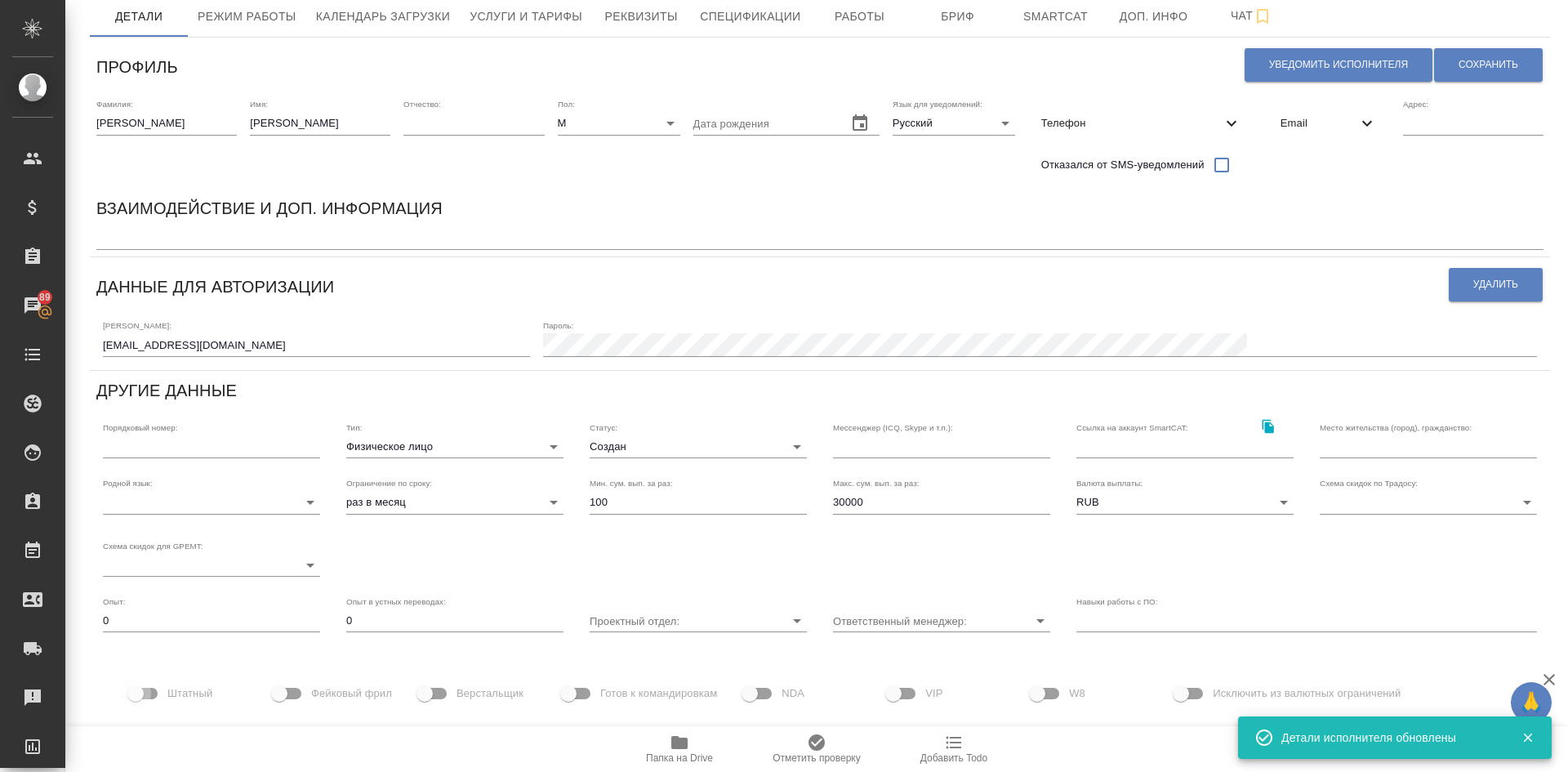
click at [151, 695] on input "Штатный" at bounding box center [136, 693] width 93 height 31
checkbox input "true"
click at [1482, 59] on span "Сохранить" at bounding box center [1488, 65] width 59 height 14
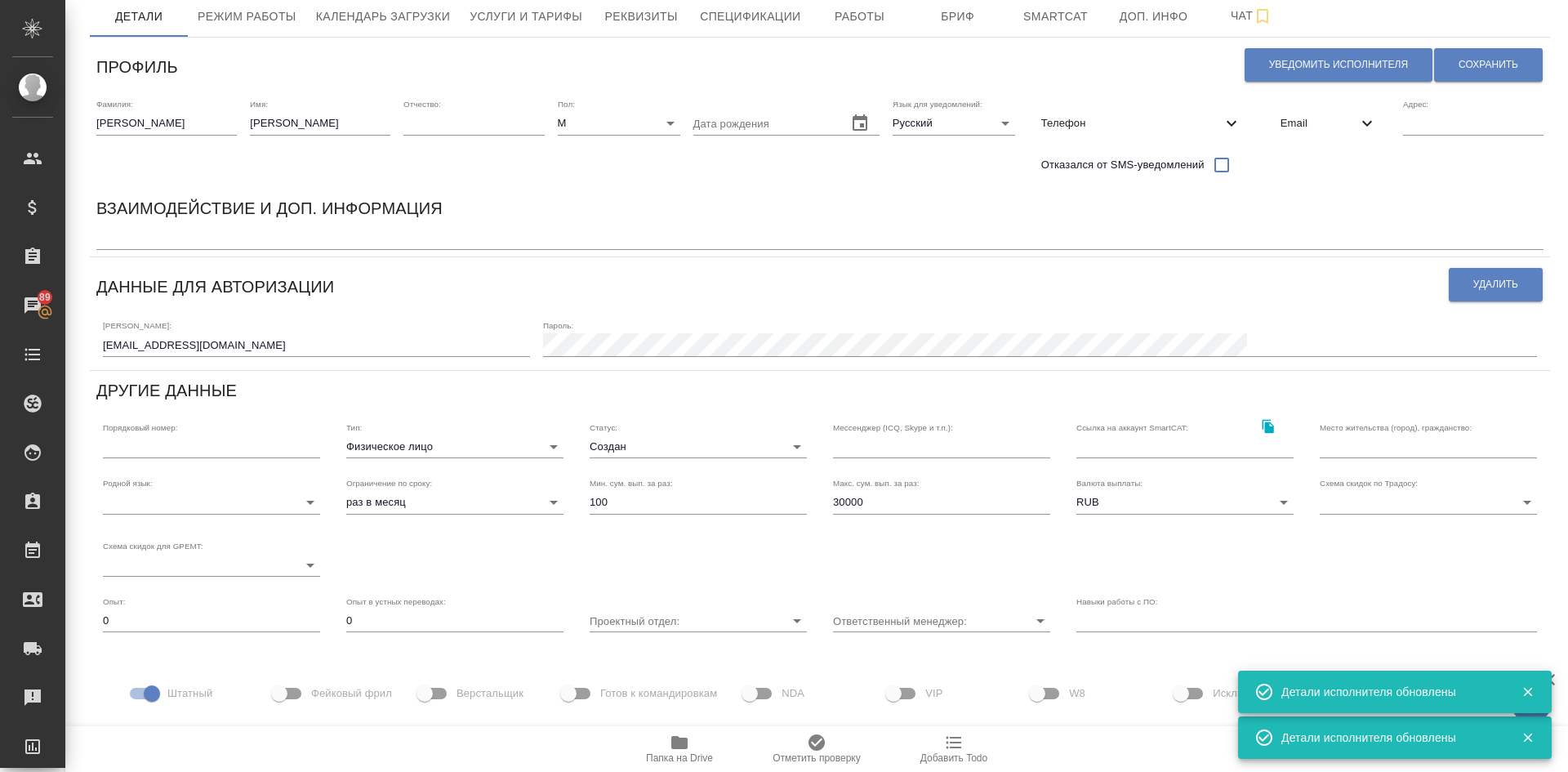
click at [125, 235] on textarea at bounding box center [820, 238] width 1448 height 13
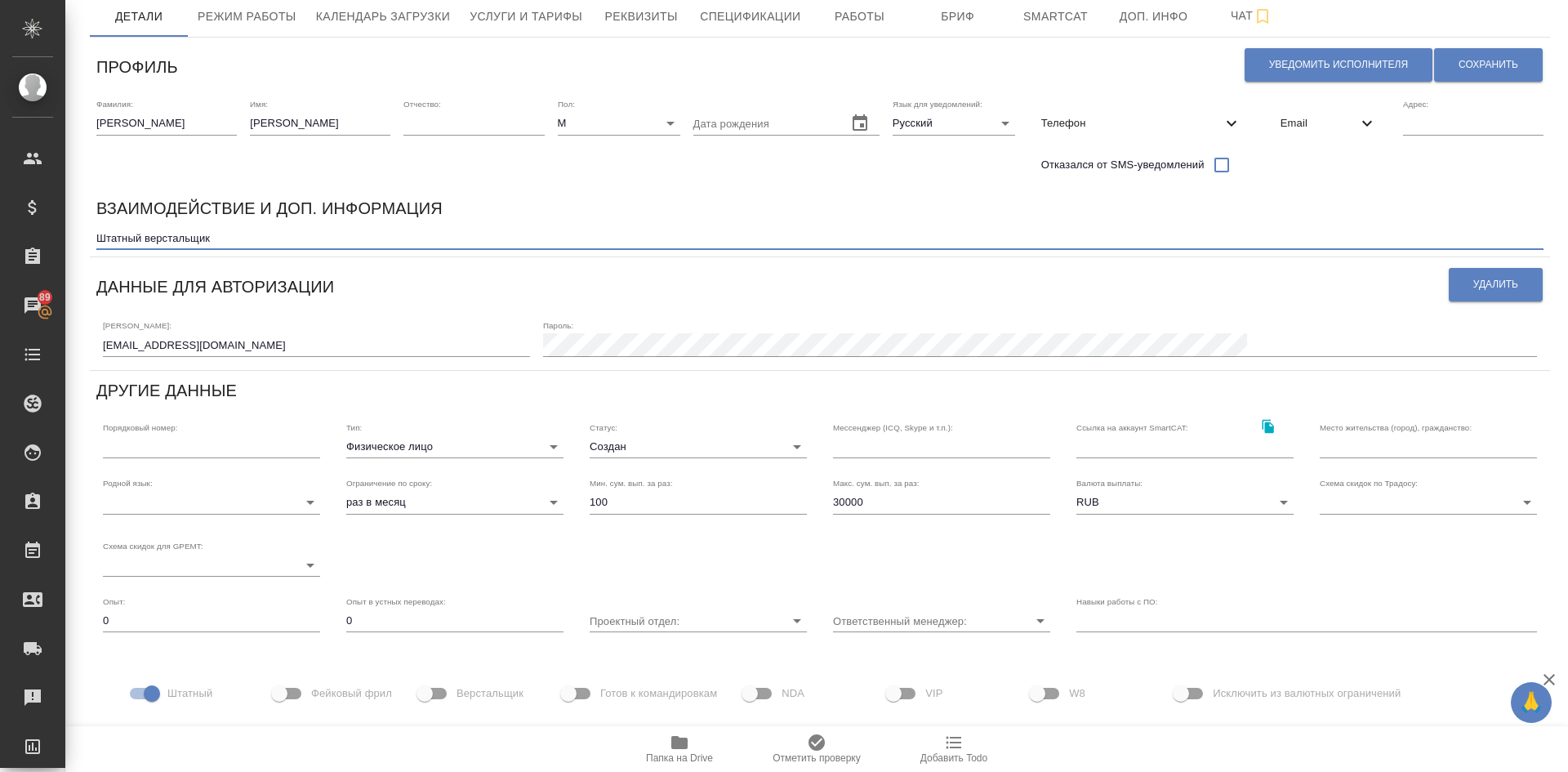
type textarea "Штатный верстальщик"
click at [585, 447] on div "Статус: Создан created" at bounding box center [699, 440] width 244 height 62
click at [613, 448] on body "🙏 .cls-1 fill:#fff; AWATERA Demidova Tatyana Клиенты Спецификации Заказы 89 Чат…" at bounding box center [784, 386] width 1568 height 772
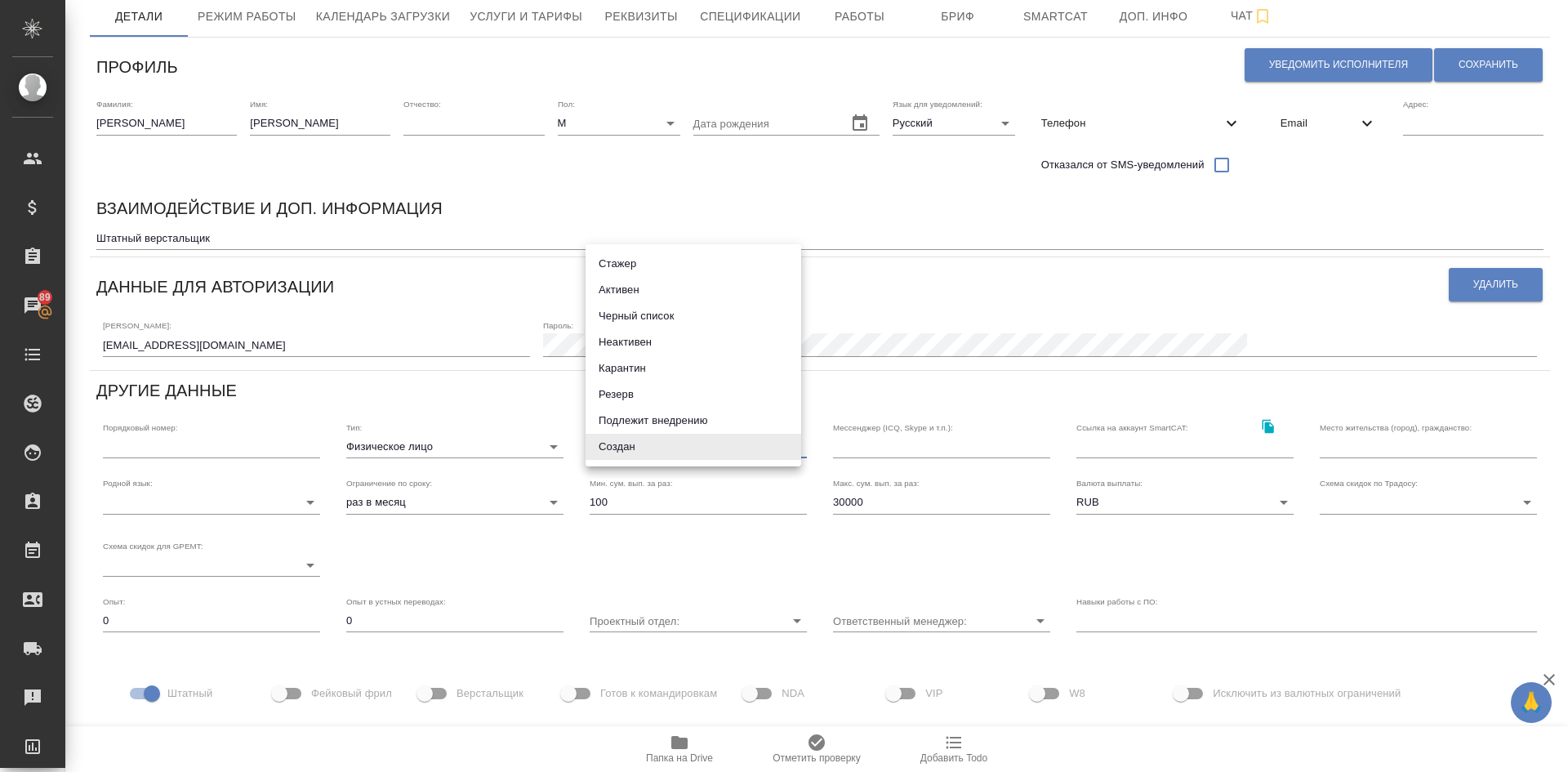
click at [636, 289] on li "Активен" at bounding box center [694, 289] width 216 height 26
type input "active"
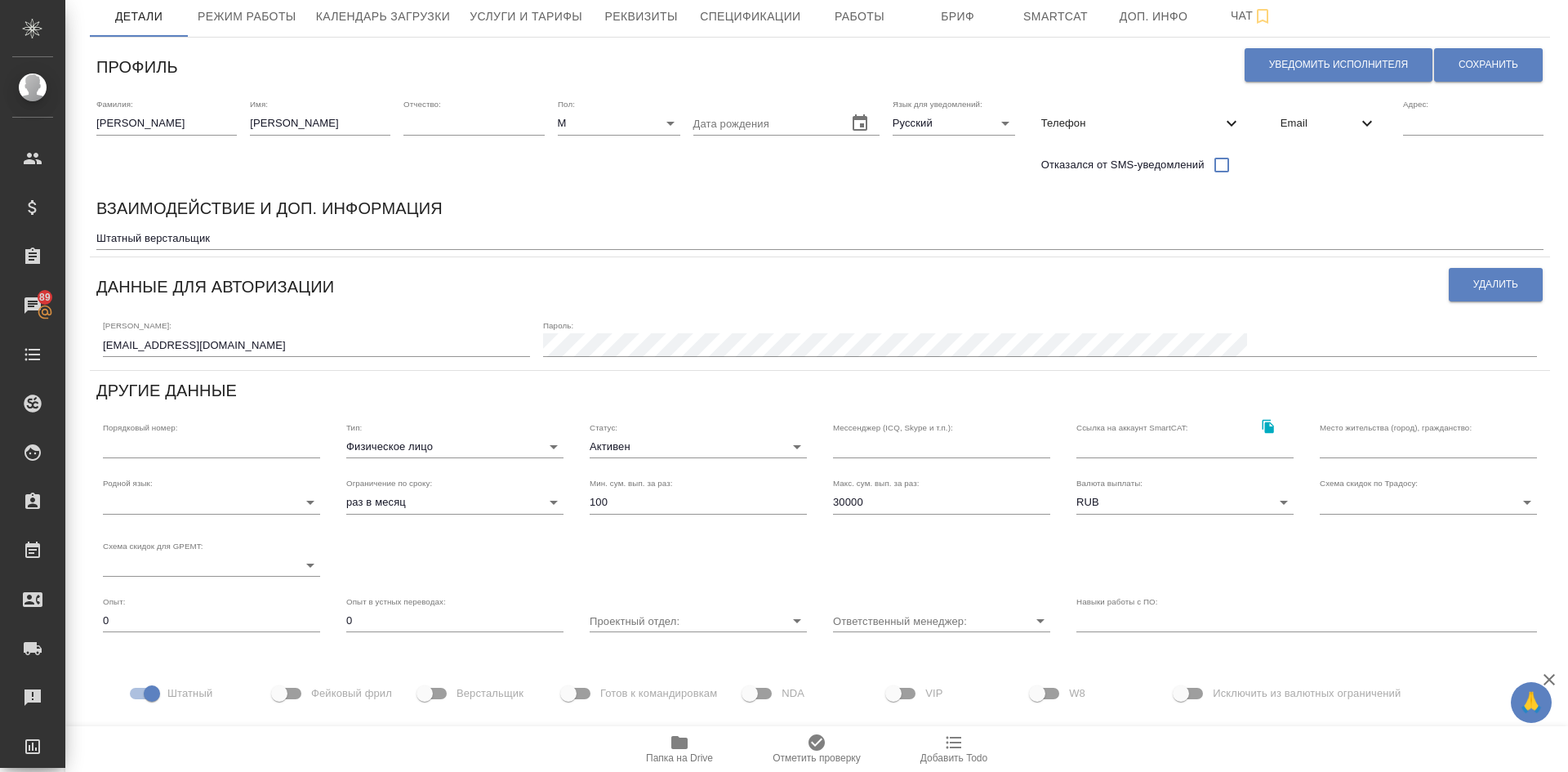
click at [1483, 44] on div "Уведомить исполнителя Сохранить" at bounding box center [1394, 64] width 300 height 42
click at [1479, 55] on button "Сохранить" at bounding box center [1489, 65] width 109 height 33
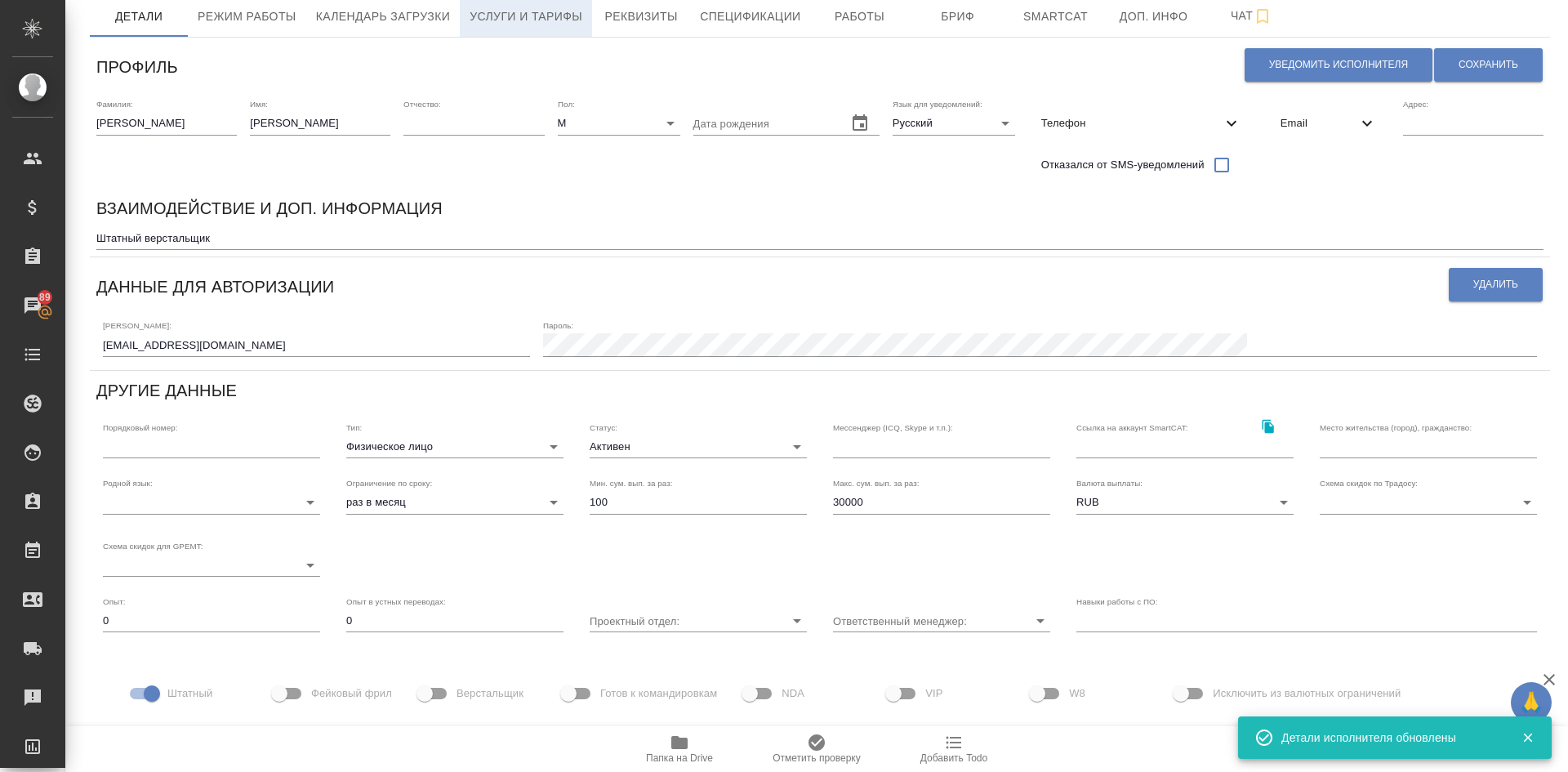
click at [513, 9] on span "Услуги и тарифы" at bounding box center [526, 17] width 113 height 20
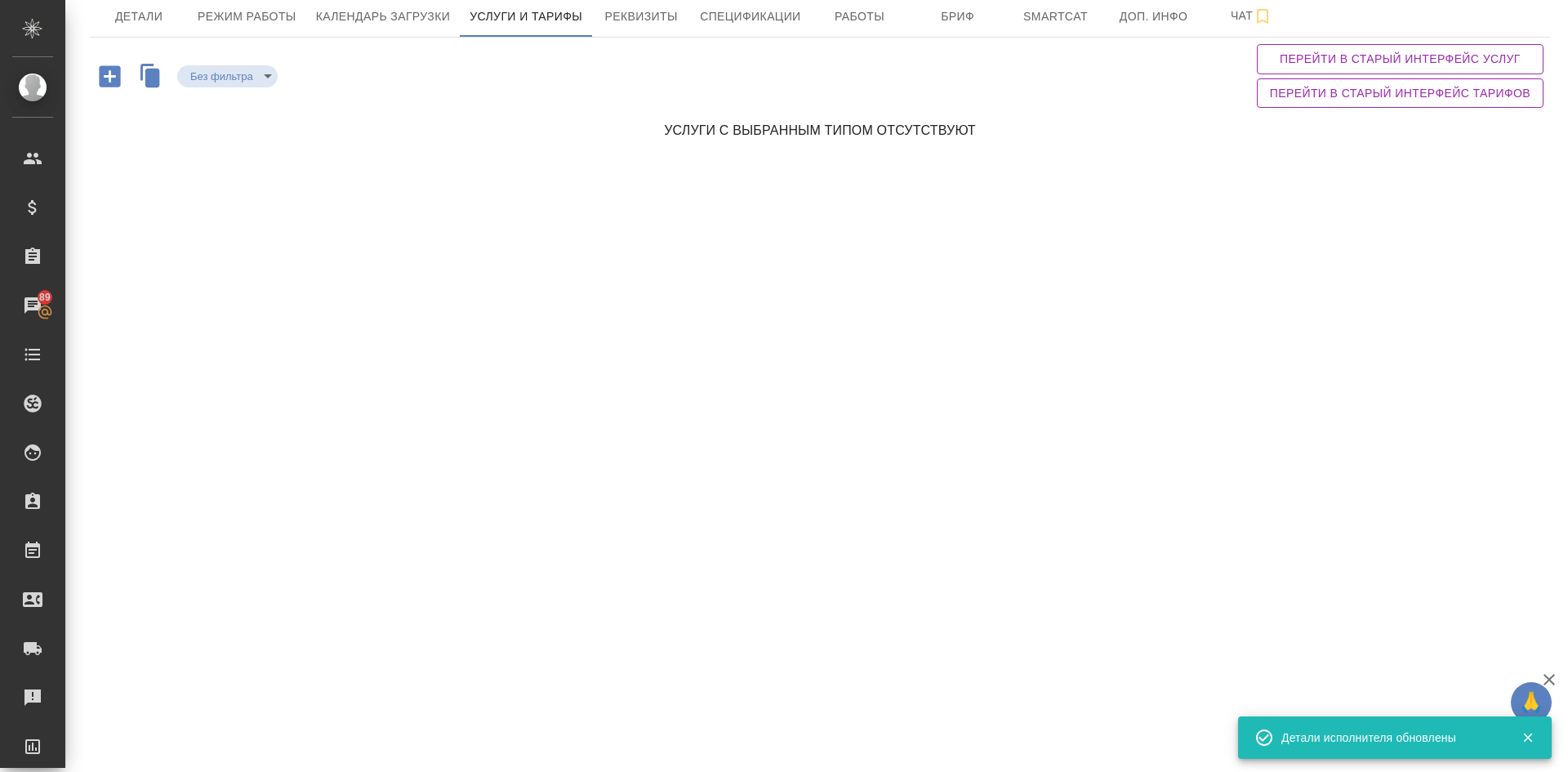
click at [108, 75] on icon "button" at bounding box center [110, 76] width 21 height 21
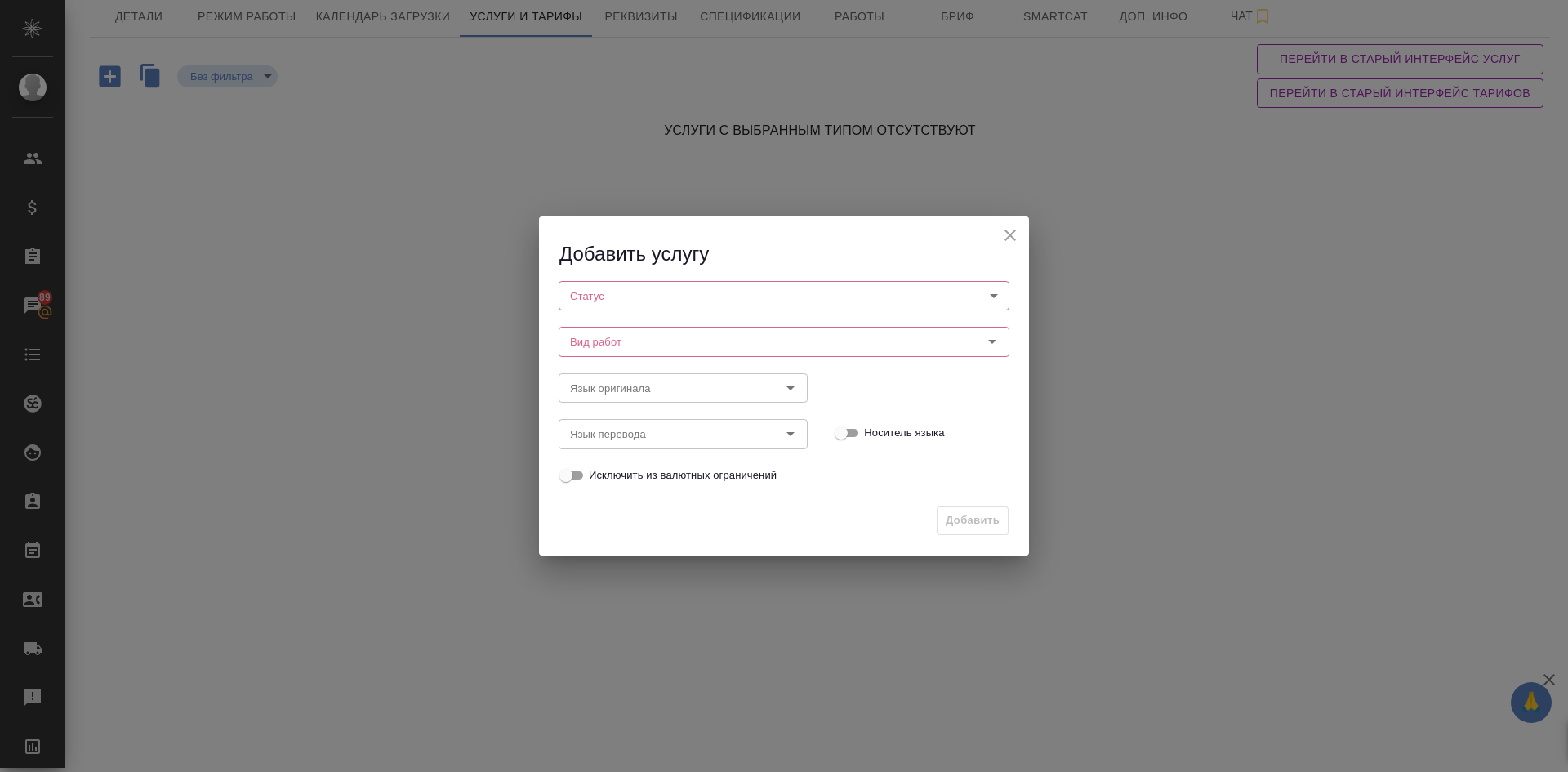
click at [617, 295] on body "🙏 .cls-1 fill:#fff; AWATERA Demidova Tatyana Клиенты Спецификации Заказы 89 Чат…" at bounding box center [784, 386] width 1568 height 772
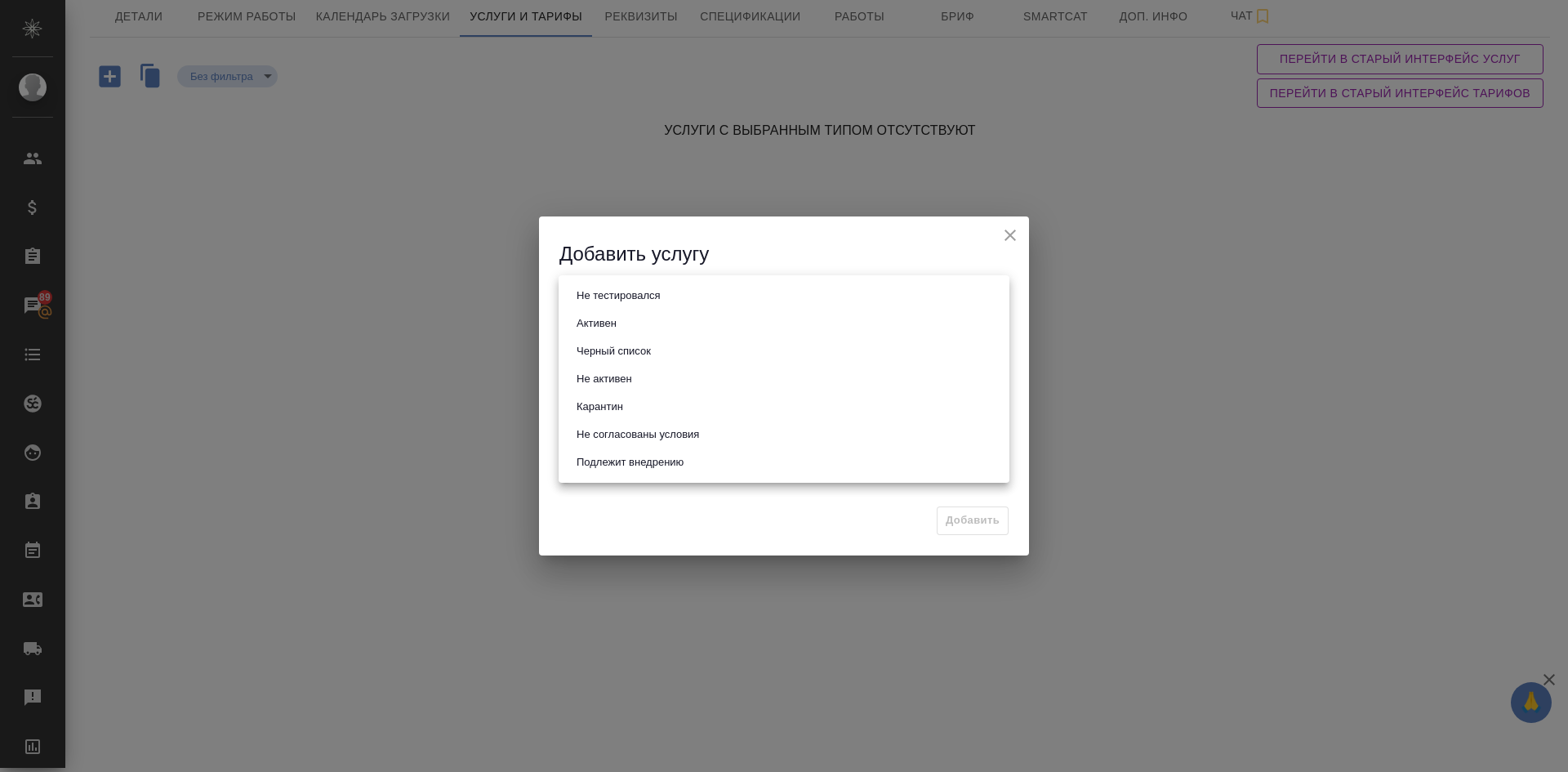
click at [606, 321] on button "Активен" at bounding box center [597, 323] width 50 height 17
type input "active"
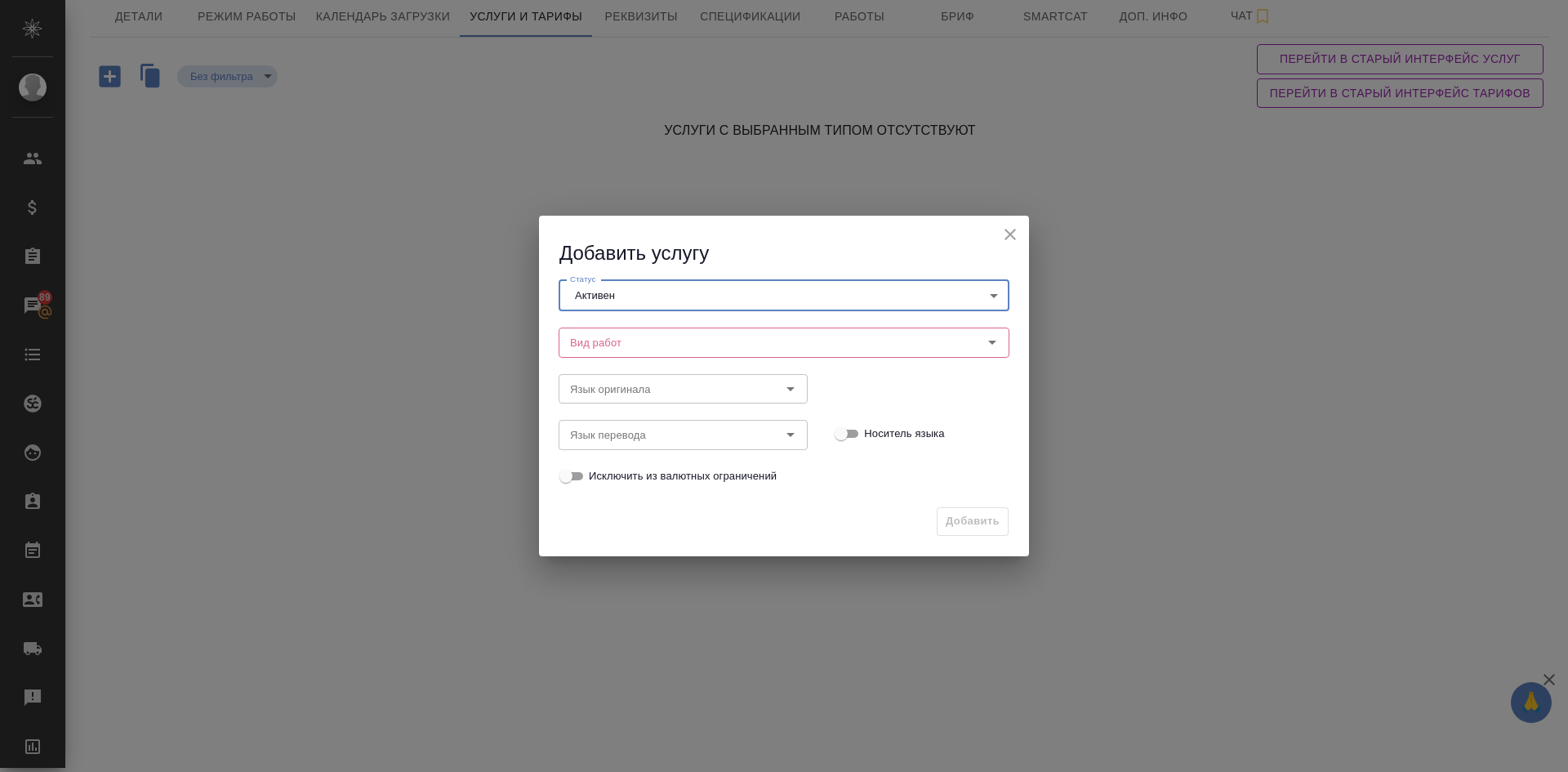
click at [1009, 234] on icon "close" at bounding box center [1010, 234] width 12 height 12
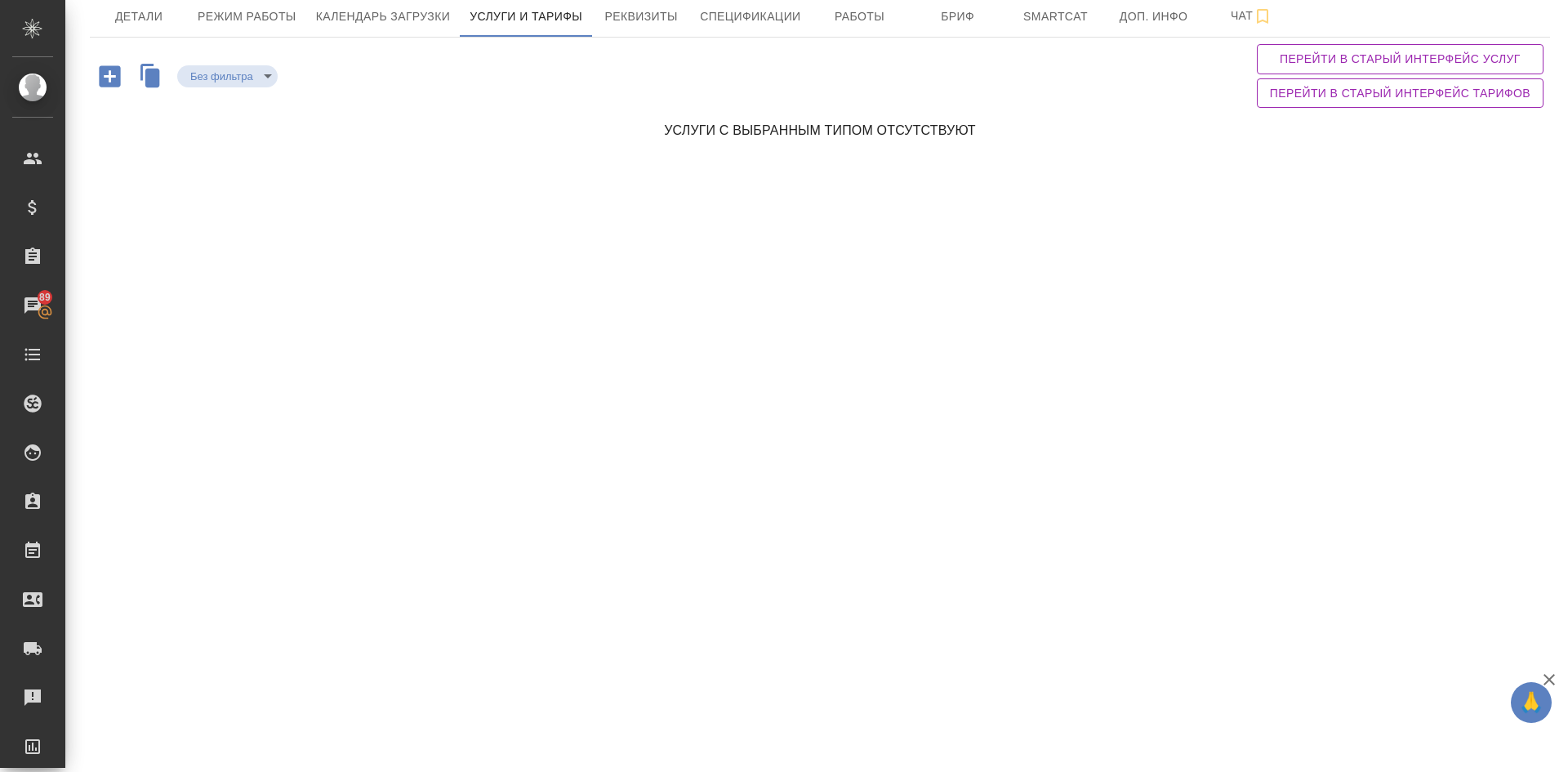
click at [152, 78] on icon "button" at bounding box center [153, 77] width 15 height 18
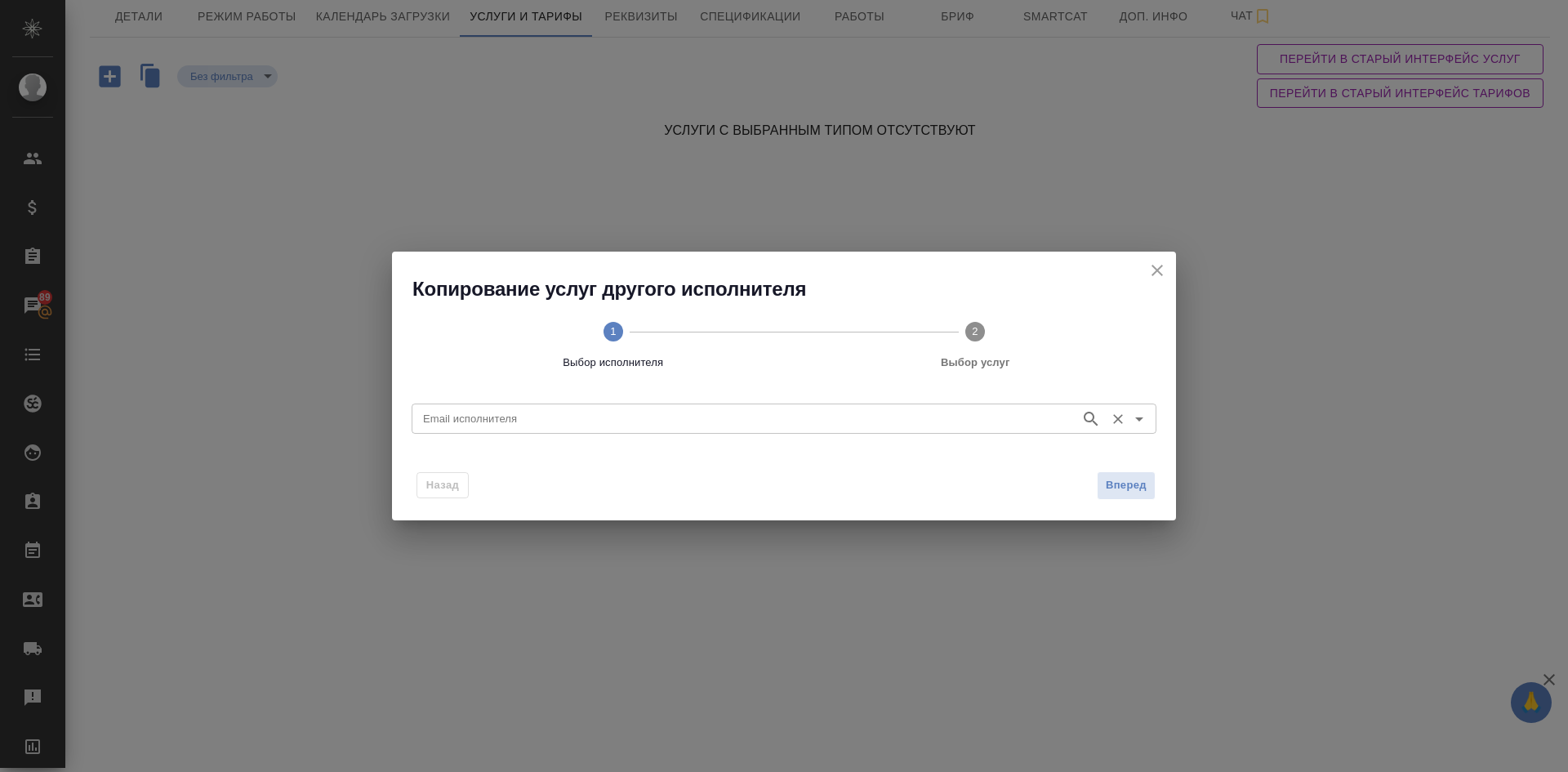
click at [473, 410] on input "Email исполнителя" at bounding box center [744, 418] width 656 height 19
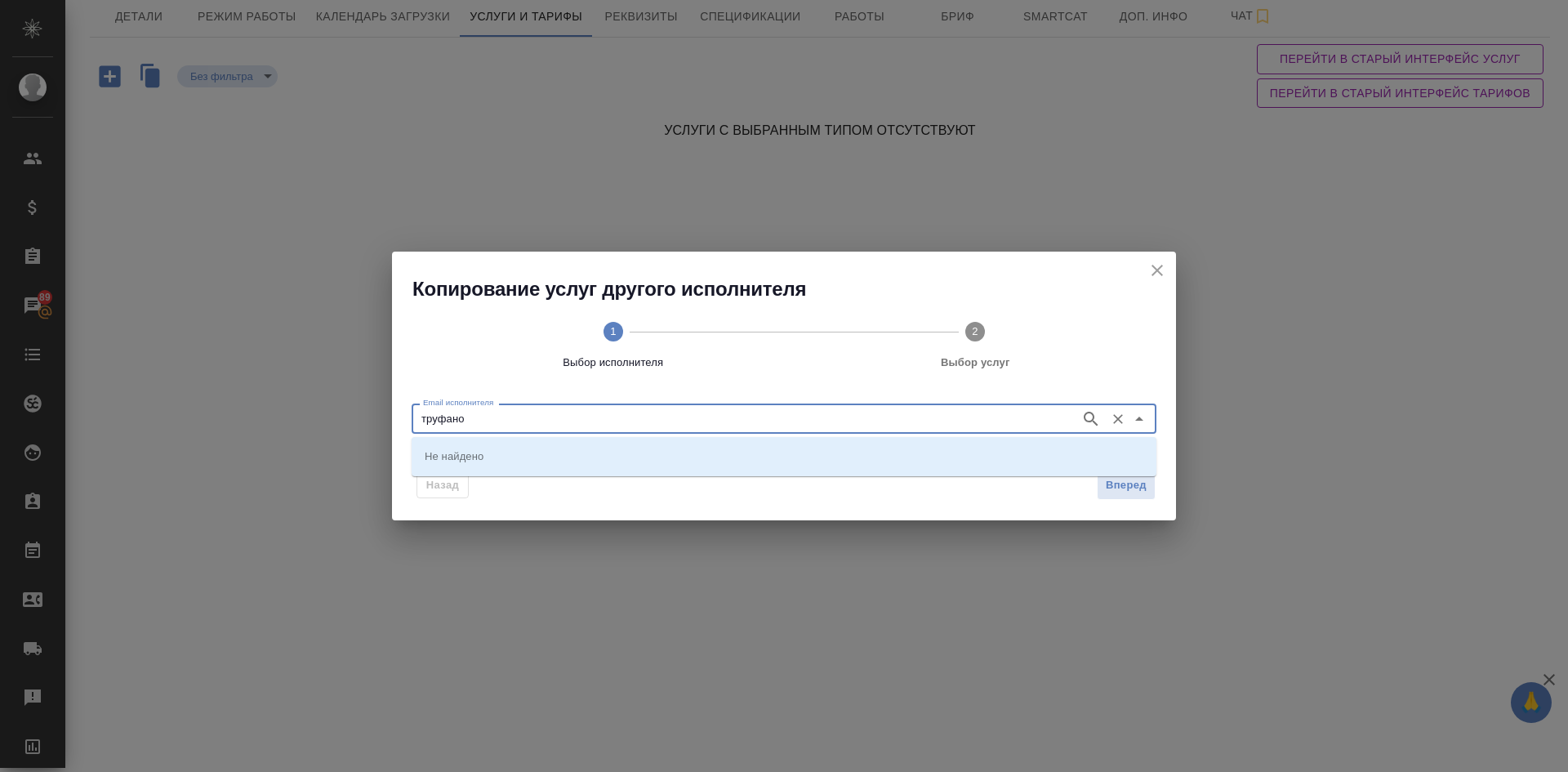
type input "труфанов"
click at [1091, 419] on icon "button" at bounding box center [1091, 419] width 19 height 19
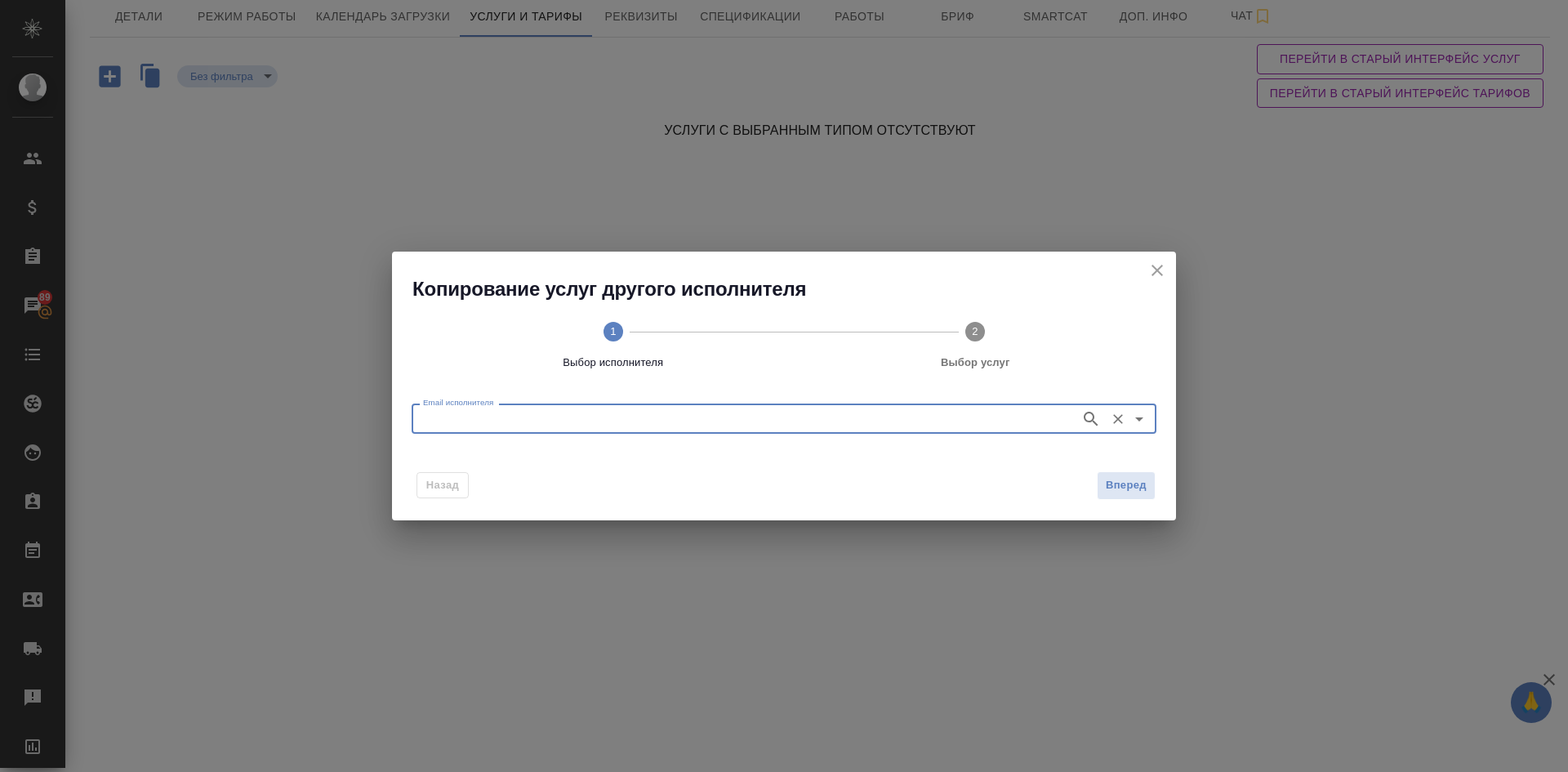
paste input "[EMAIL_ADDRESS][DOMAIN_NAME]"
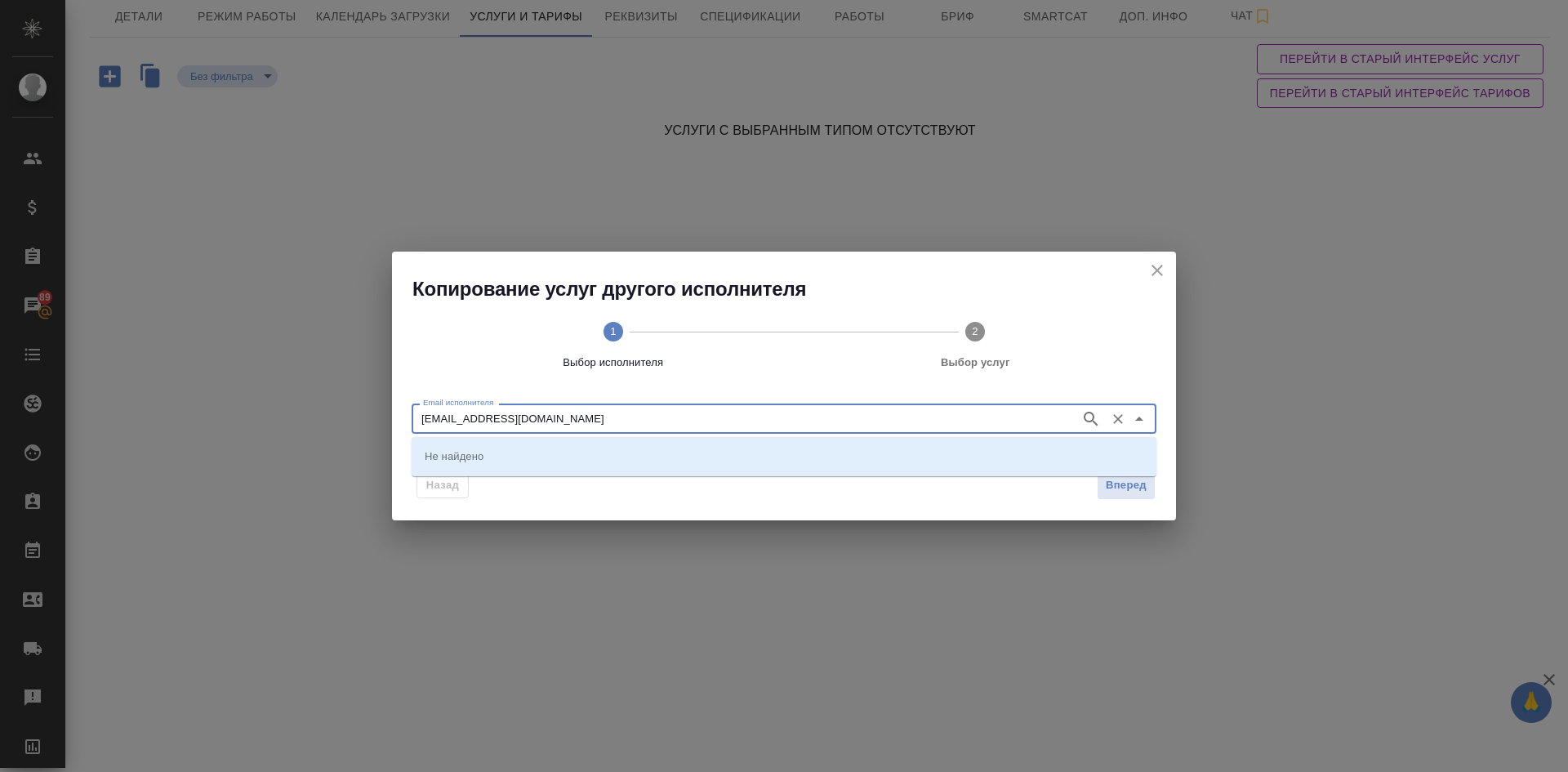
type input "[EMAIL_ADDRESS][DOMAIN_NAME]"
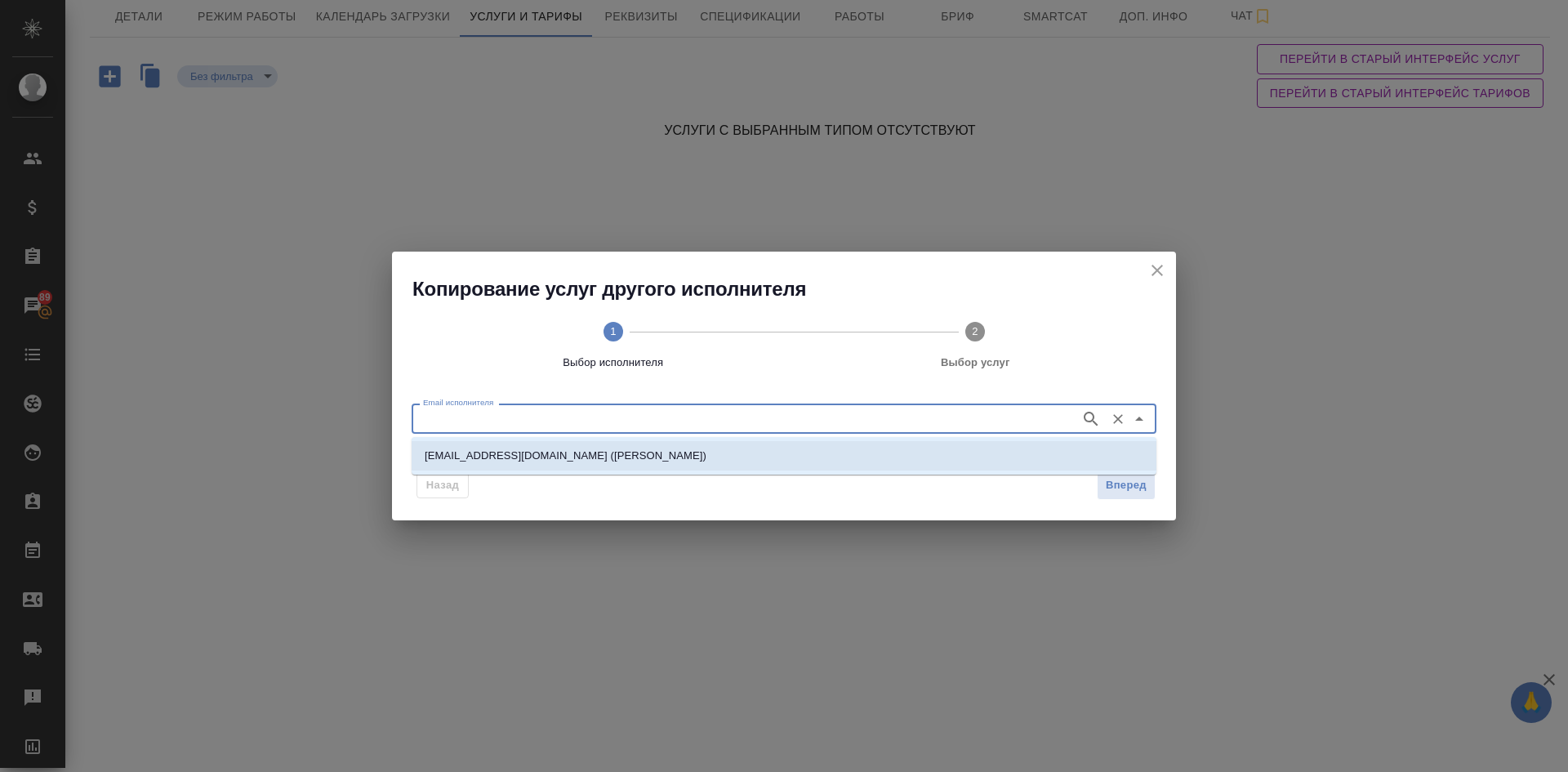
click at [568, 456] on p "v.trufanov@awatera.com (Труфанов Владимир)" at bounding box center [565, 455] width 282 height 17
type input "v.trufanov@awatera.com (Труфанов Владимир)"
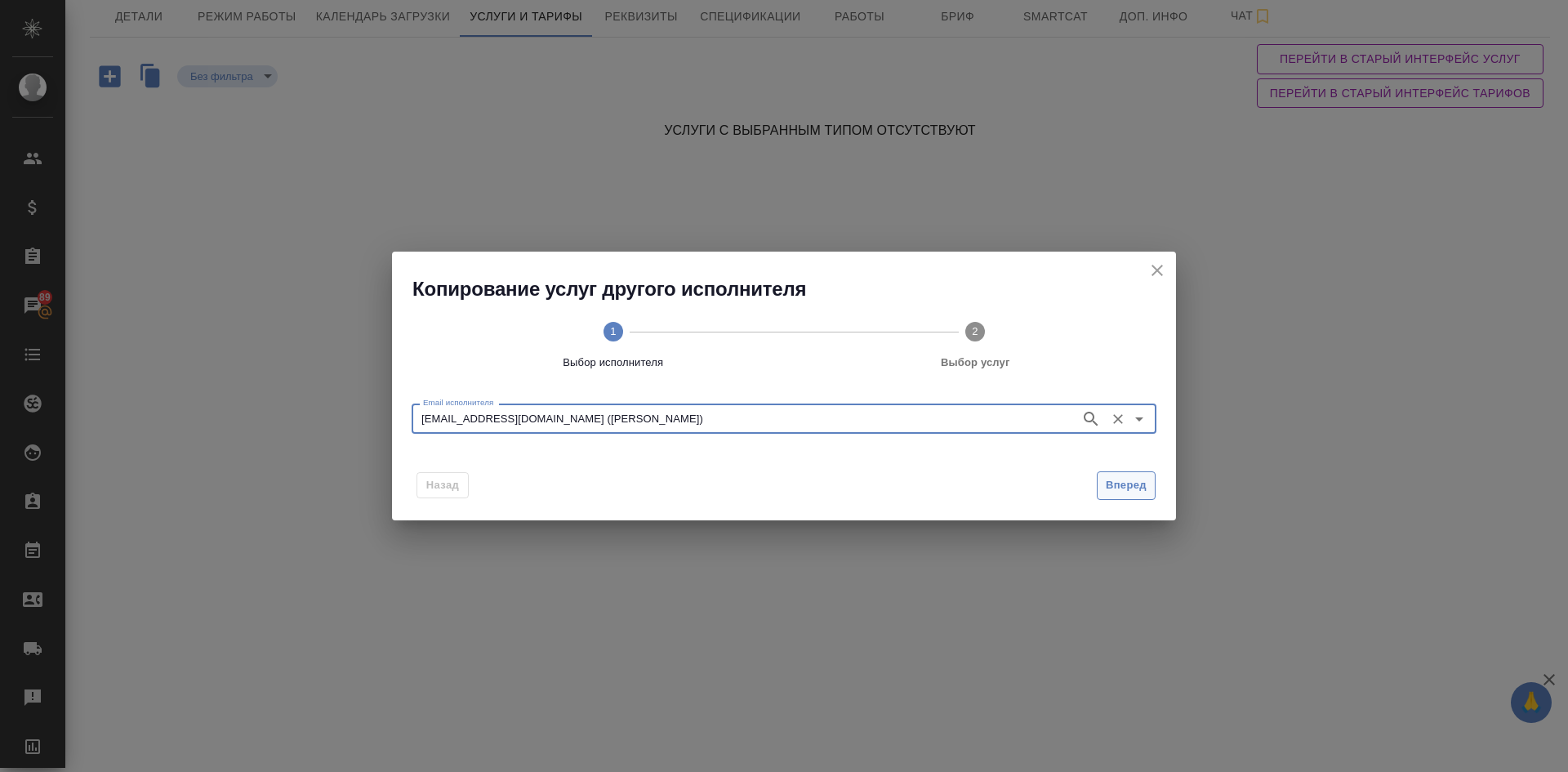
click at [1121, 480] on span "Вперед" at bounding box center [1127, 485] width 41 height 18
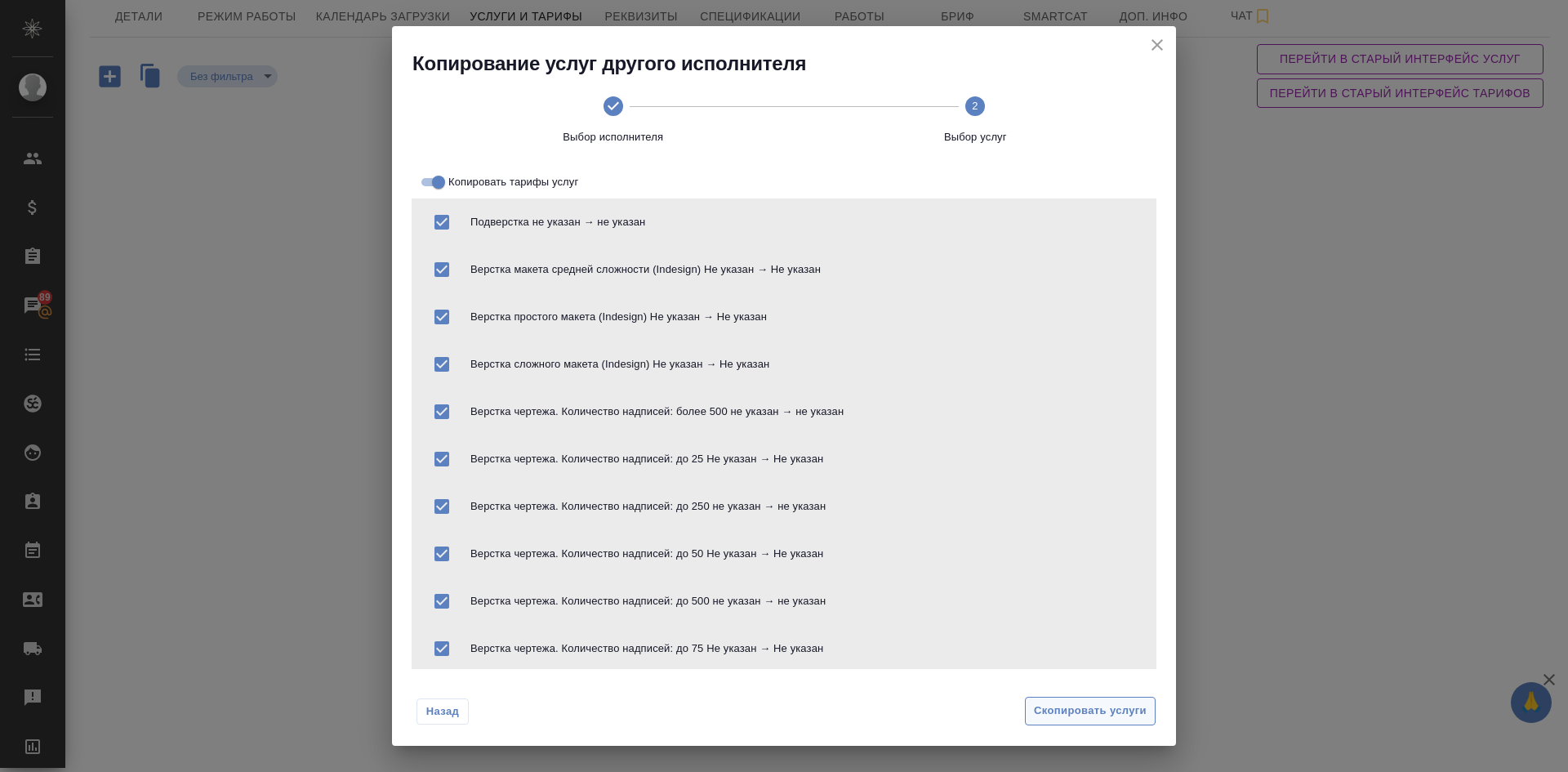
click at [1066, 706] on span "Скопировать услуги" at bounding box center [1091, 710] width 113 height 18
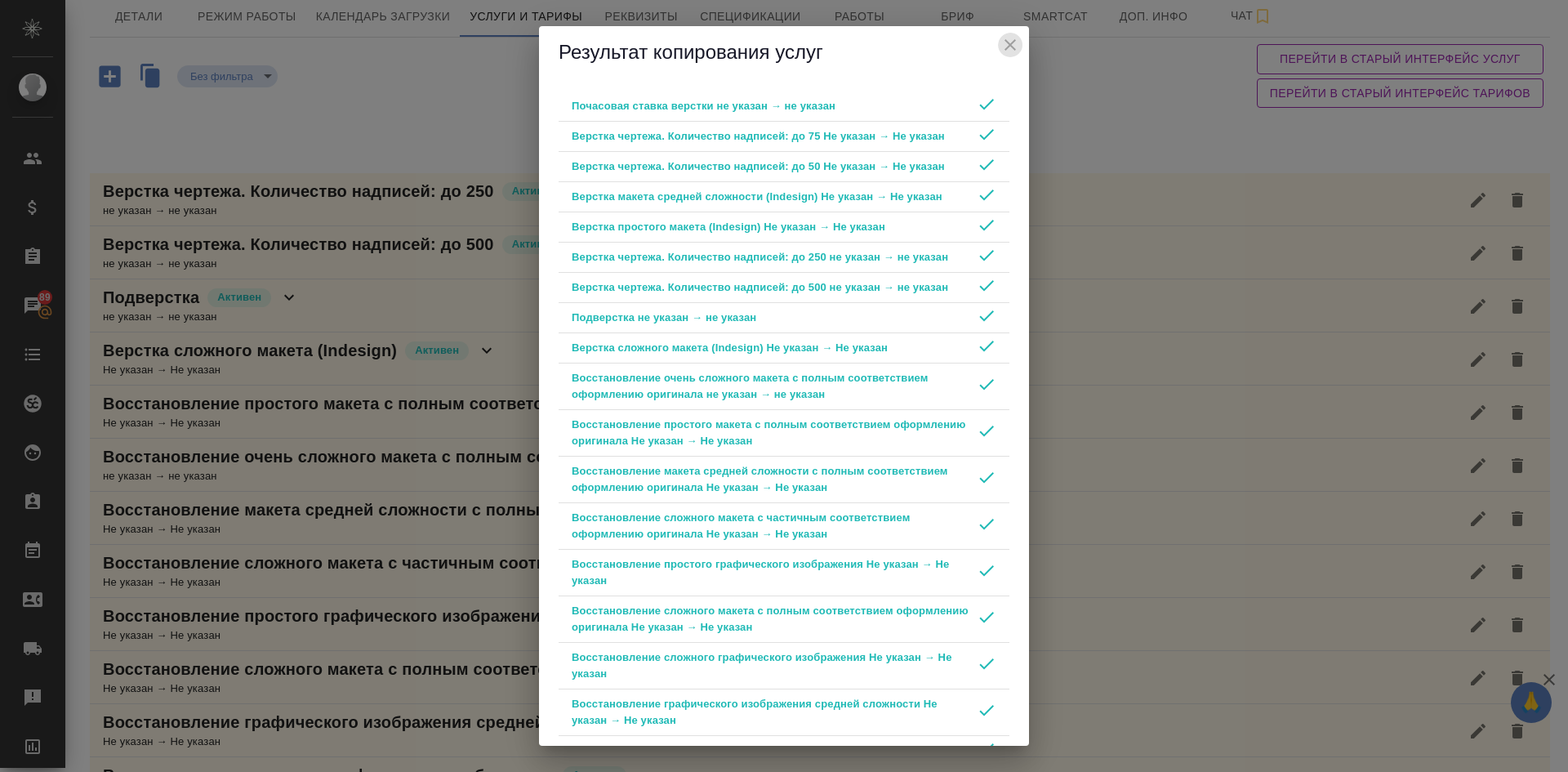
click at [1012, 44] on icon "close" at bounding box center [1010, 45] width 12 height 12
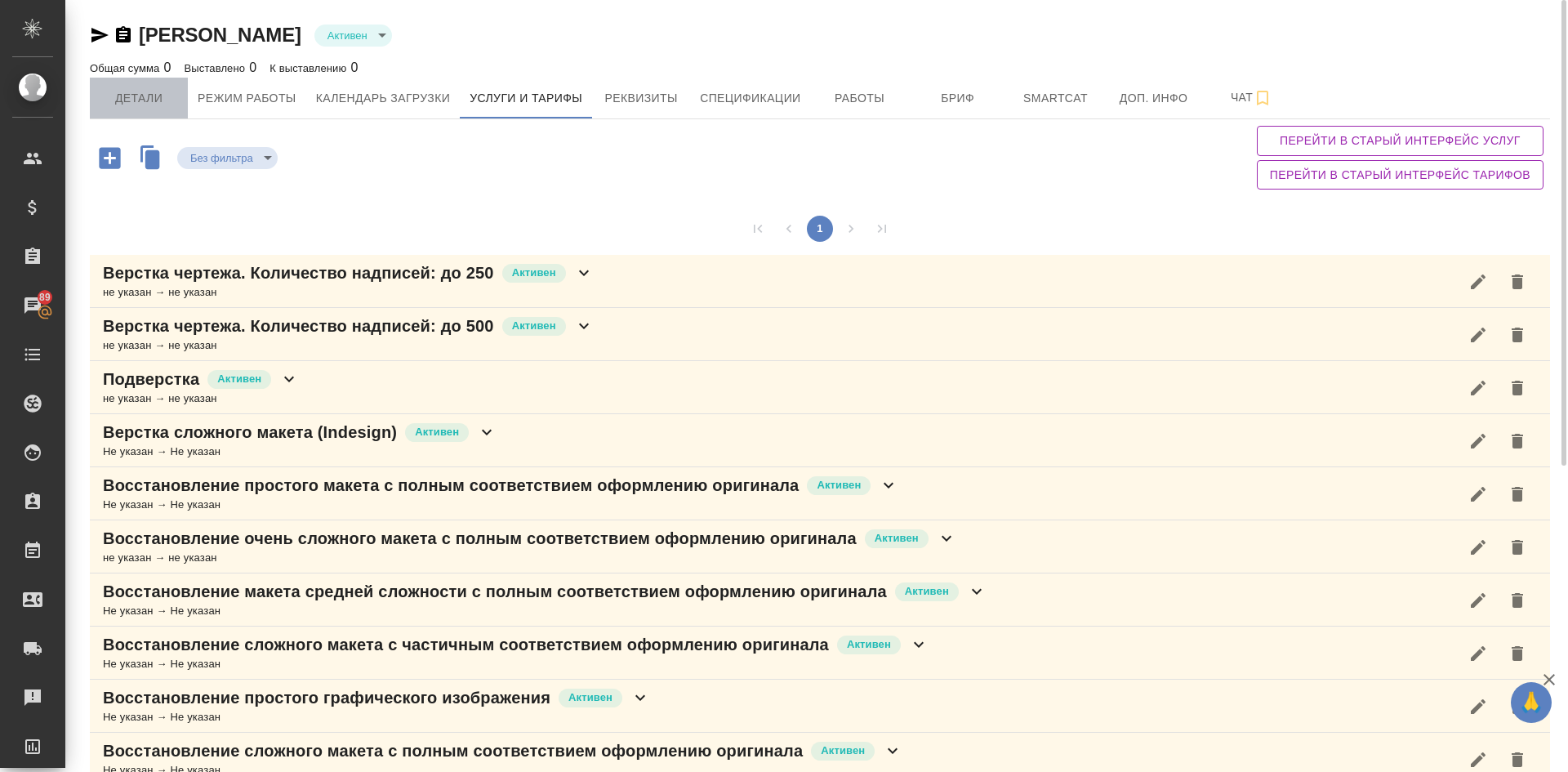
click at [123, 94] on span "Детали" at bounding box center [139, 98] width 79 height 20
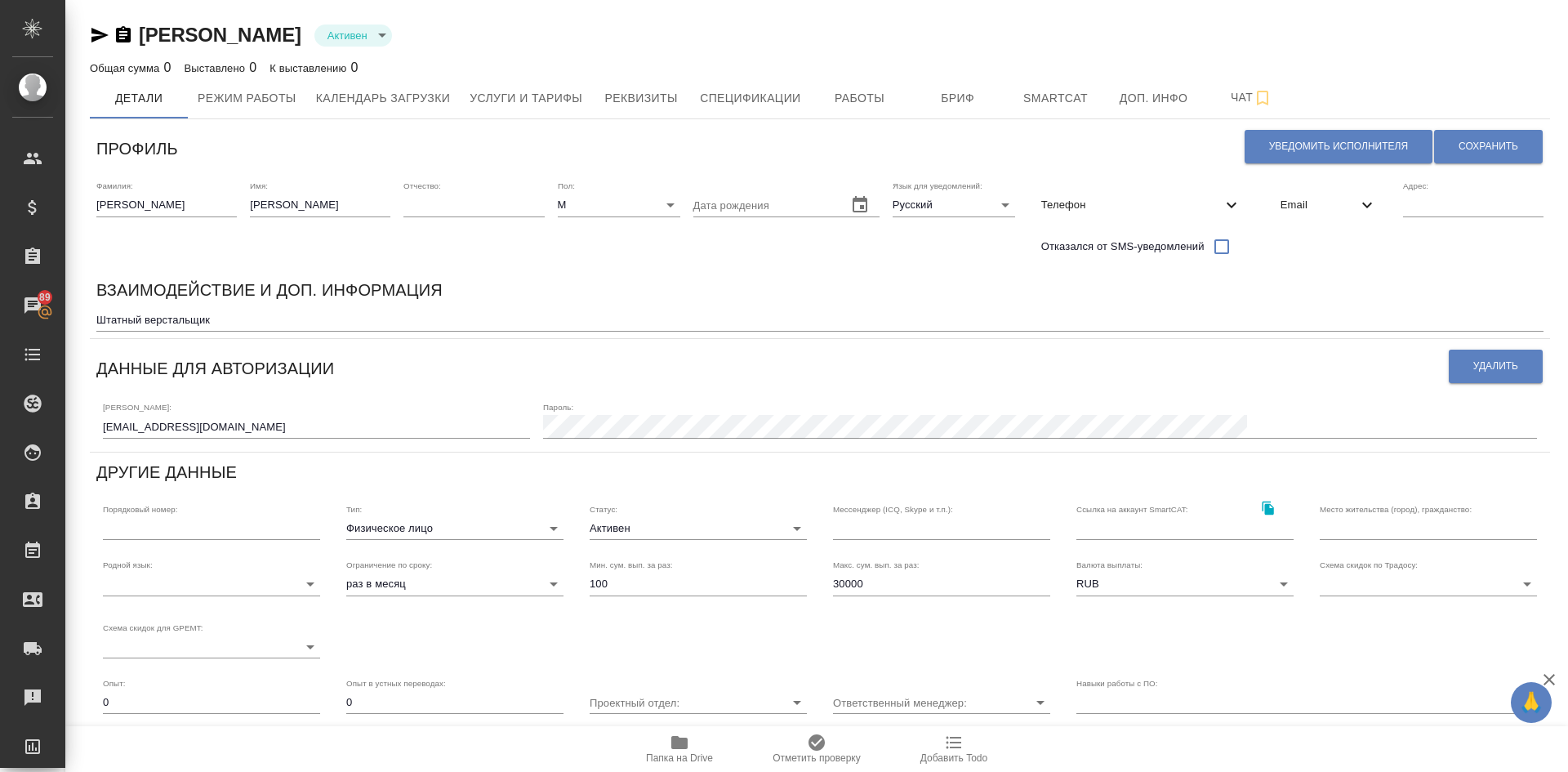
click at [121, 33] on icon "button" at bounding box center [122, 34] width 15 height 17
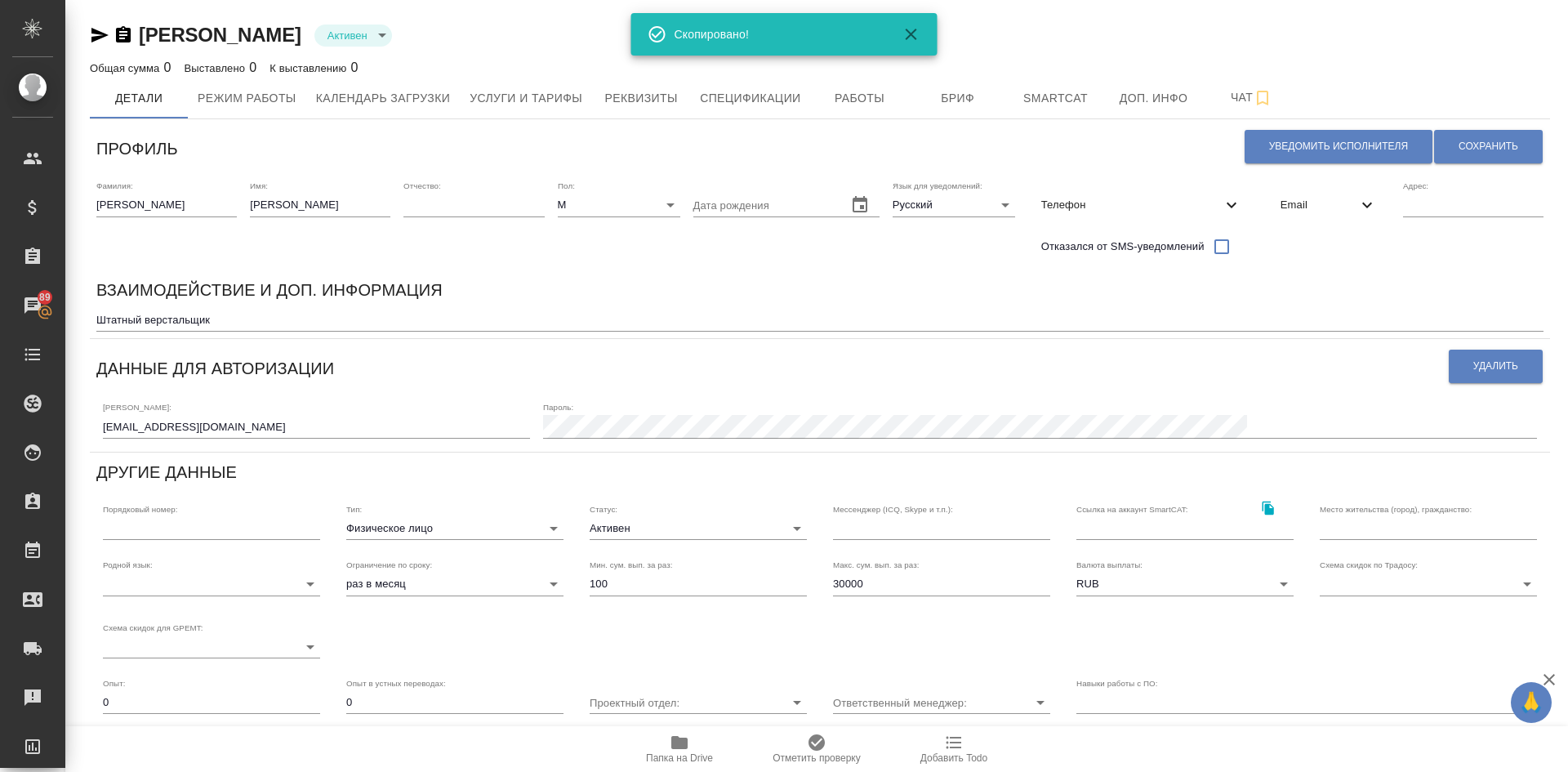
click at [100, 32] on icon "button" at bounding box center [100, 35] width 17 height 15
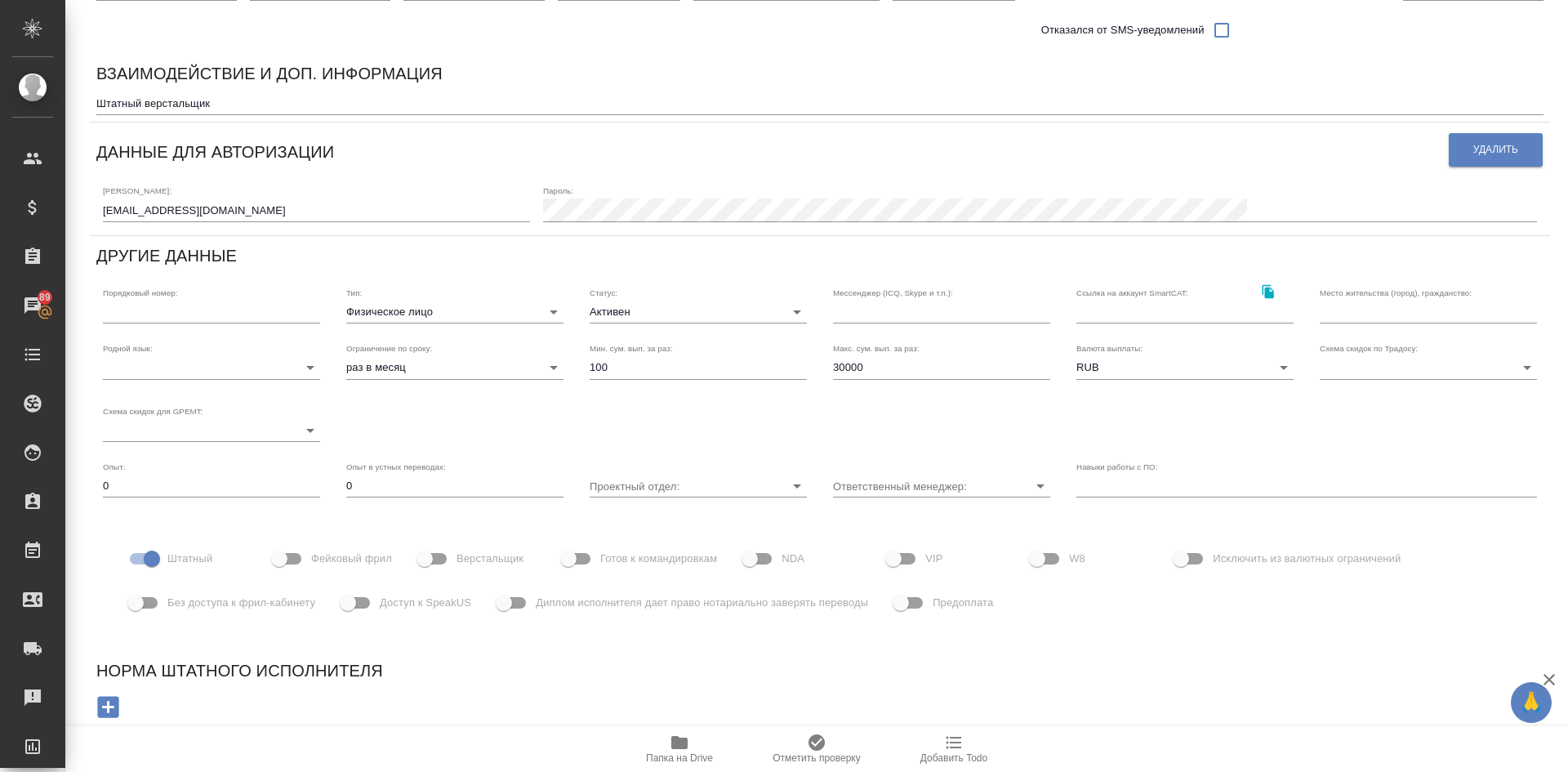
click at [440, 563] on input "Верстальщик" at bounding box center [425, 558] width 93 height 31
checkbox input "true"
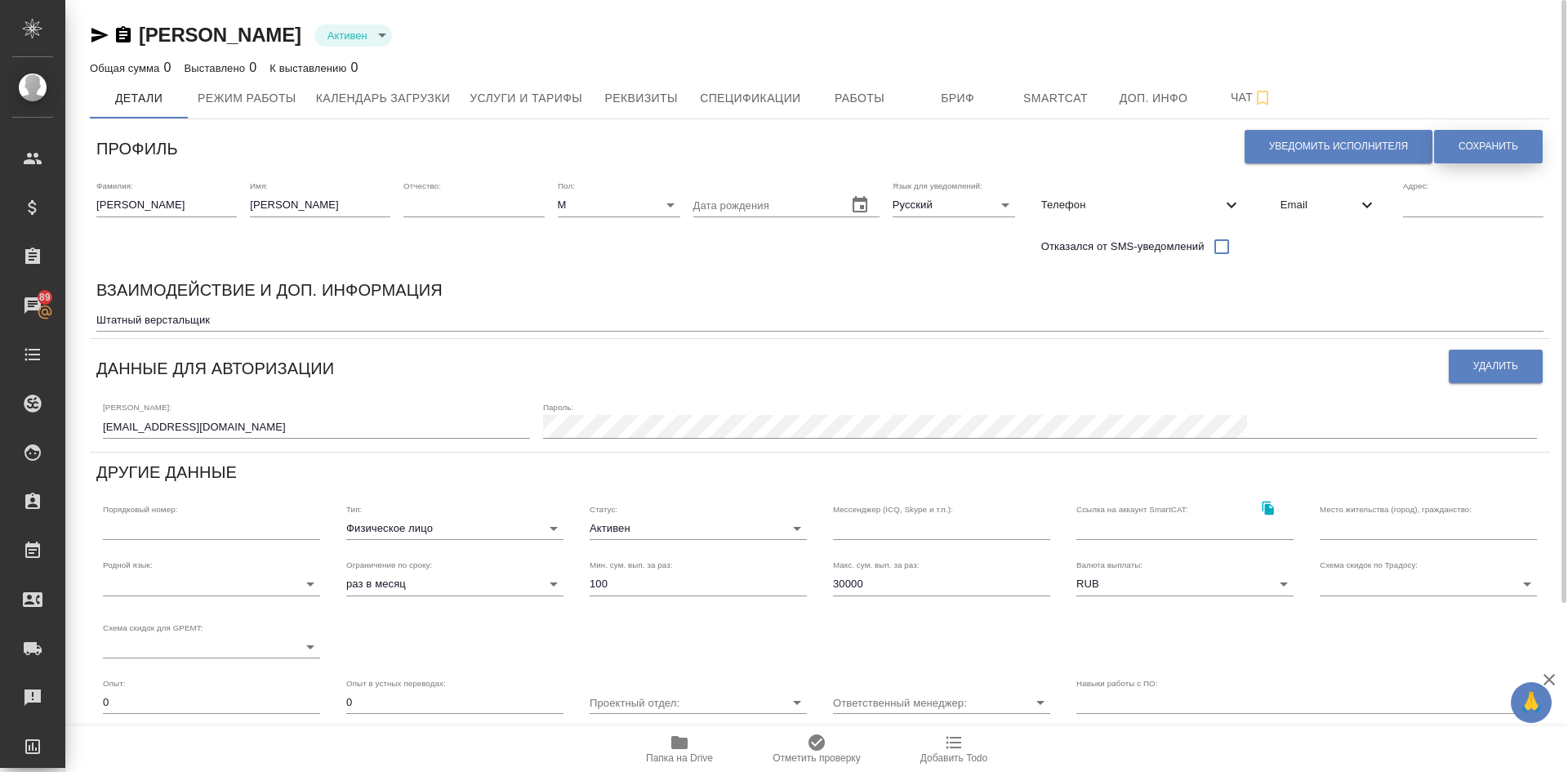
click at [1468, 142] on span "Сохранить" at bounding box center [1488, 147] width 59 height 14
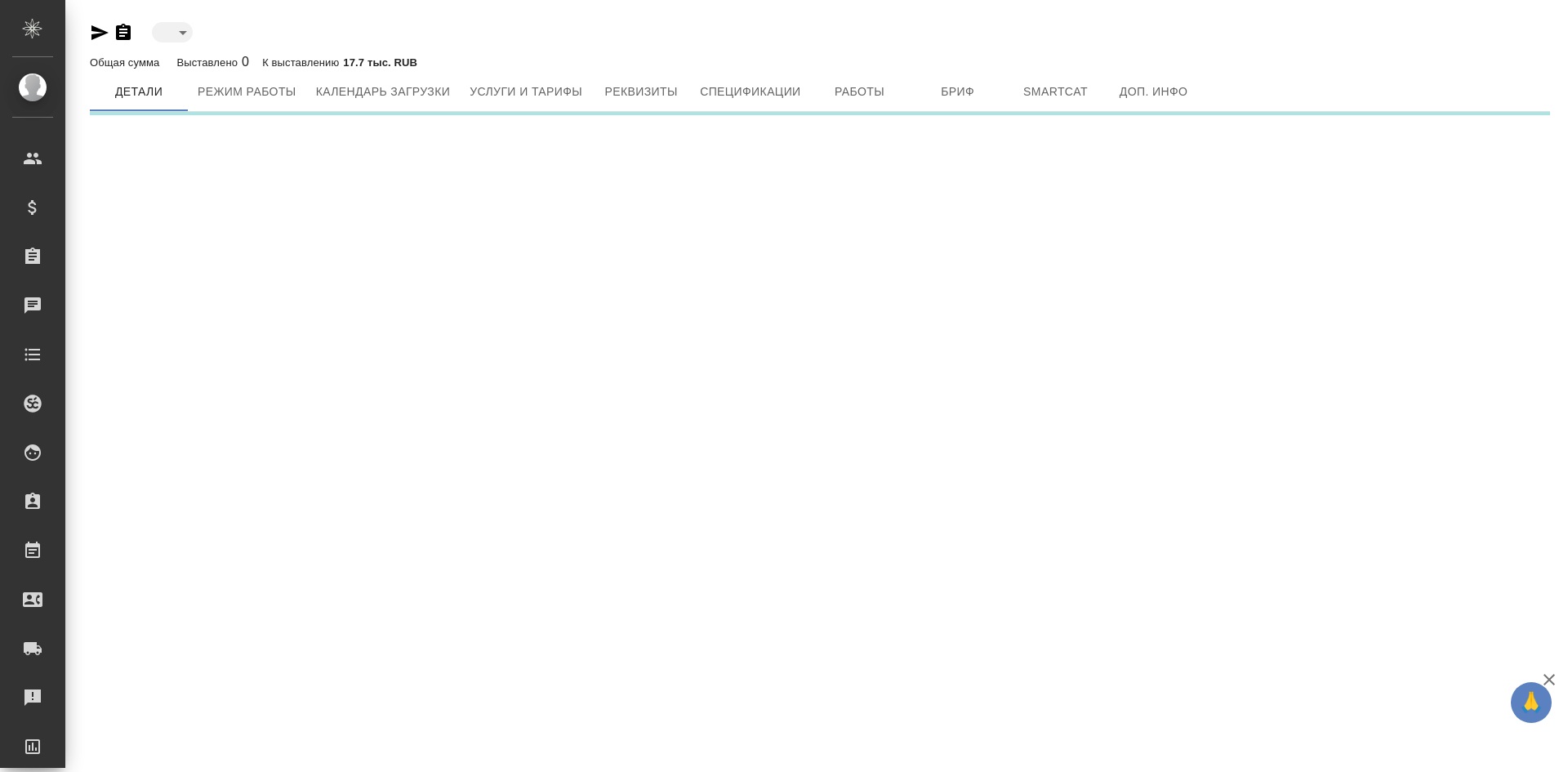
type input "active"
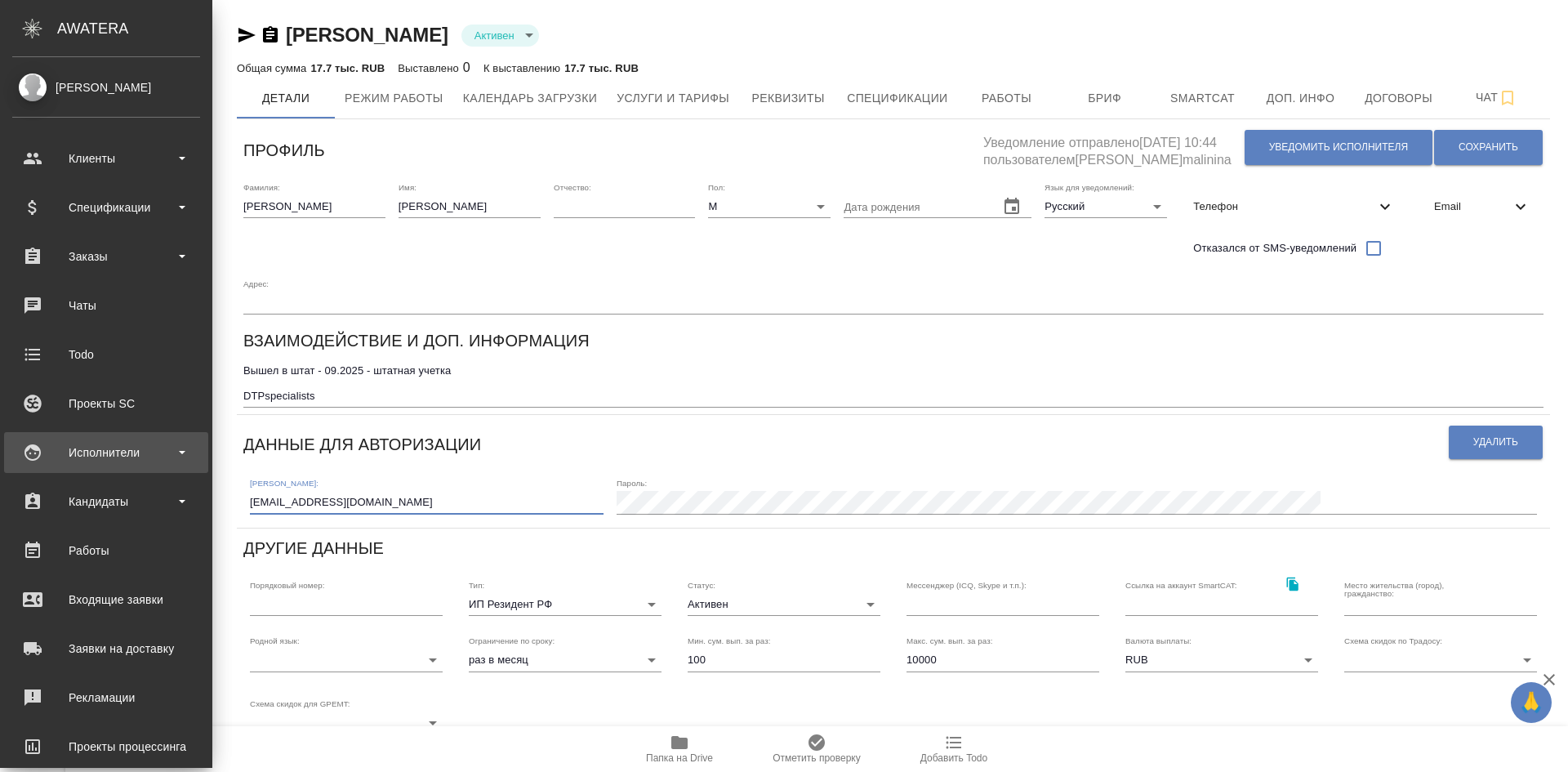
drag, startPoint x: 245, startPoint y: 453, endPoint x: 10, endPoint y: 433, distance: 235.8
click at [10, 437] on div ".cls-1 fill:#fff; AWATERA [PERSON_NAME] Спецификации Заказы Чаты Todo Проекты S…" at bounding box center [784, 386] width 1568 height 772
